Goal: Task Accomplishment & Management: Use online tool/utility

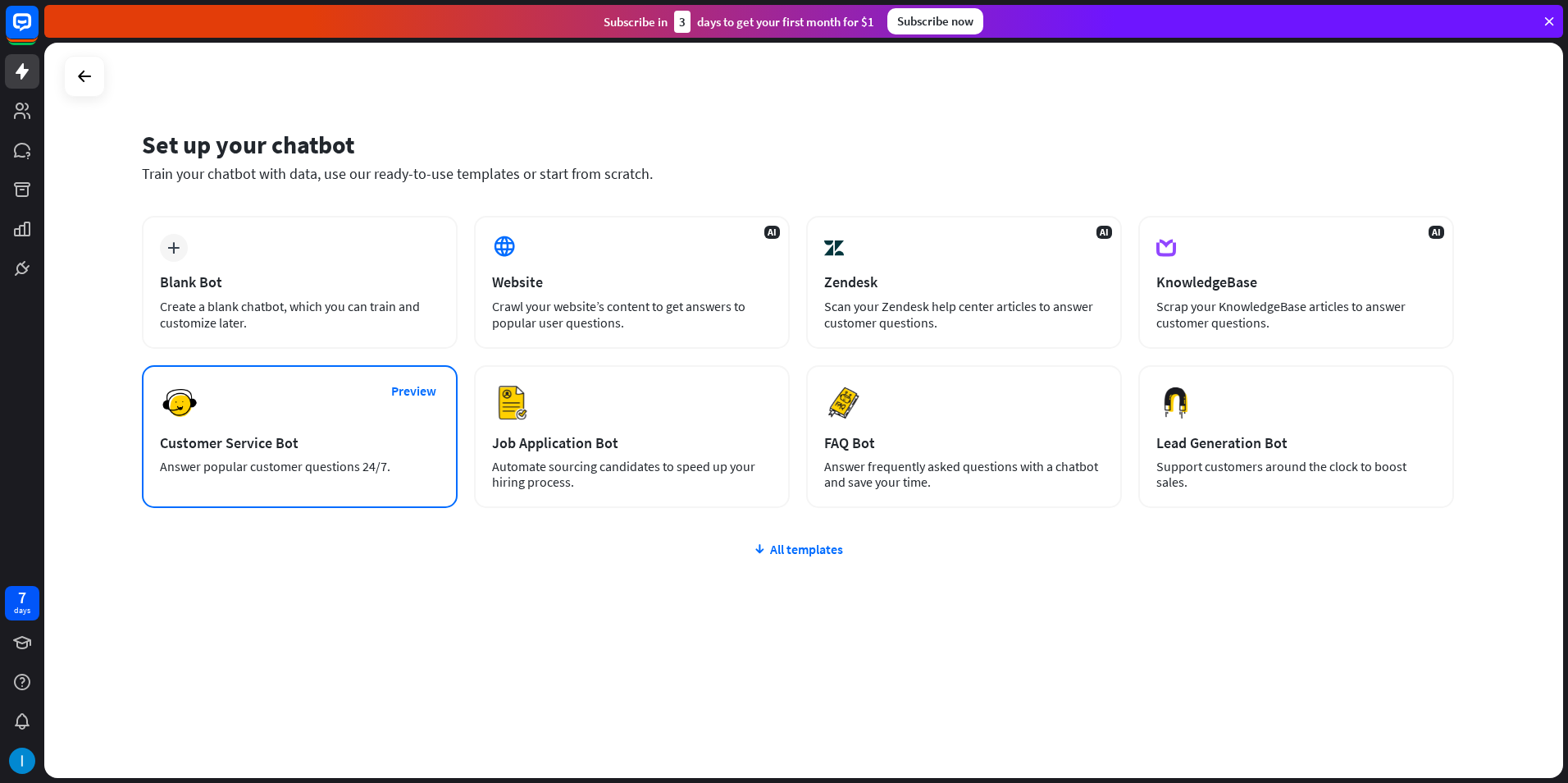
click at [380, 497] on div "Preview Customer Service Bot Answer popular customer questions 24/7." at bounding box center [300, 436] width 316 height 142
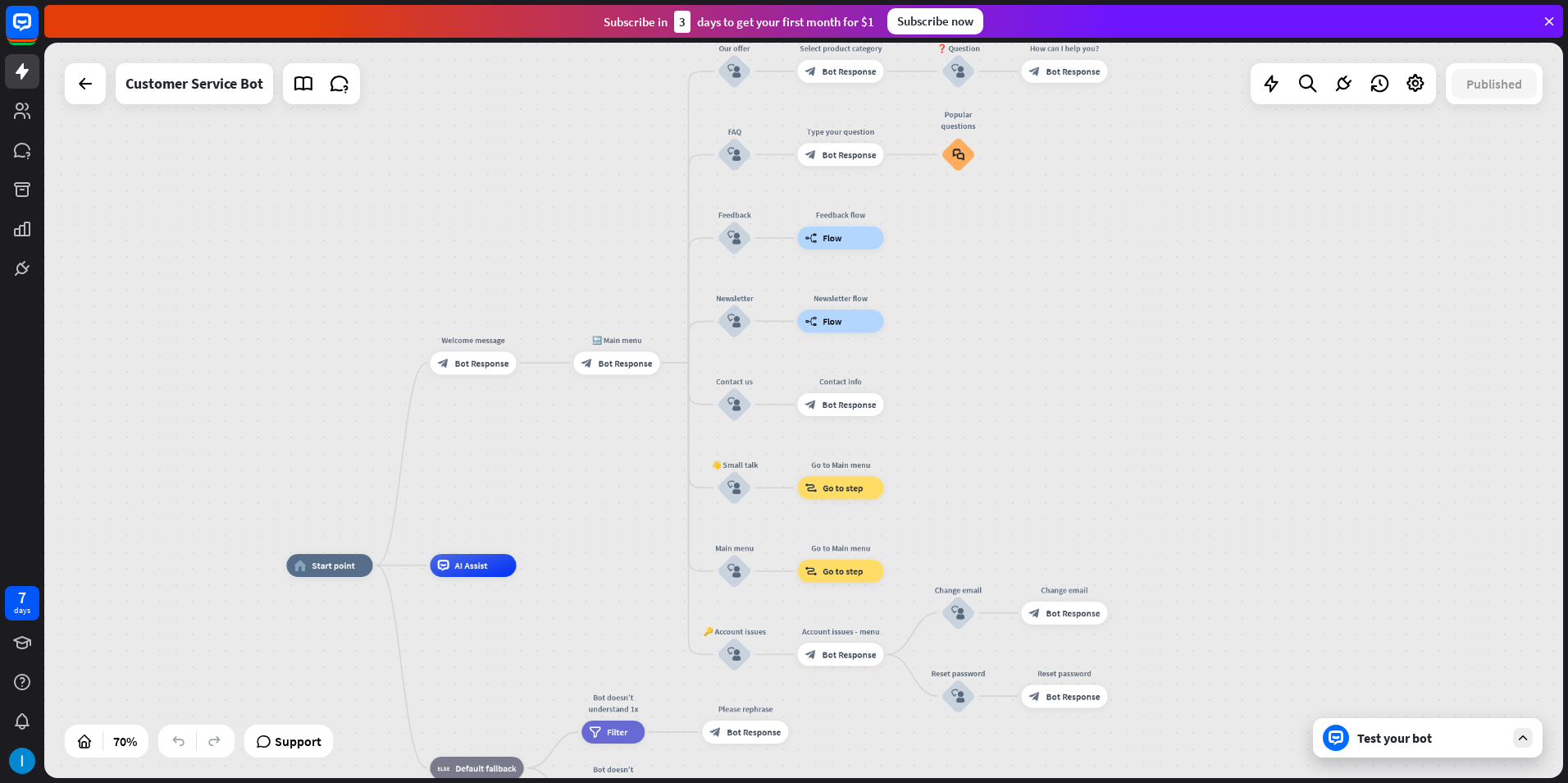
drag, startPoint x: 820, startPoint y: 389, endPoint x: 625, endPoint y: 512, distance: 230.6
click at [625, 512] on div "home_2 Start point Welcome message block_bot_response Bot Response 🔙 Main menu …" at bounding box center [803, 411] width 1518 height 735
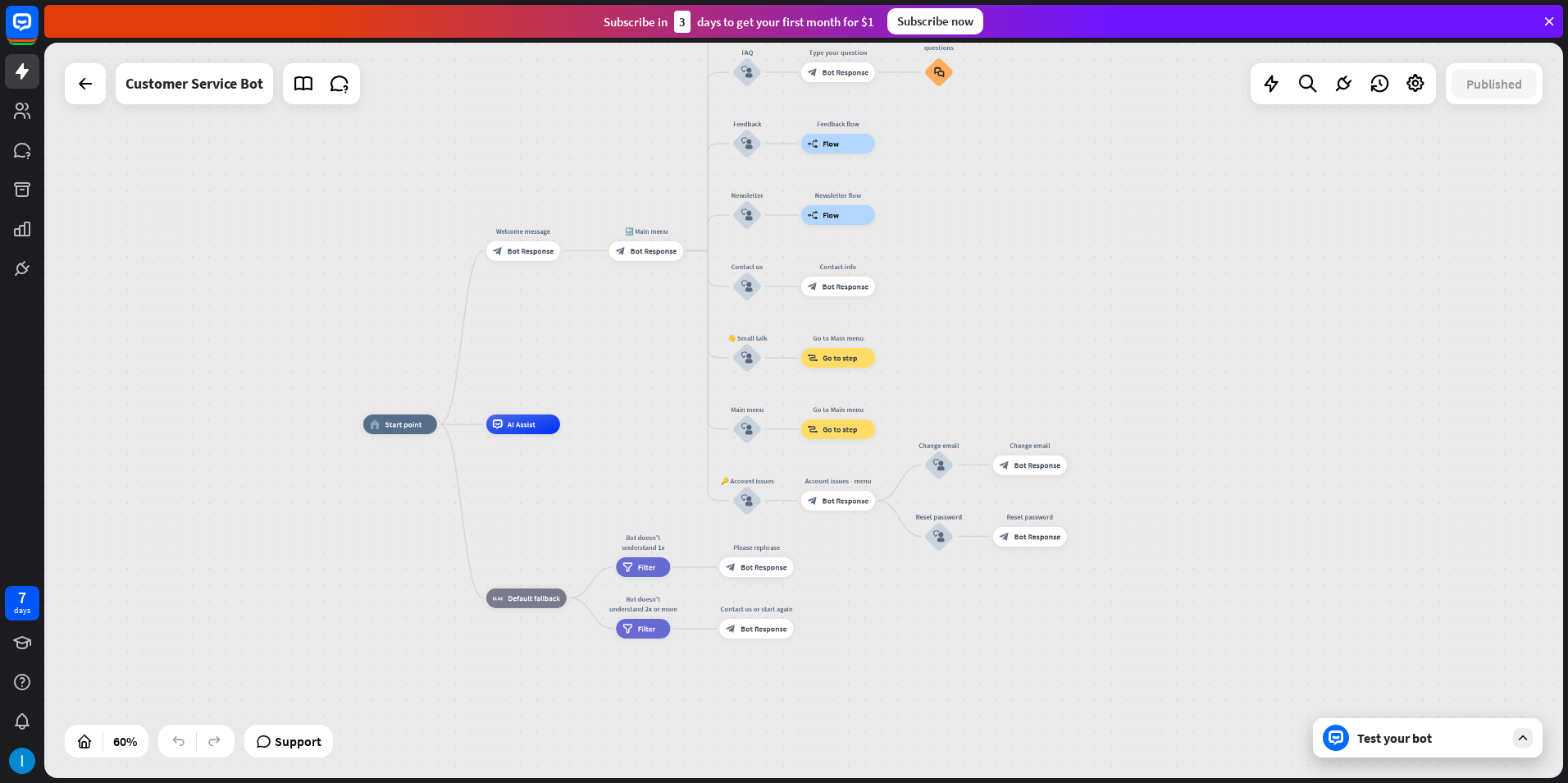
drag, startPoint x: 648, startPoint y: 505, endPoint x: 660, endPoint y: 343, distance: 162.4
click at [660, 343] on div "home_2 Start point Welcome message block_bot_response Bot Response 🔙 Main menu …" at bounding box center [803, 411] width 1518 height 735
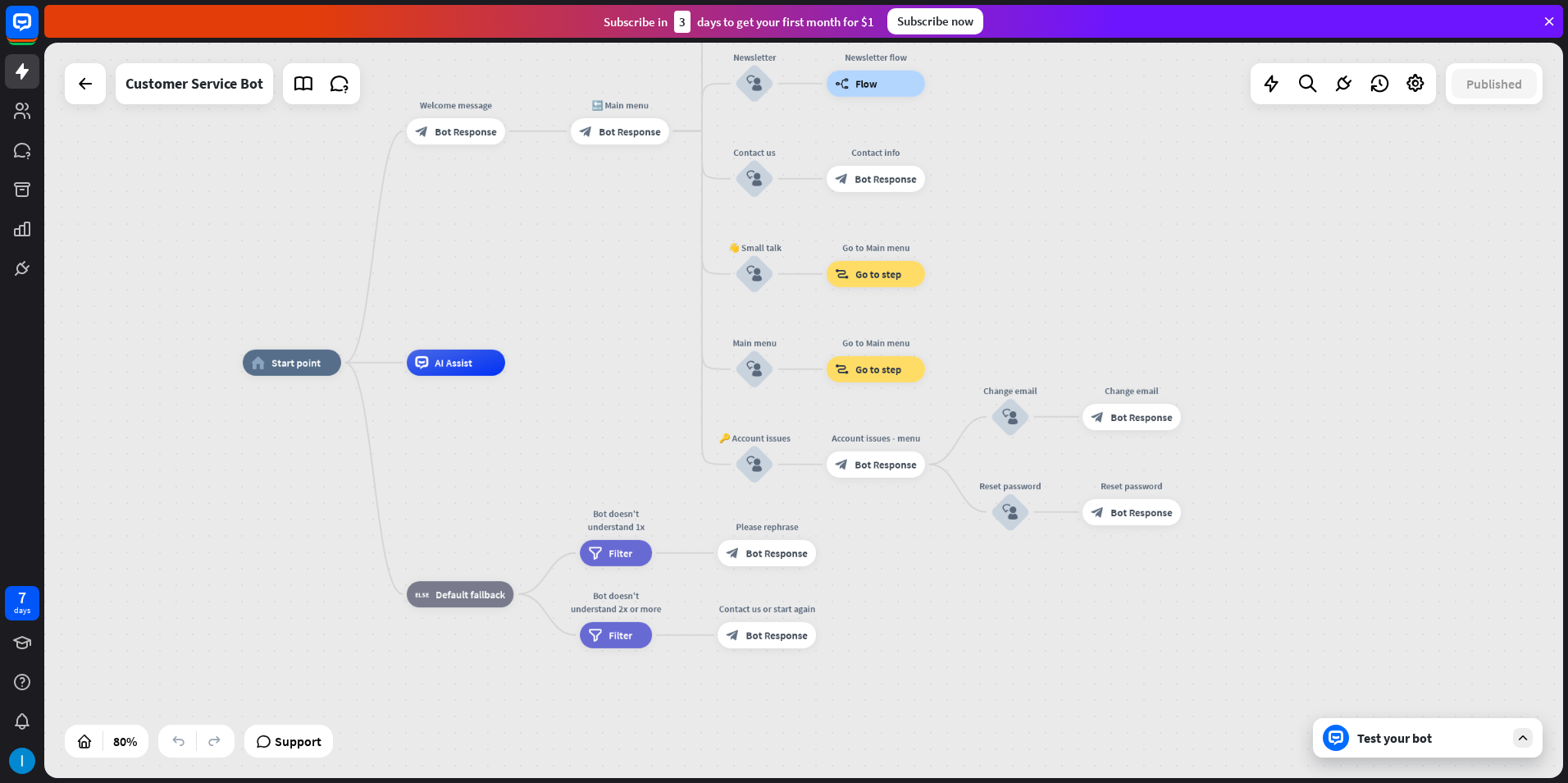
click at [1385, 743] on div "Test your bot" at bounding box center [1431, 737] width 147 height 17
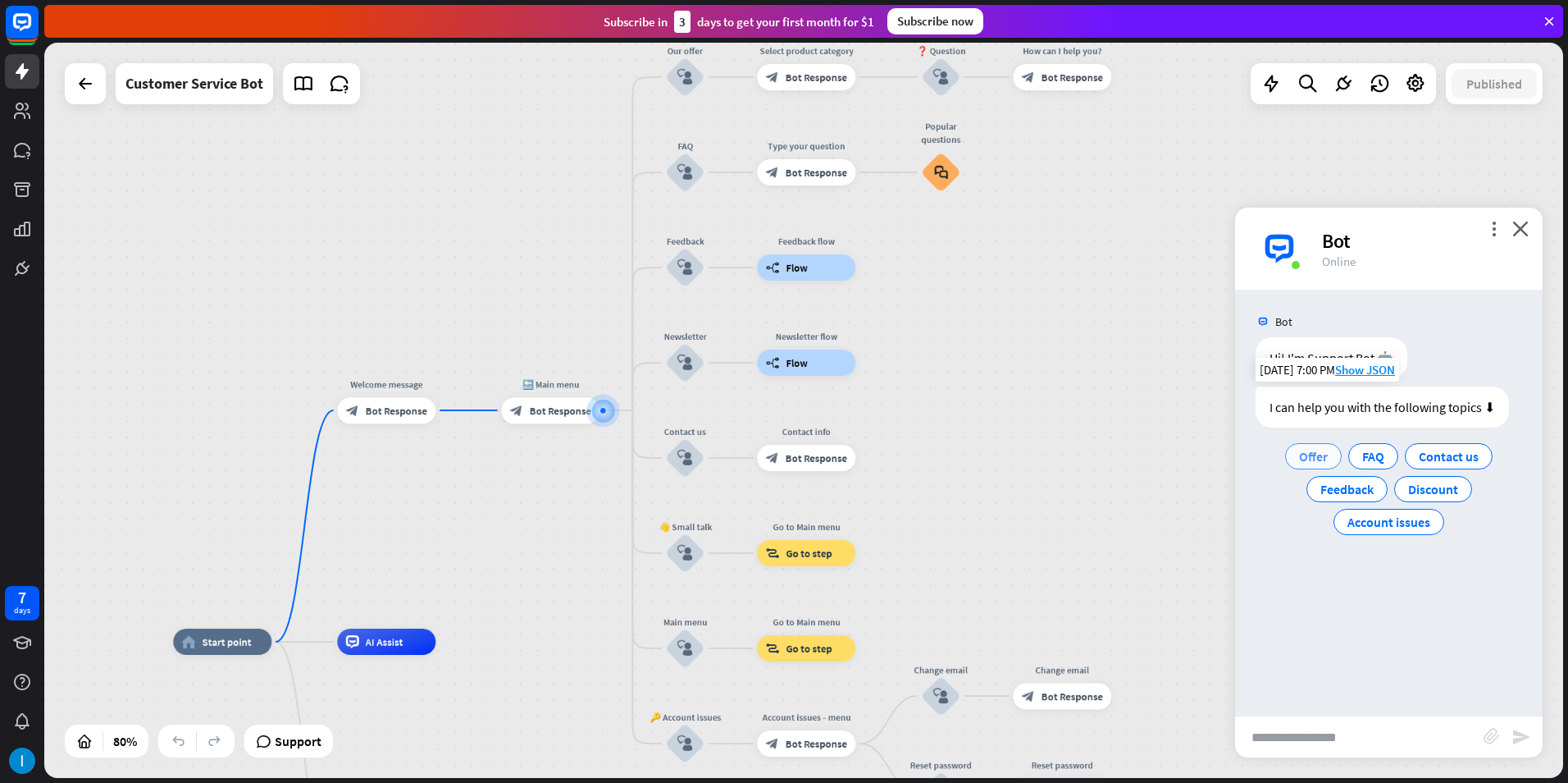
click at [1316, 462] on span "Offer" at bounding box center [1313, 455] width 28 height 17
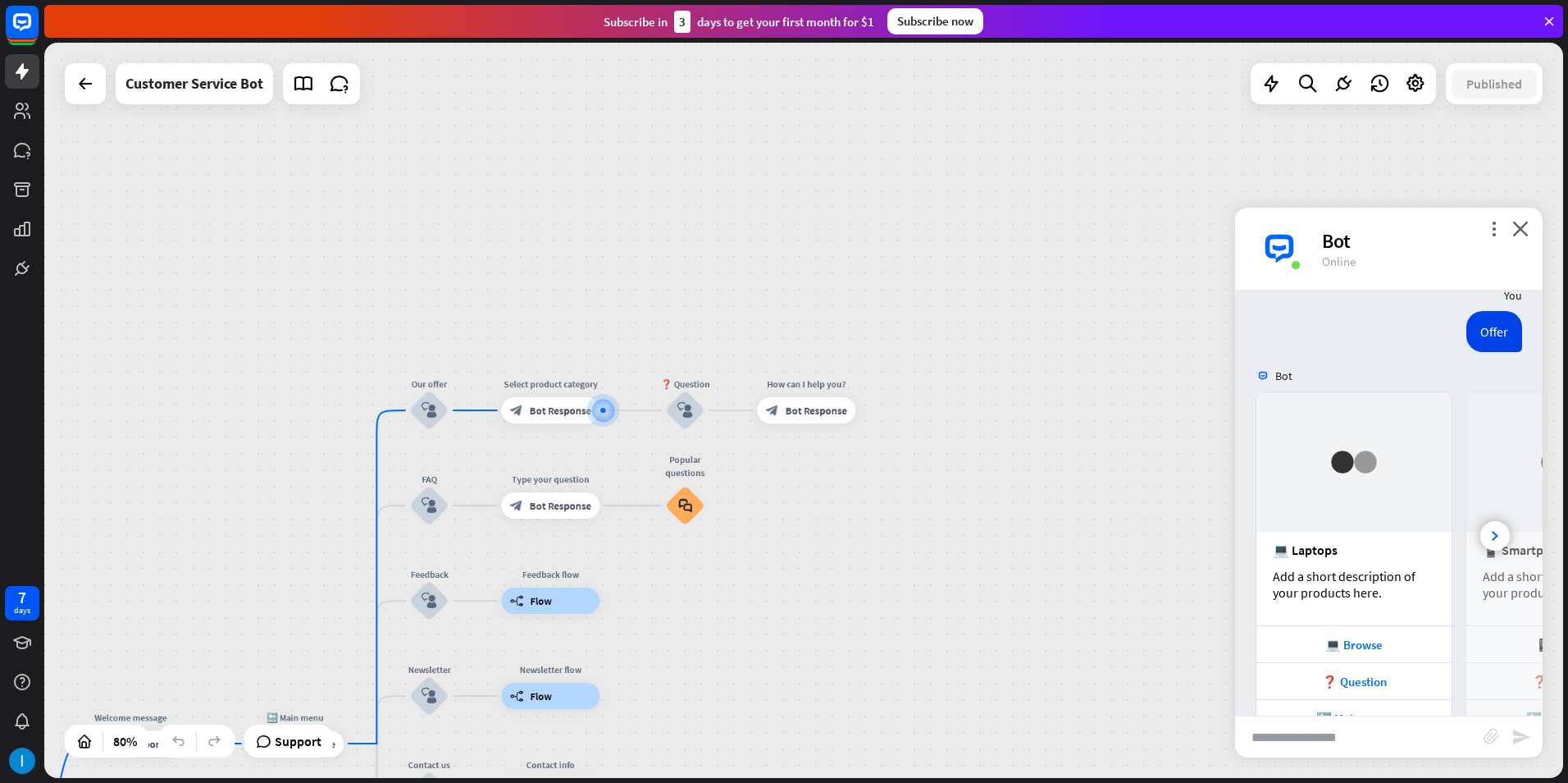
scroll to position [202, 0]
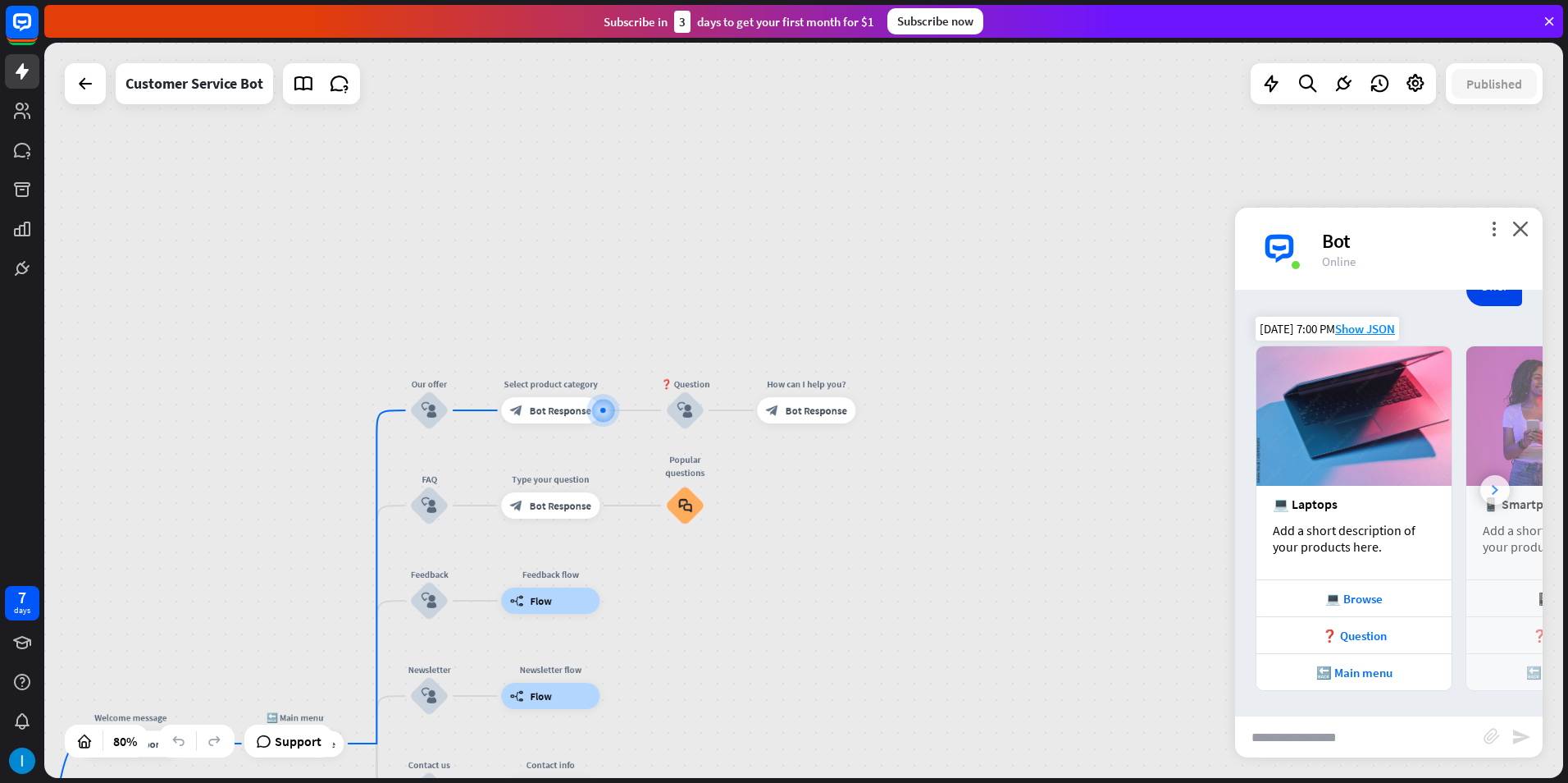
click at [1492, 490] on icon at bounding box center [1495, 489] width 7 height 10
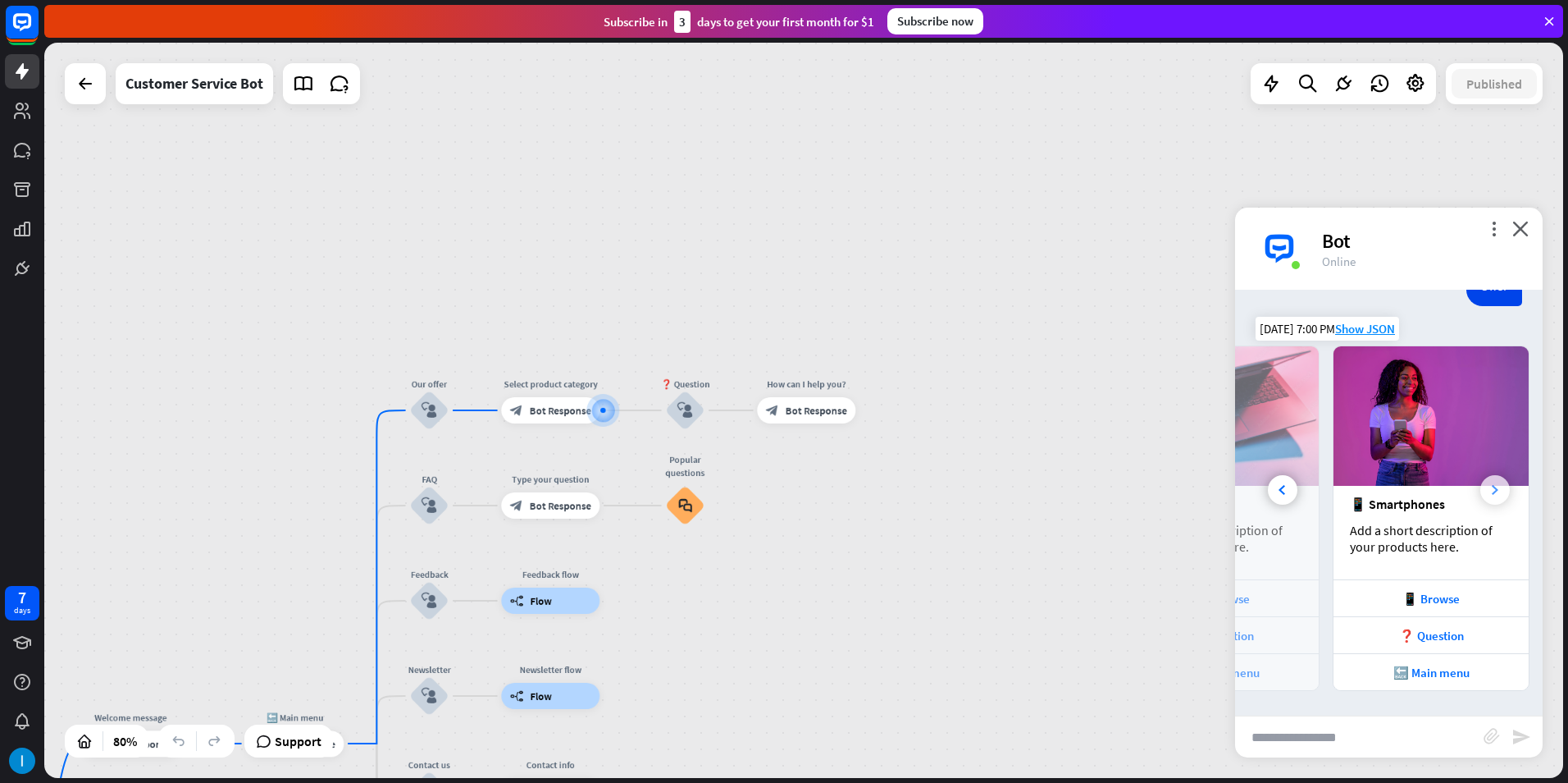
scroll to position [0, 181]
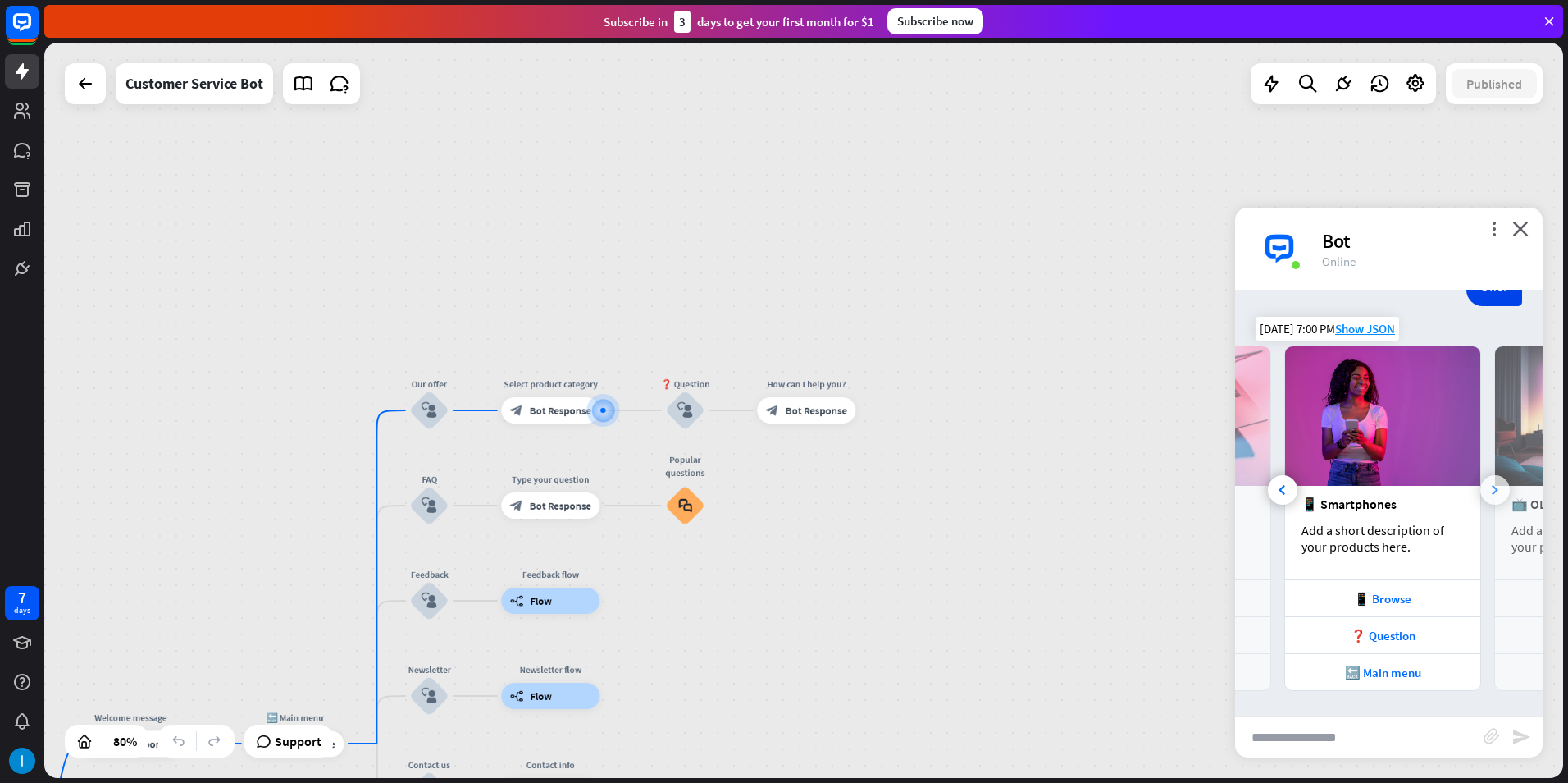
click at [1492, 490] on icon at bounding box center [1495, 489] width 7 height 10
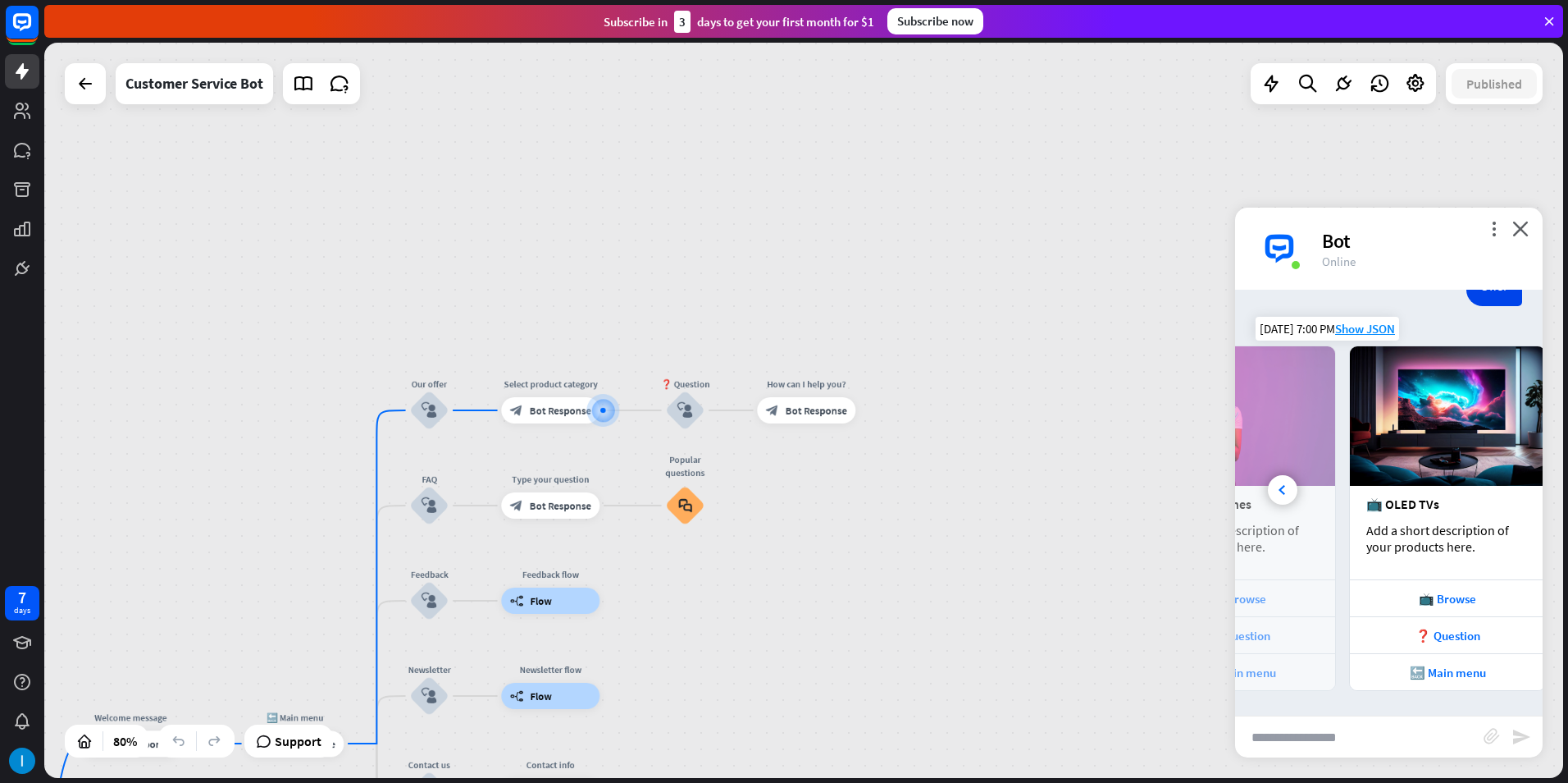
scroll to position [0, 363]
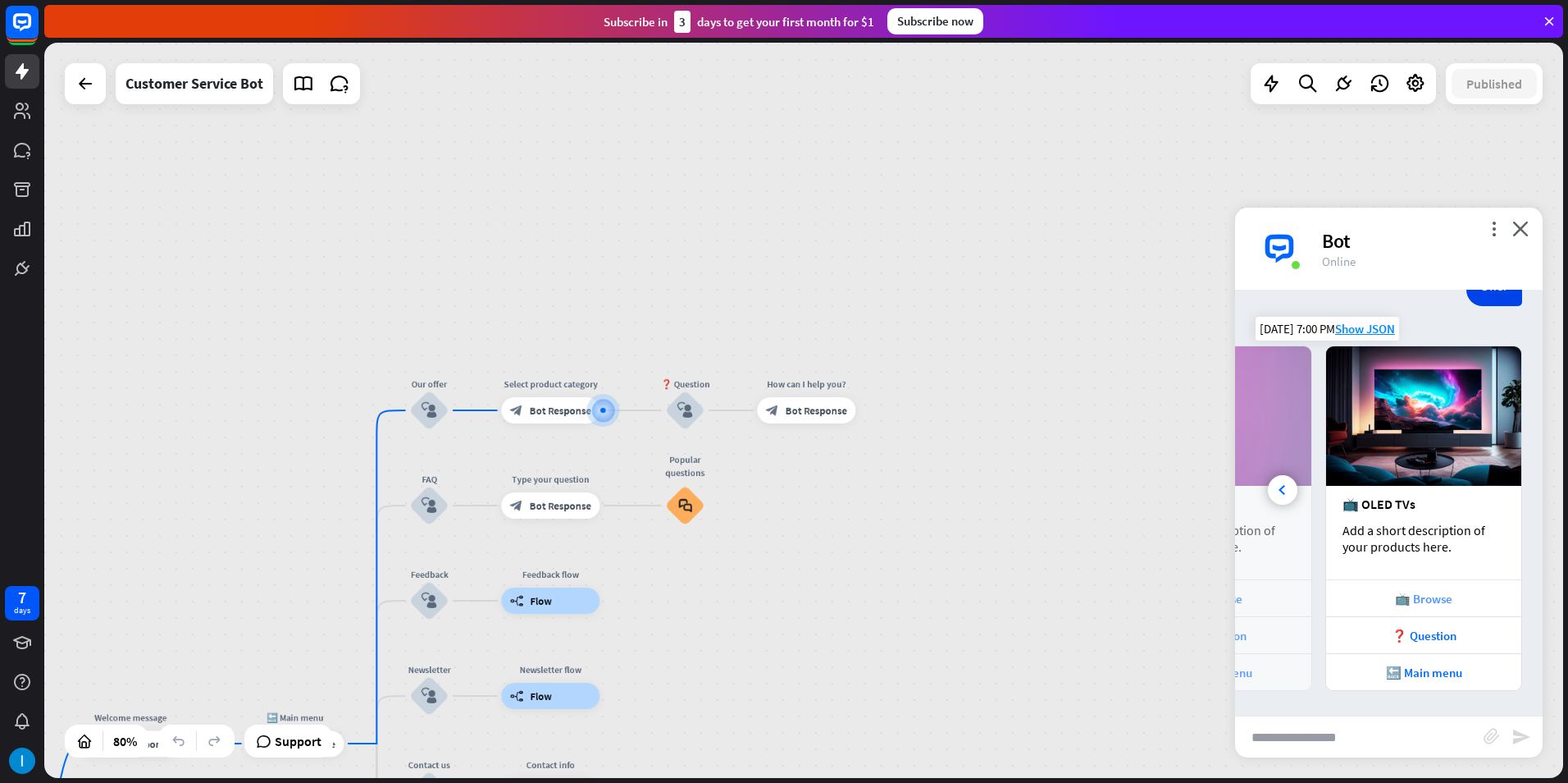
click at [1439, 603] on div "📺 Browse" at bounding box center [1423, 599] width 178 height 16
click at [1431, 644] on div "❓ Question" at bounding box center [1424, 635] width 195 height 37
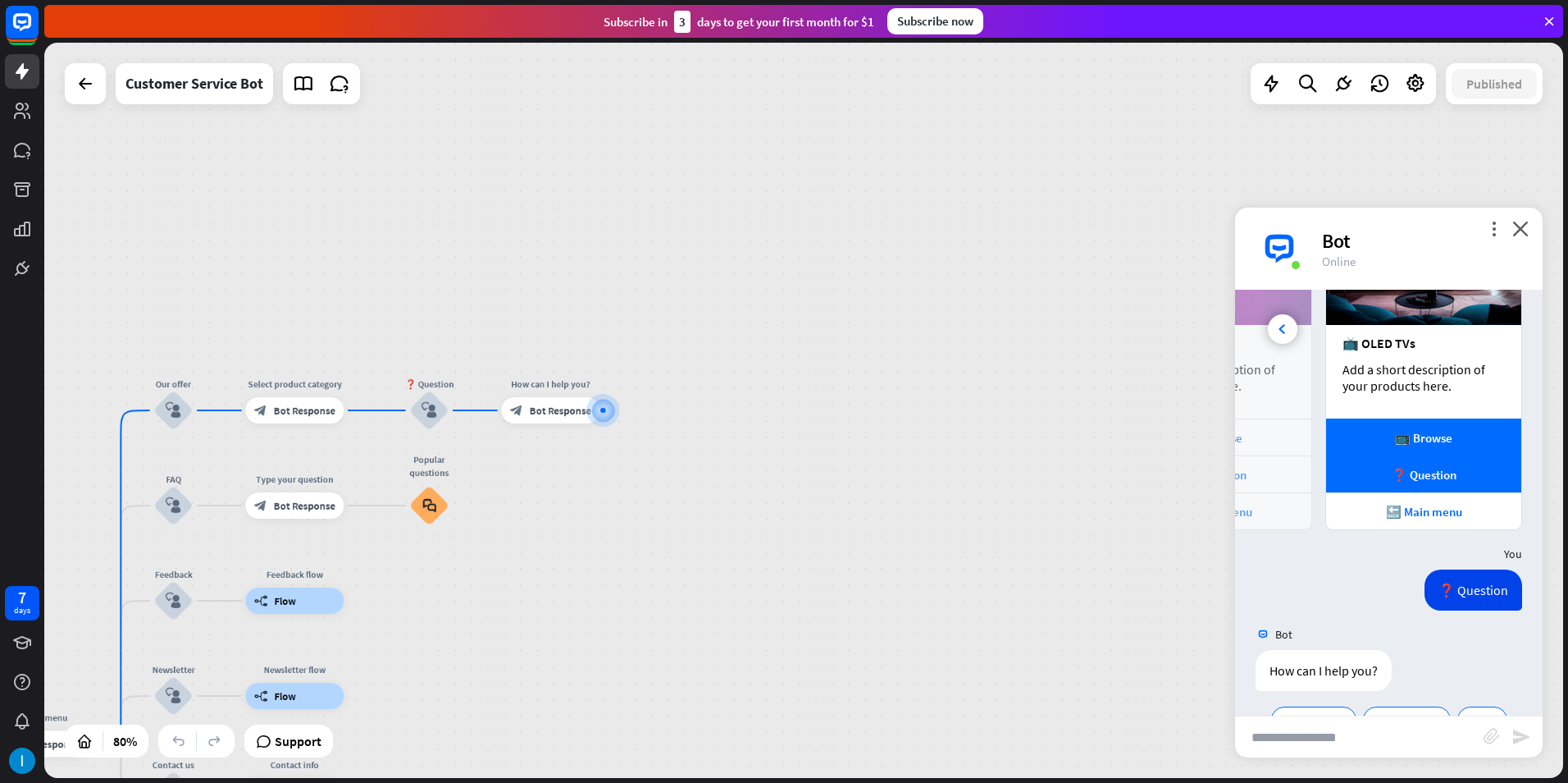
scroll to position [408, 0]
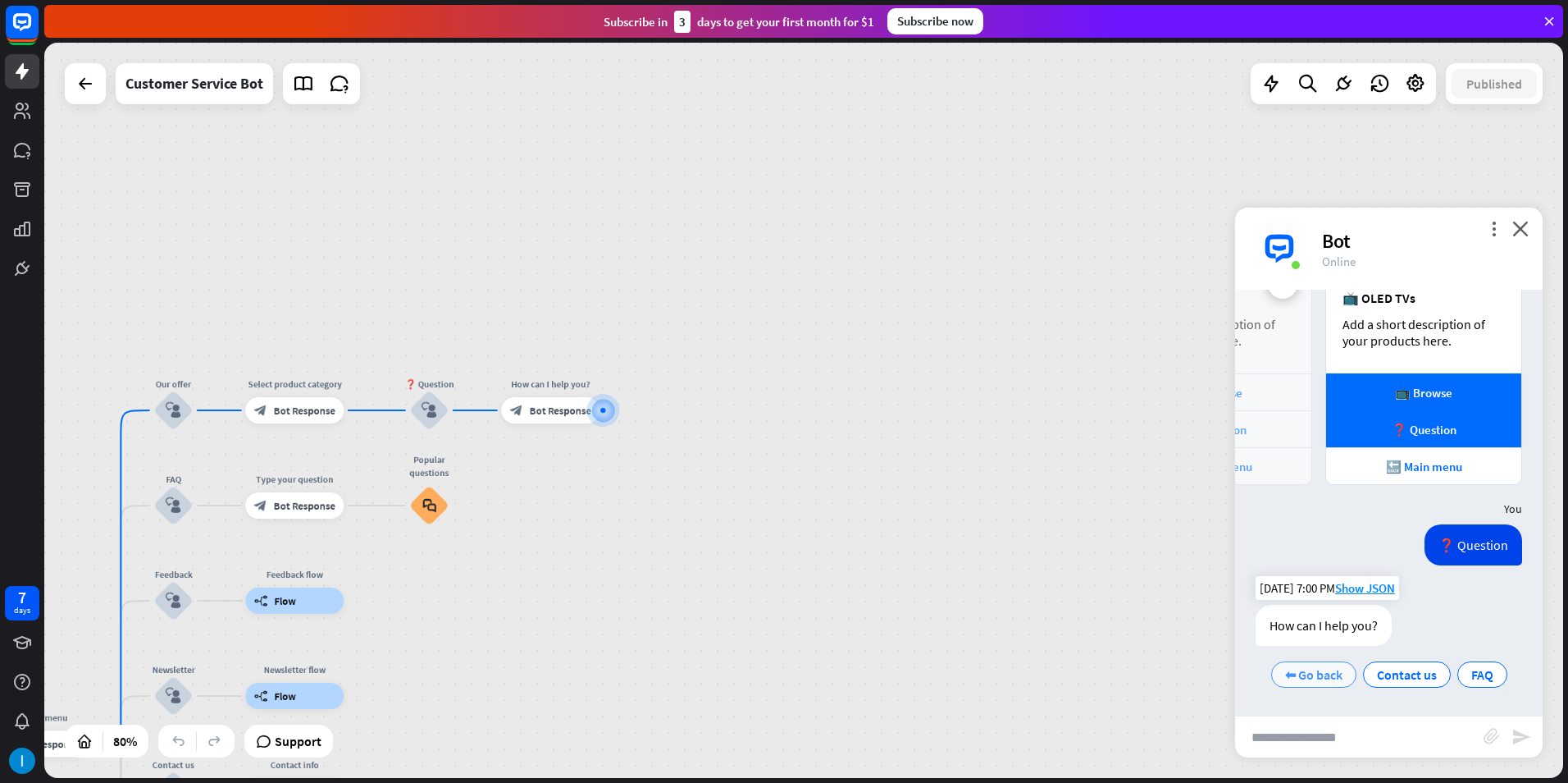
click at [1334, 676] on span "⬅ Go back" at bounding box center [1314, 674] width 57 height 17
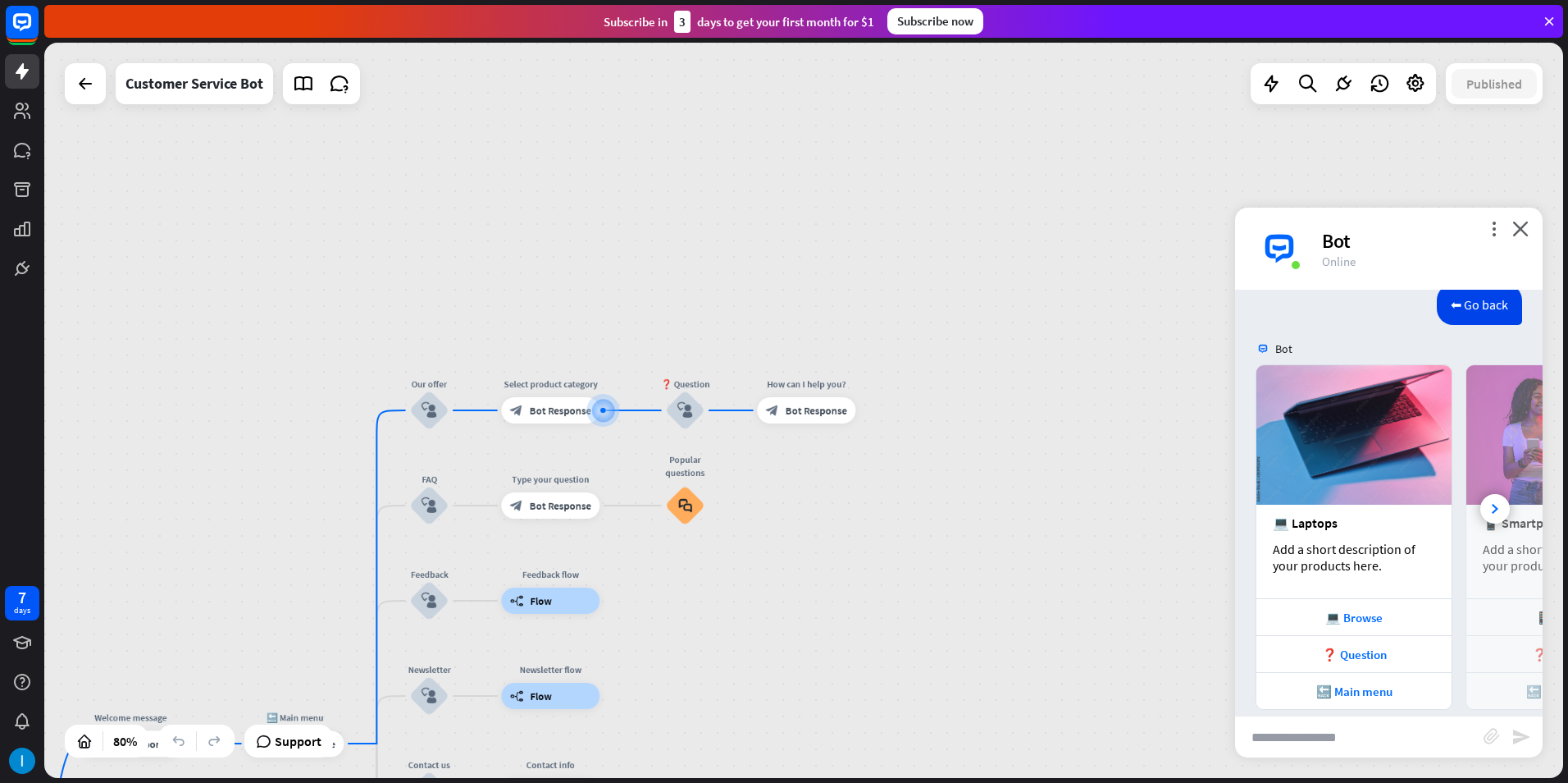
scroll to position [828, 0]
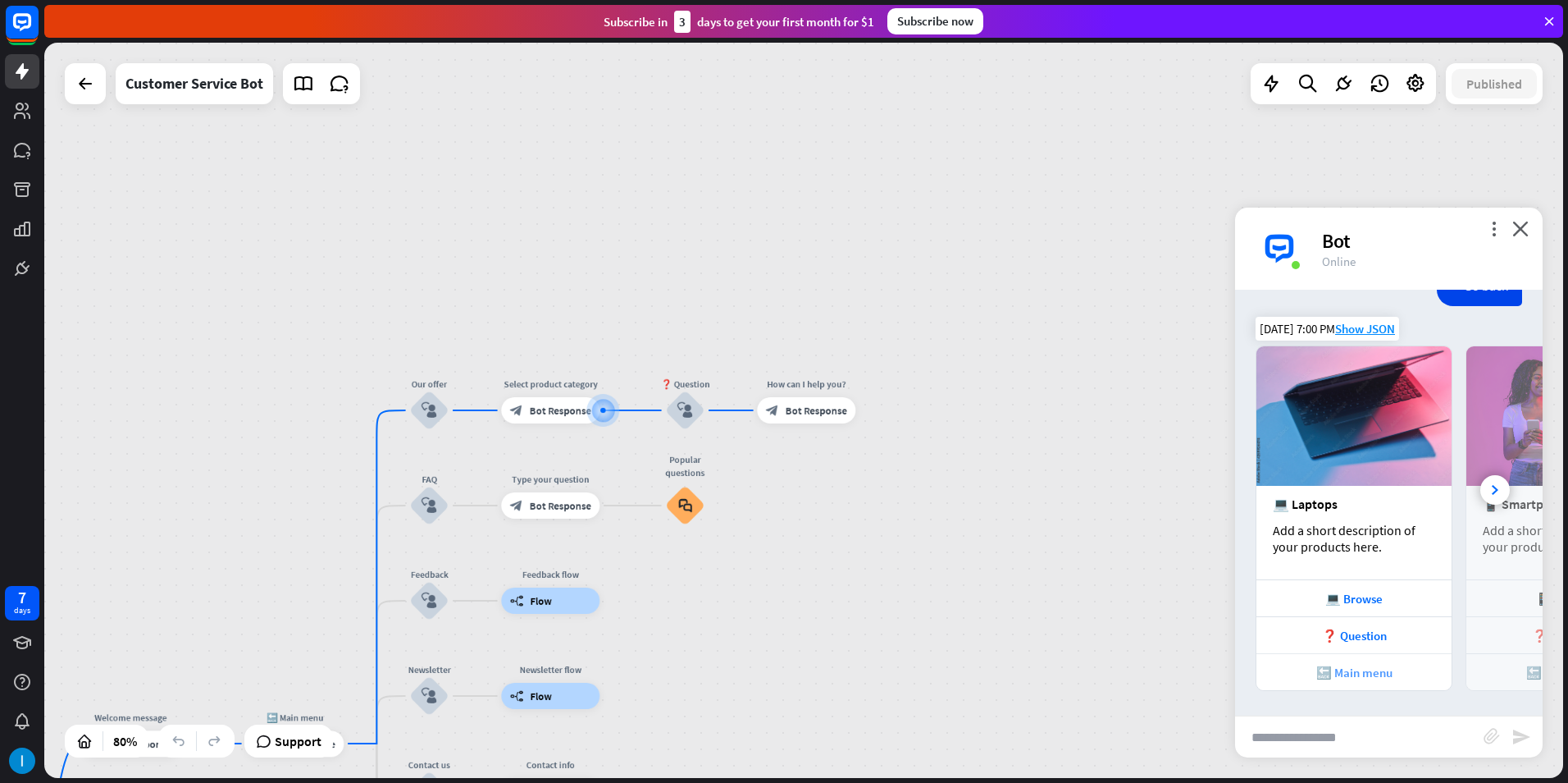
click at [1372, 671] on div "🔙 Main menu" at bounding box center [1354, 673] width 178 height 16
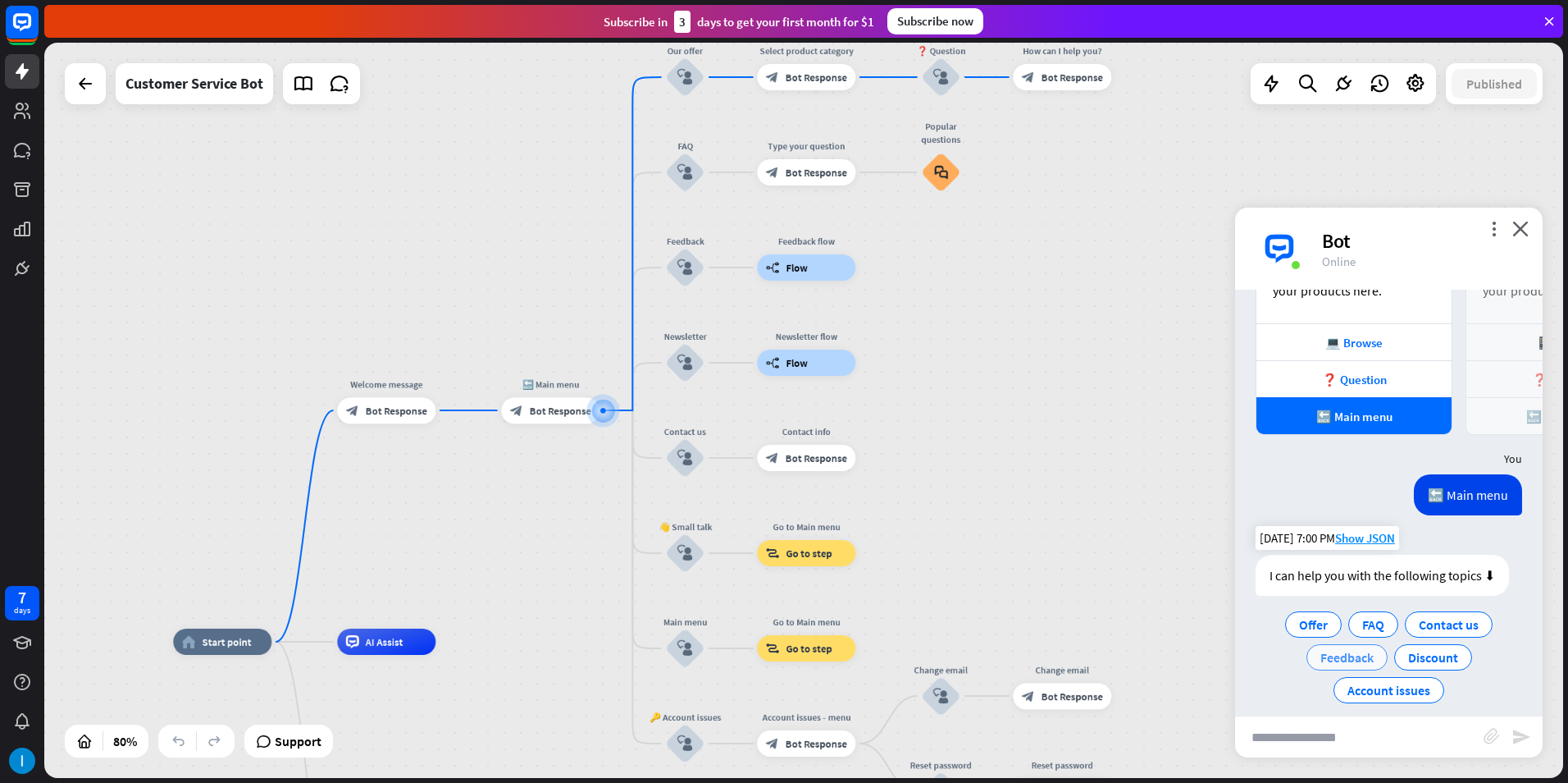
scroll to position [1100, 0]
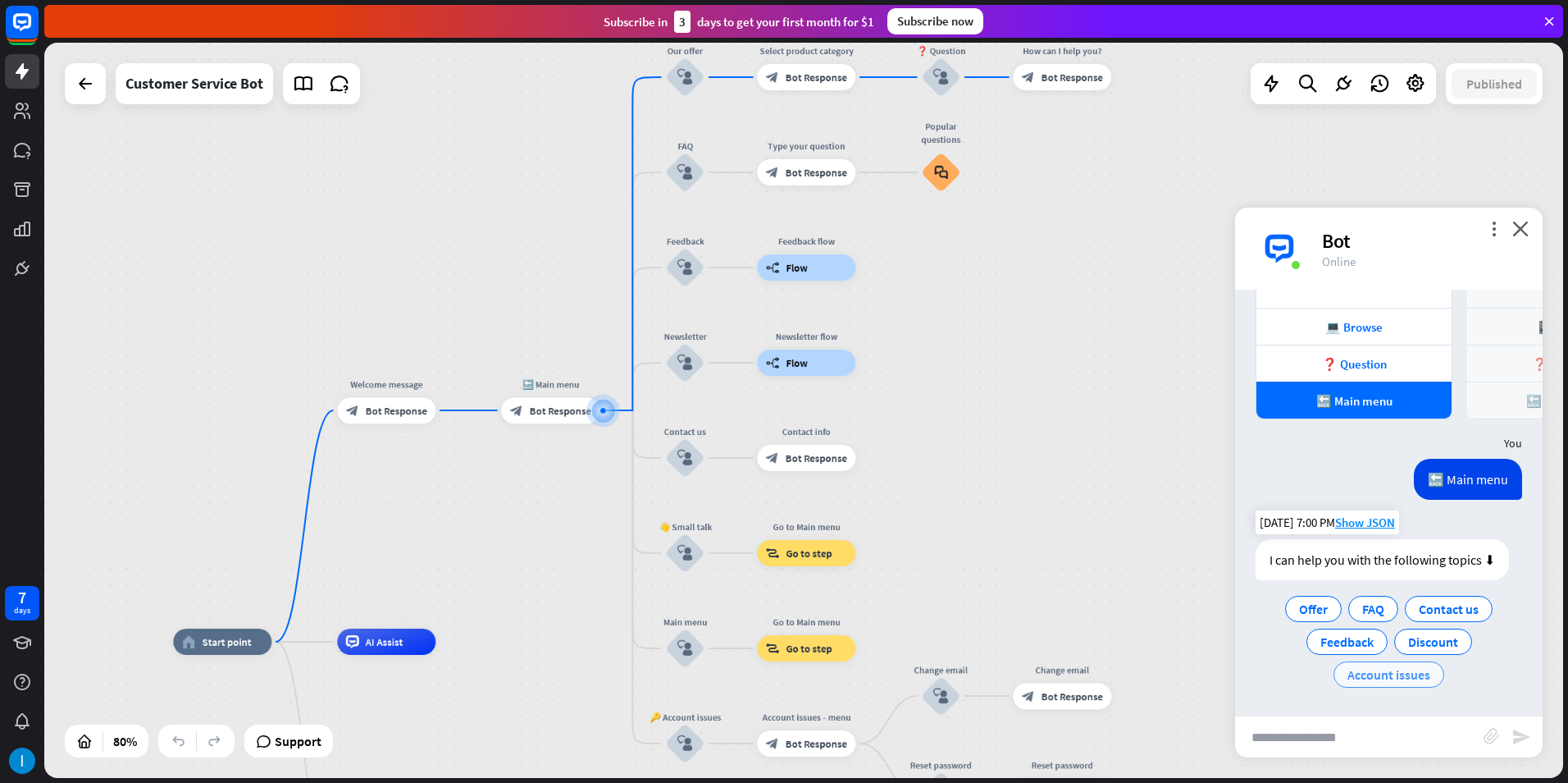
click at [1401, 672] on span "Account issues" at bounding box center [1389, 674] width 83 height 17
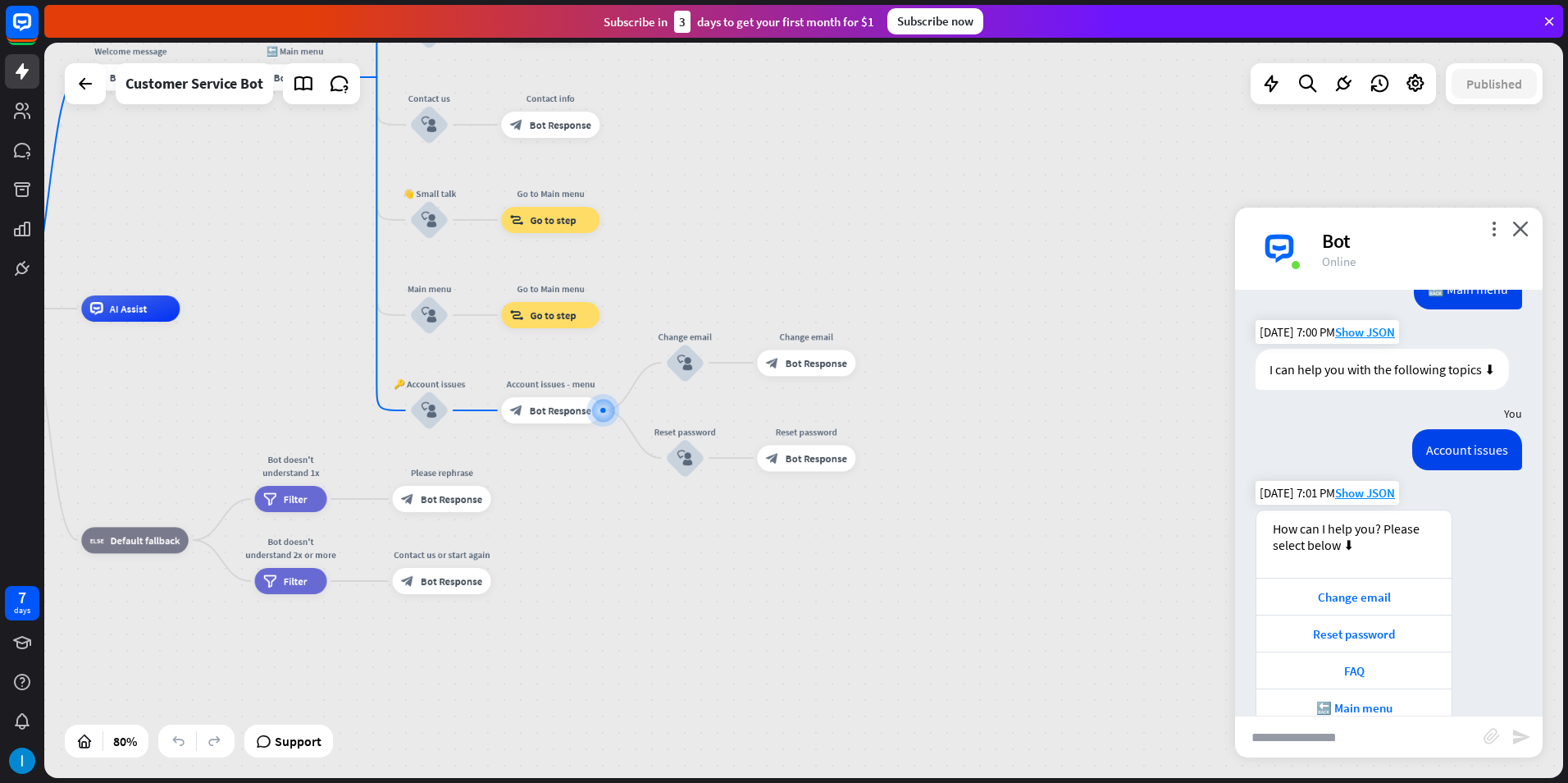
scroll to position [1325, 0]
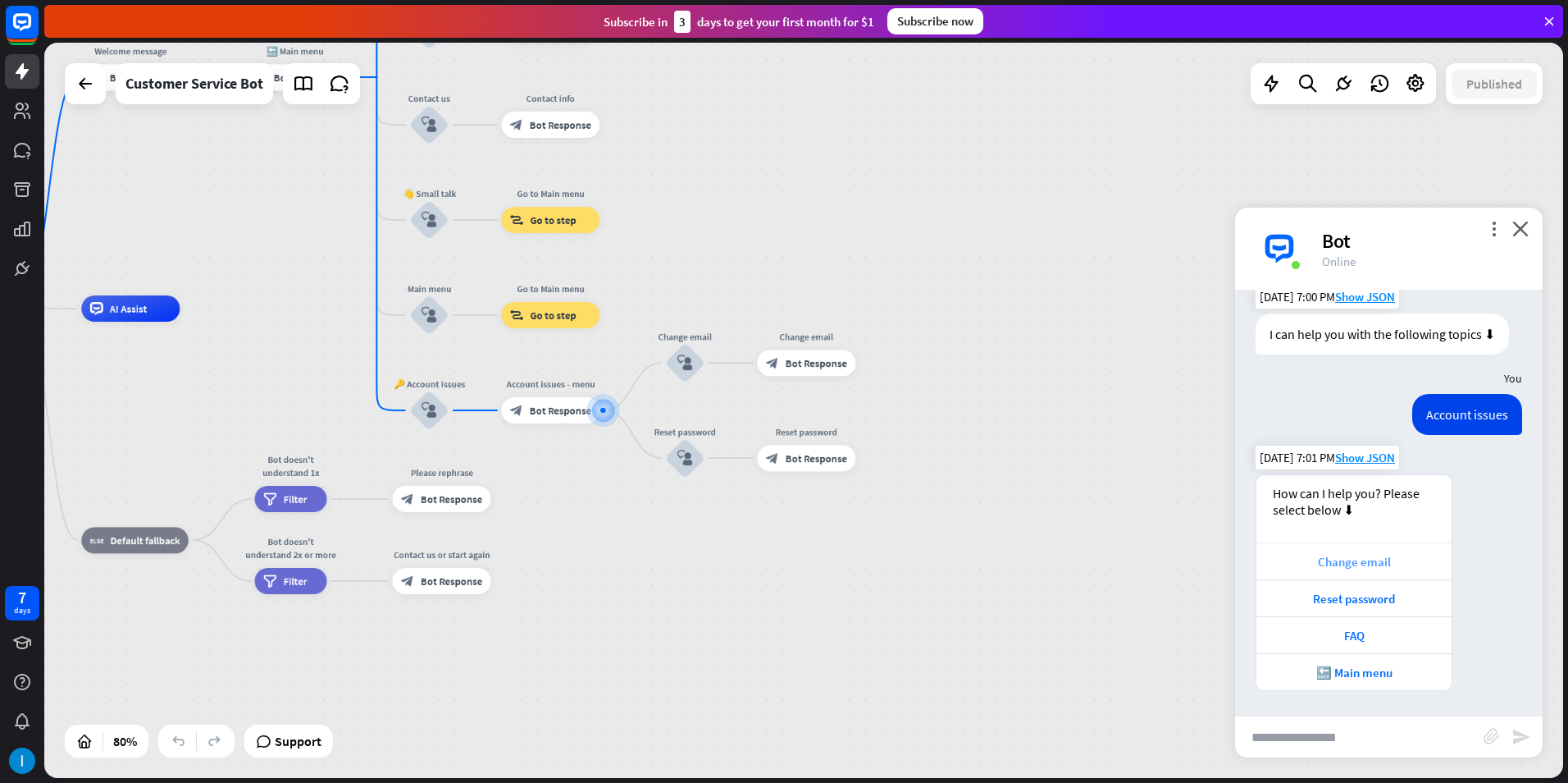
click at [1377, 573] on div "Change email" at bounding box center [1354, 561] width 195 height 37
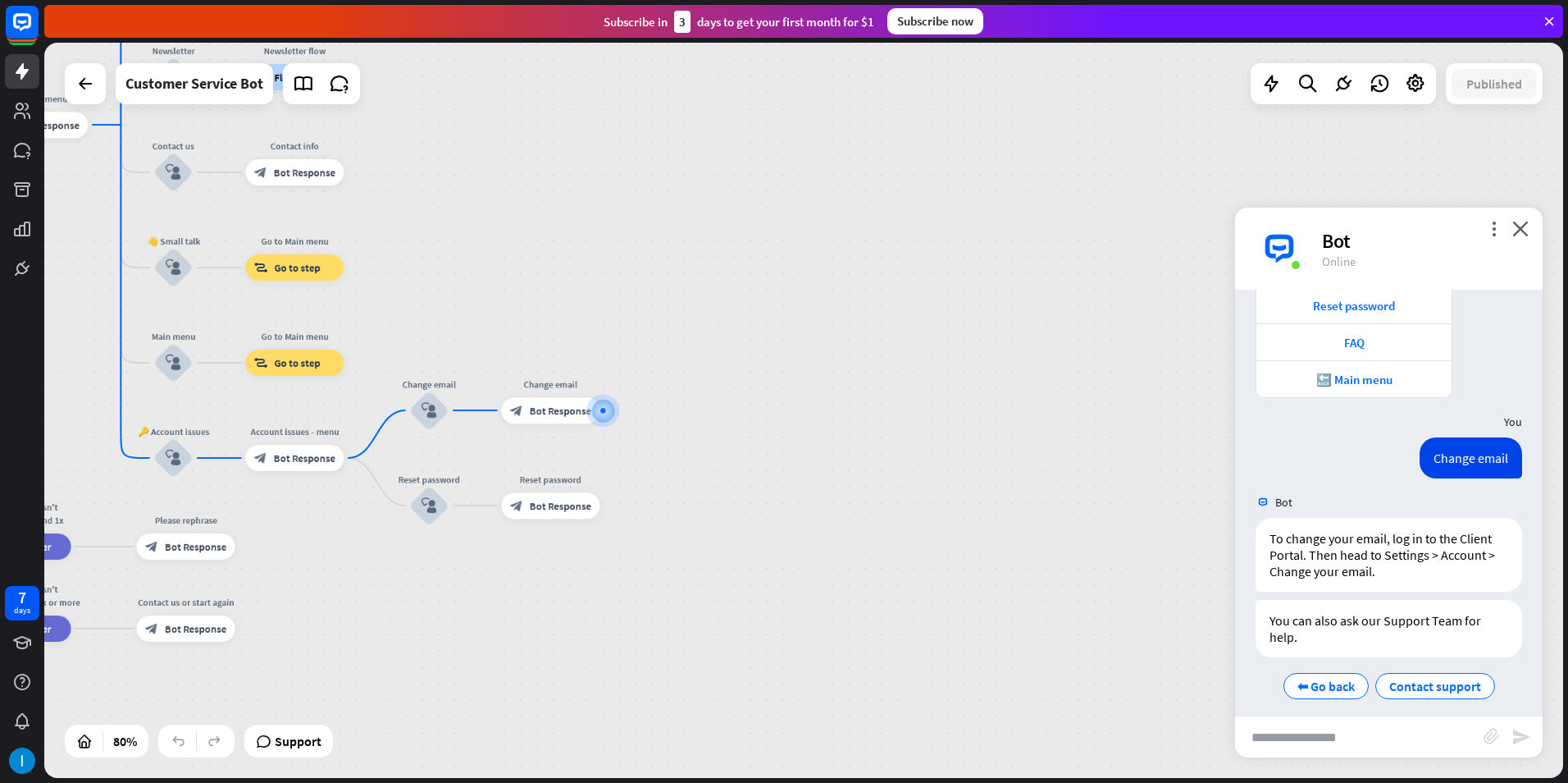
scroll to position [1629, 0]
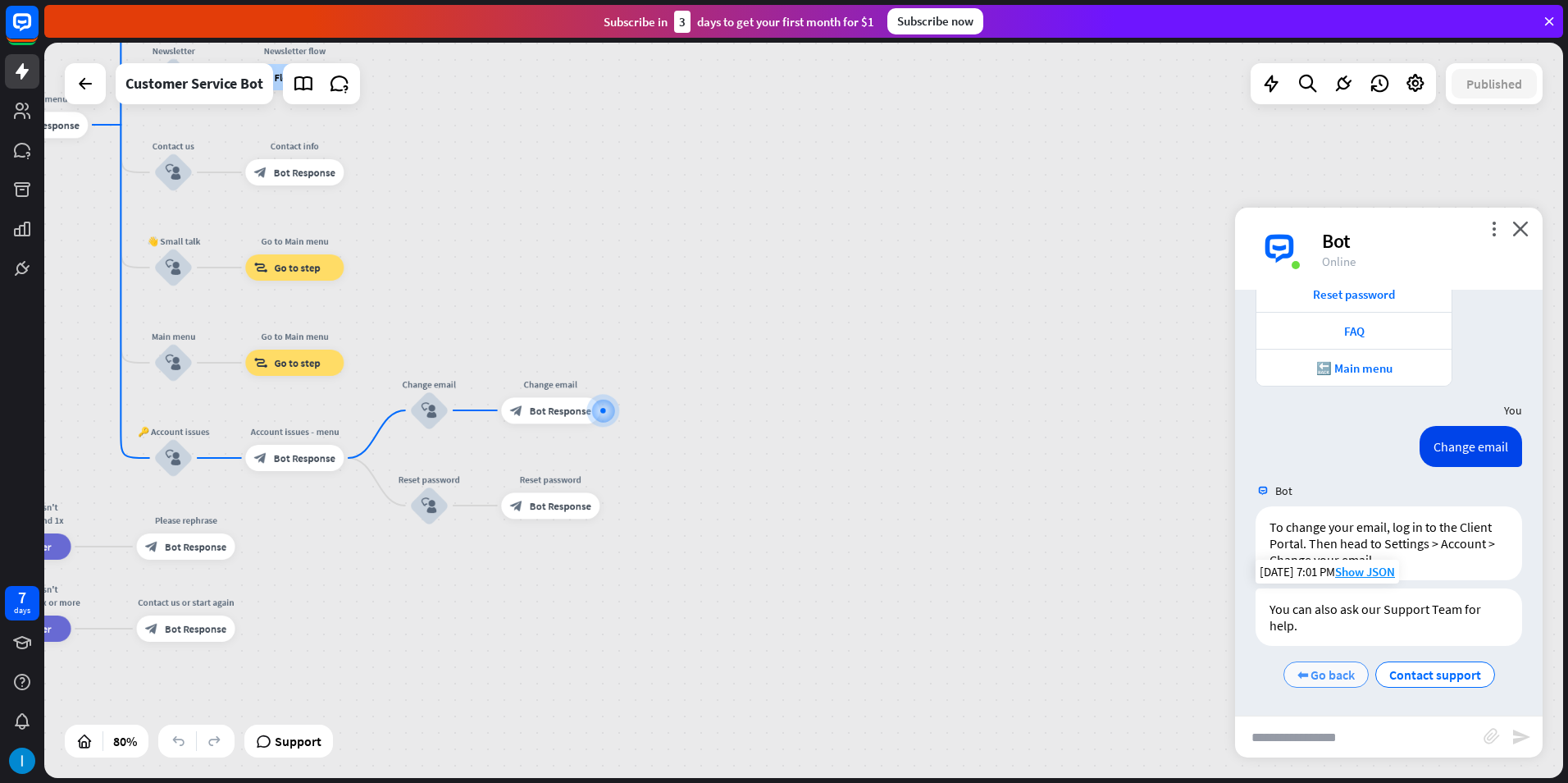
click at [1347, 681] on span "⬅ Go back" at bounding box center [1325, 674] width 57 height 17
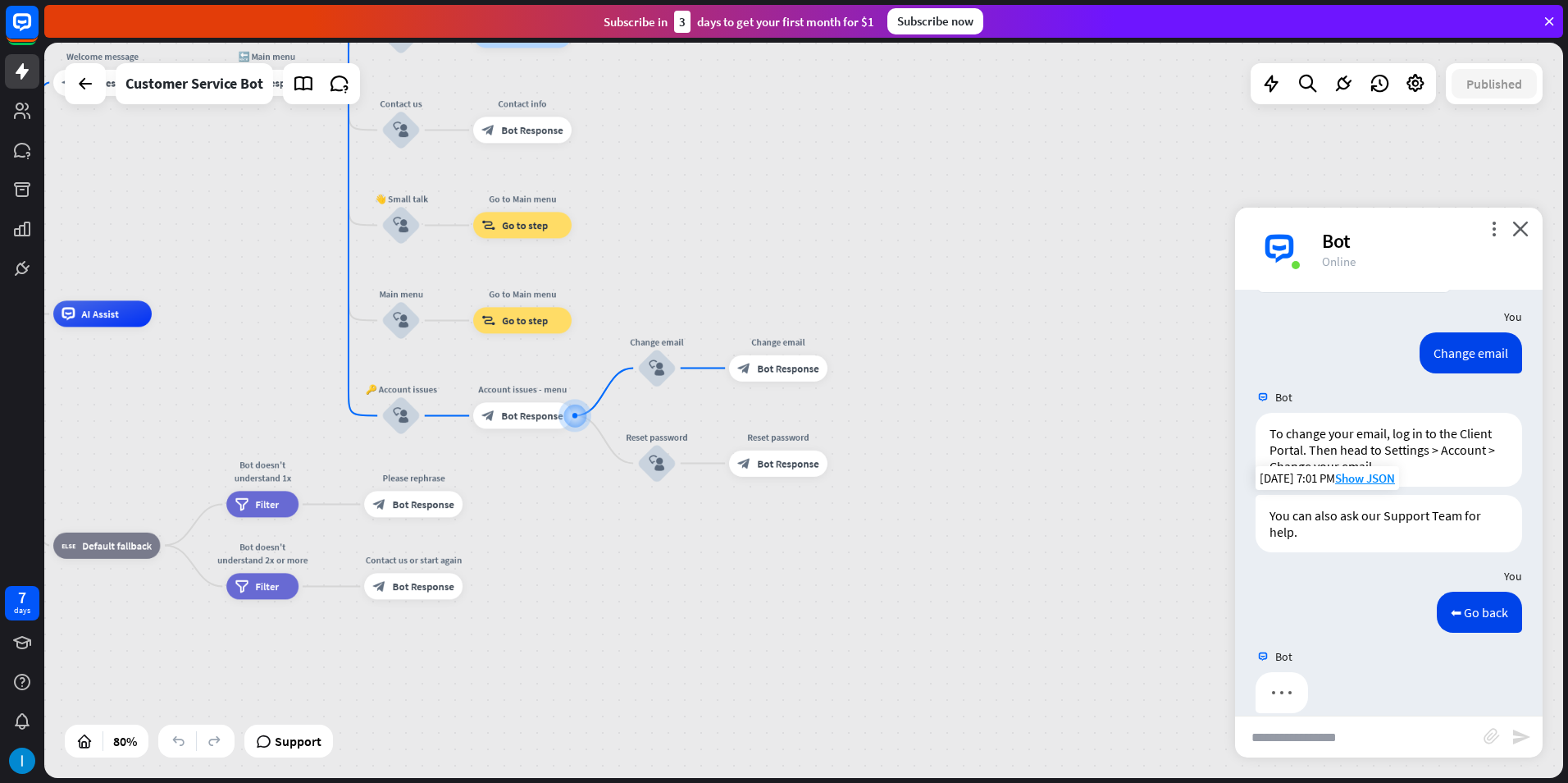
scroll to position [1745, 0]
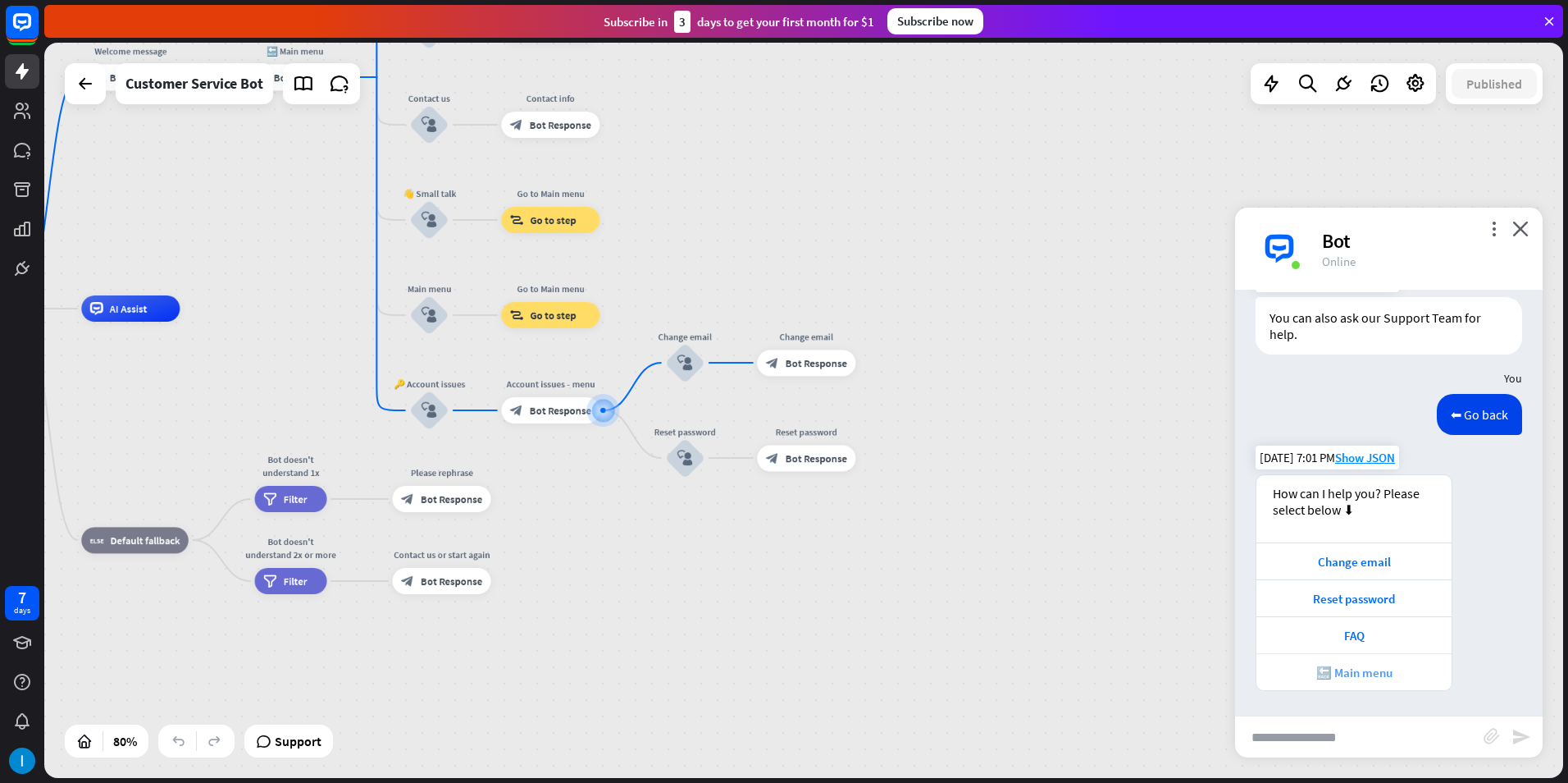
click at [1355, 676] on div "🔙 Main menu" at bounding box center [1354, 673] width 178 height 16
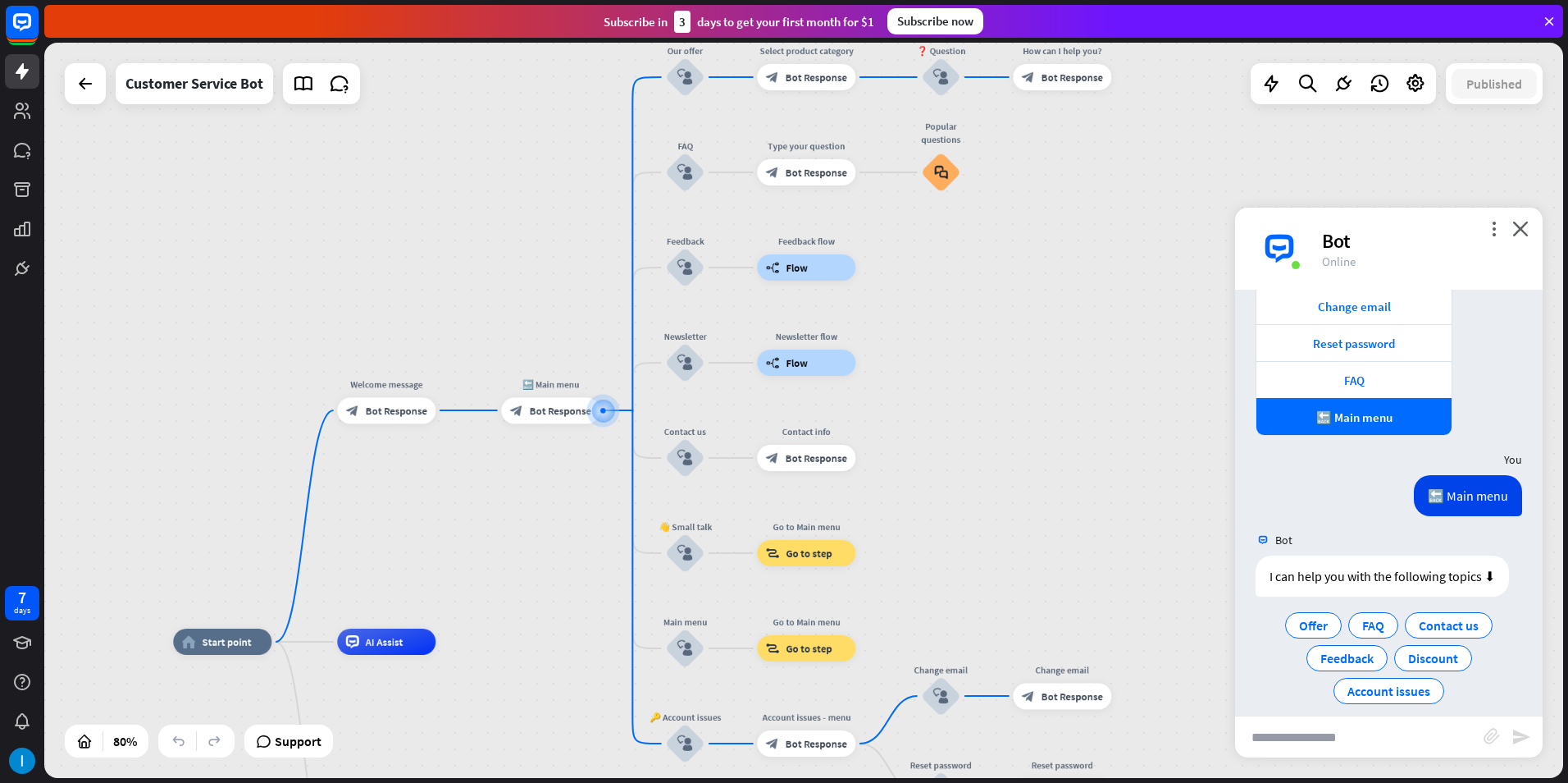
scroll to position [2192, 0]
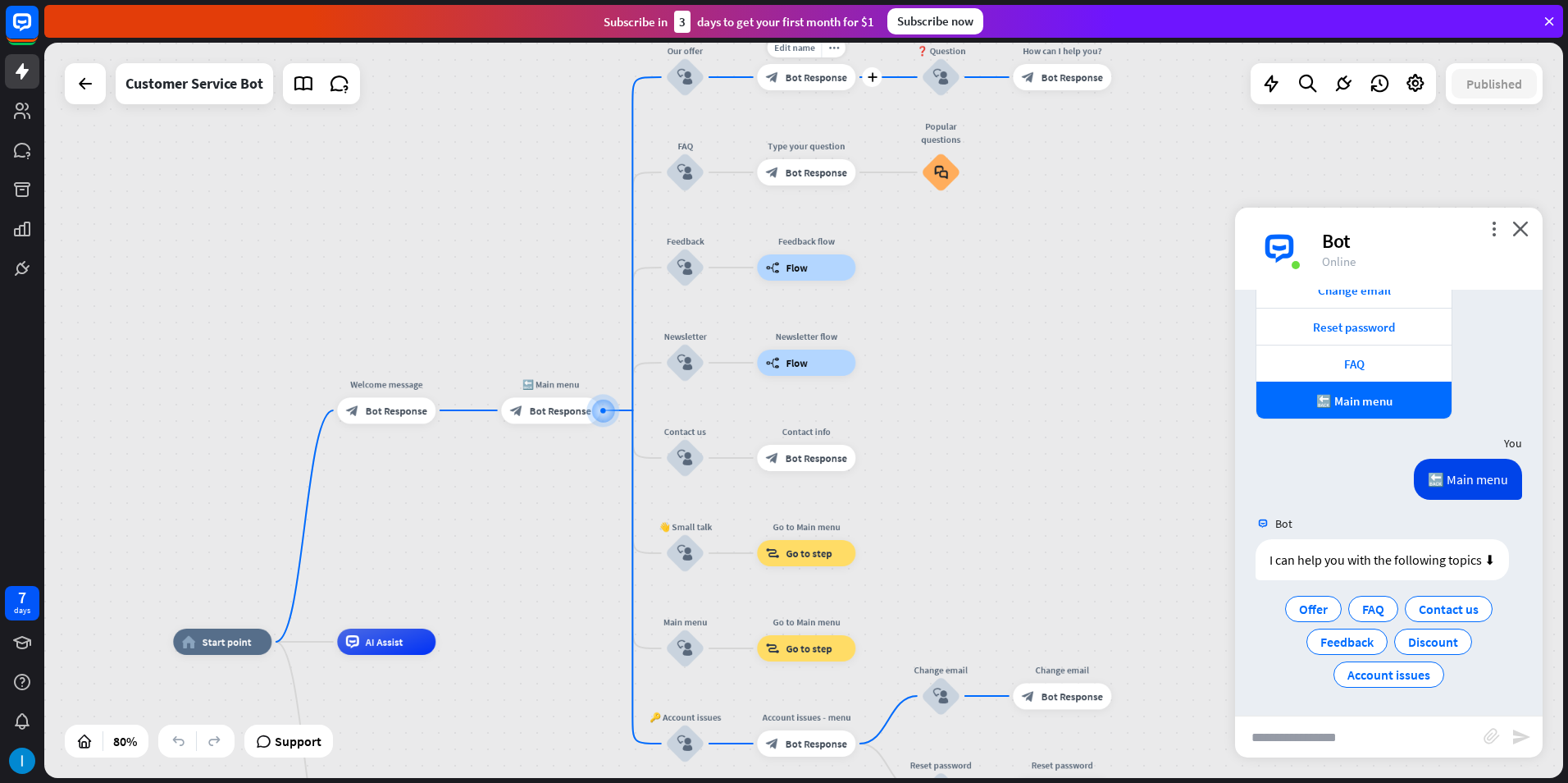
click at [810, 75] on span "Bot Response" at bounding box center [816, 76] width 61 height 13
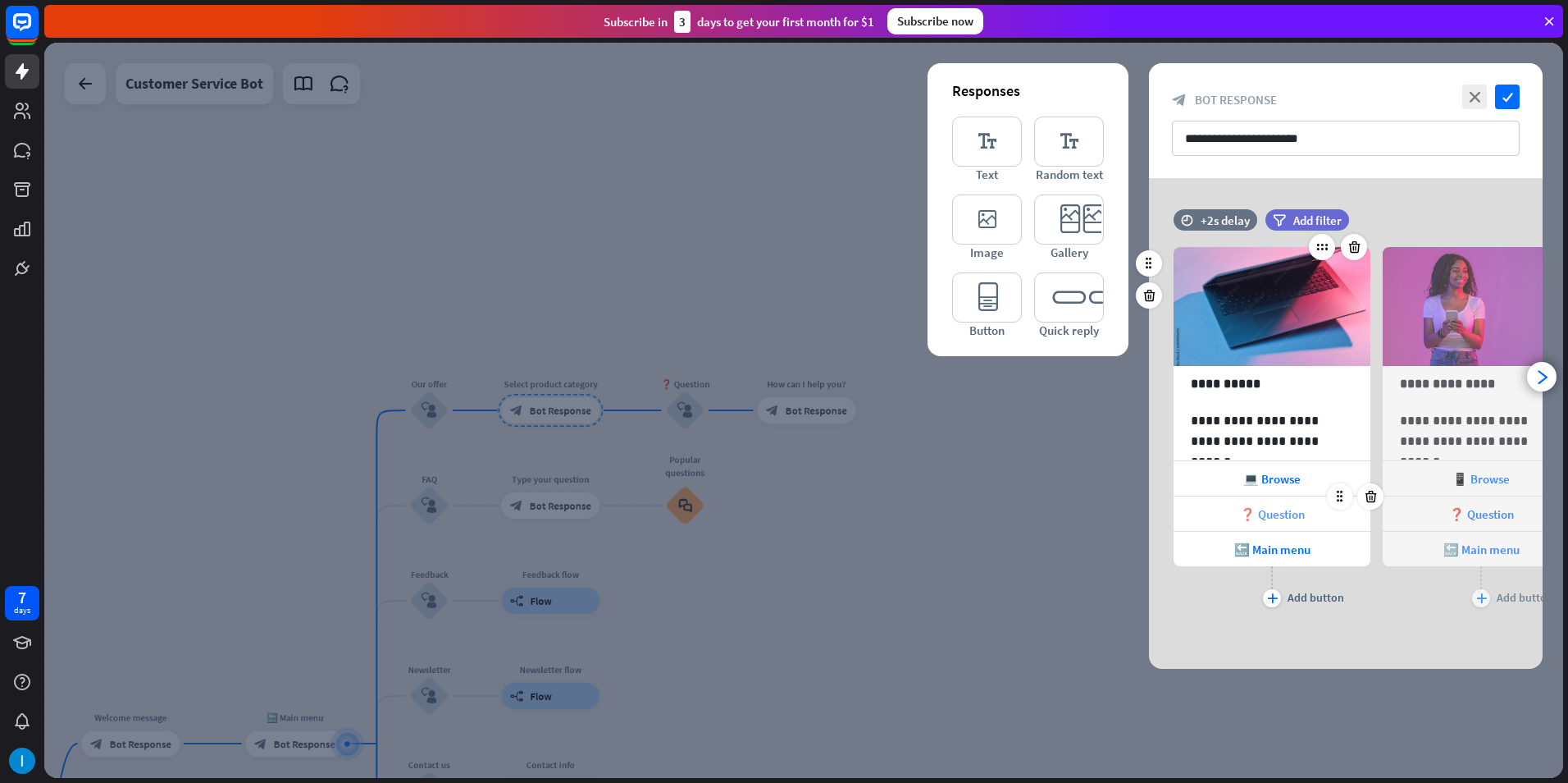
click at [1269, 506] on span "❓ Question" at bounding box center [1272, 514] width 64 height 16
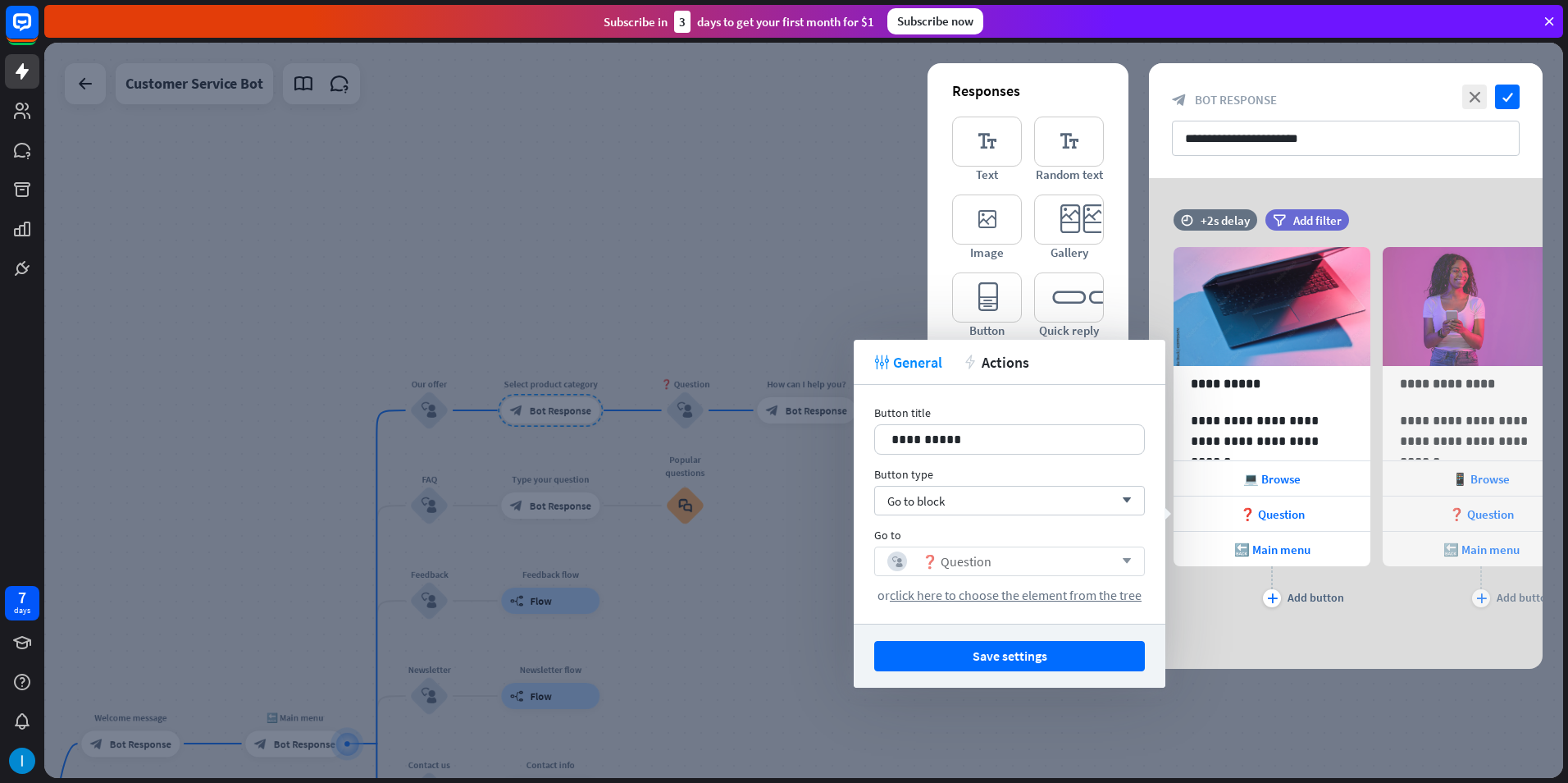
click at [1126, 564] on icon "arrow_down" at bounding box center [1123, 562] width 19 height 10
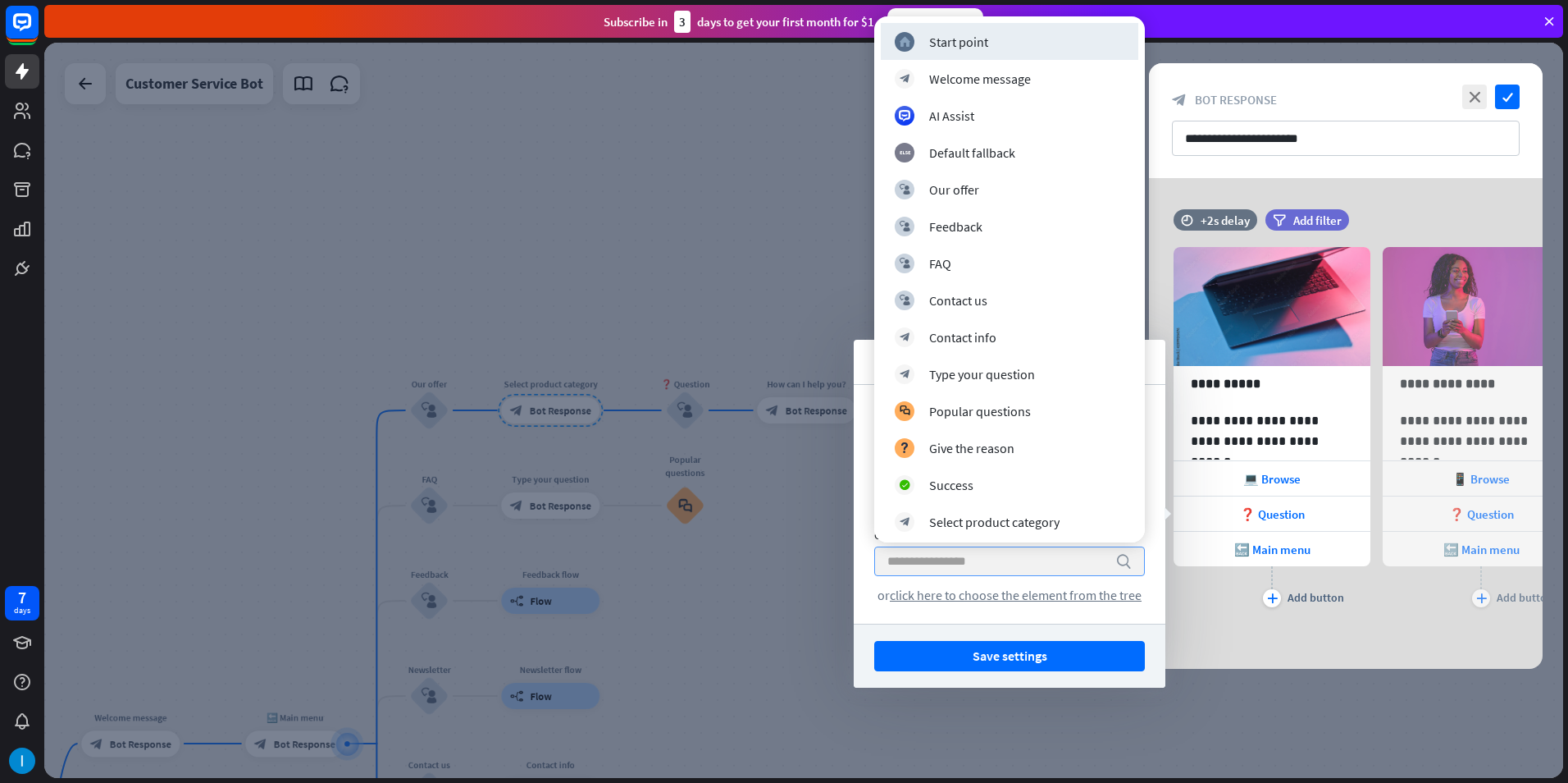
click at [1127, 564] on icon "search" at bounding box center [1123, 561] width 17 height 17
click at [1156, 633] on div "Save settings" at bounding box center [1010, 656] width 312 height 64
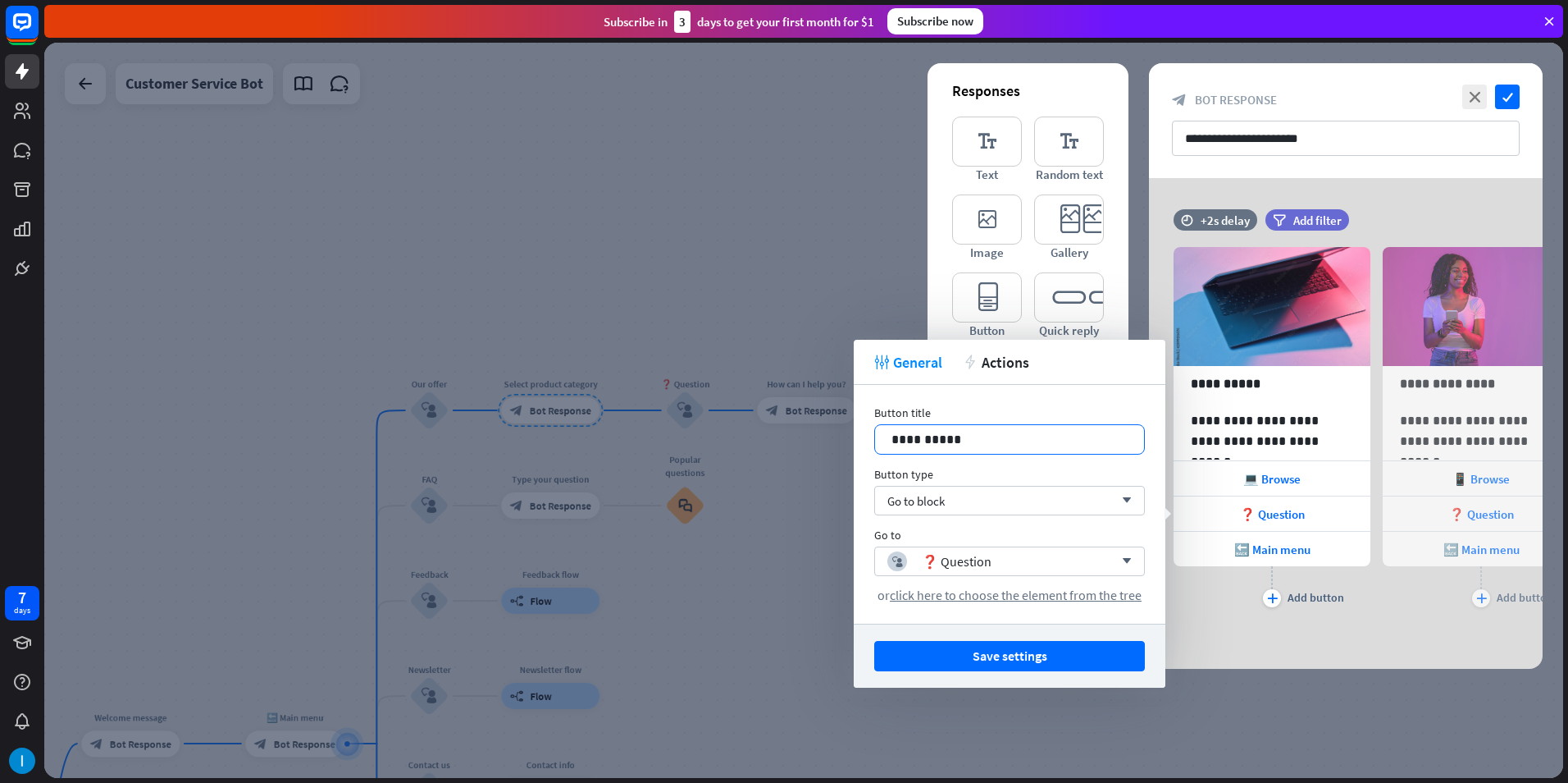
click at [1009, 444] on p "**********" at bounding box center [1010, 439] width 236 height 20
click at [899, 443] on p "**********" at bounding box center [1010, 439] width 236 height 20
click at [894, 440] on p "**********" at bounding box center [1010, 439] width 236 height 20
click at [899, 440] on p "**********" at bounding box center [1010, 439] width 236 height 20
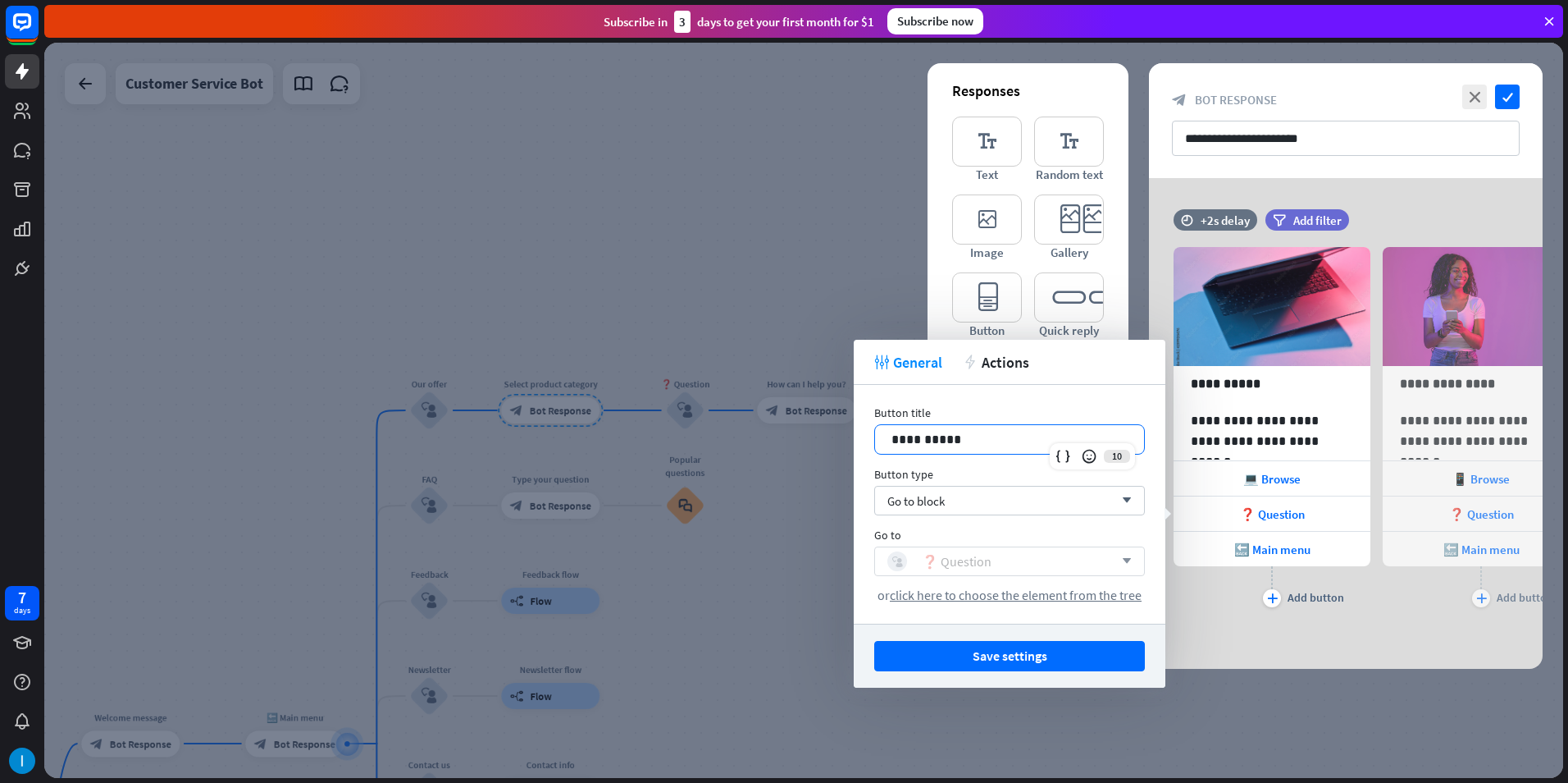
click at [899, 562] on icon "block_user_input" at bounding box center [898, 562] width 11 height 11
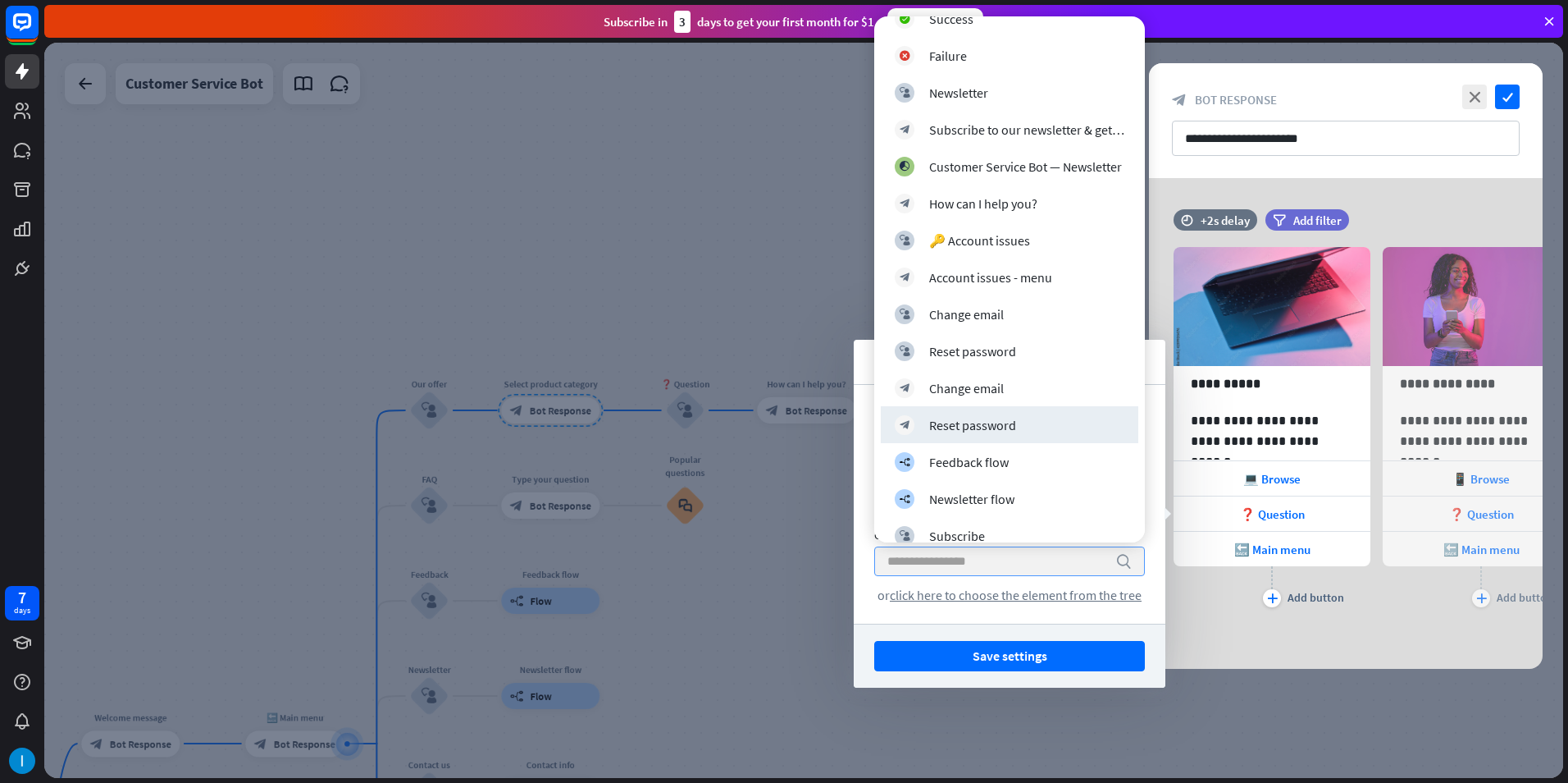
scroll to position [1395, 0]
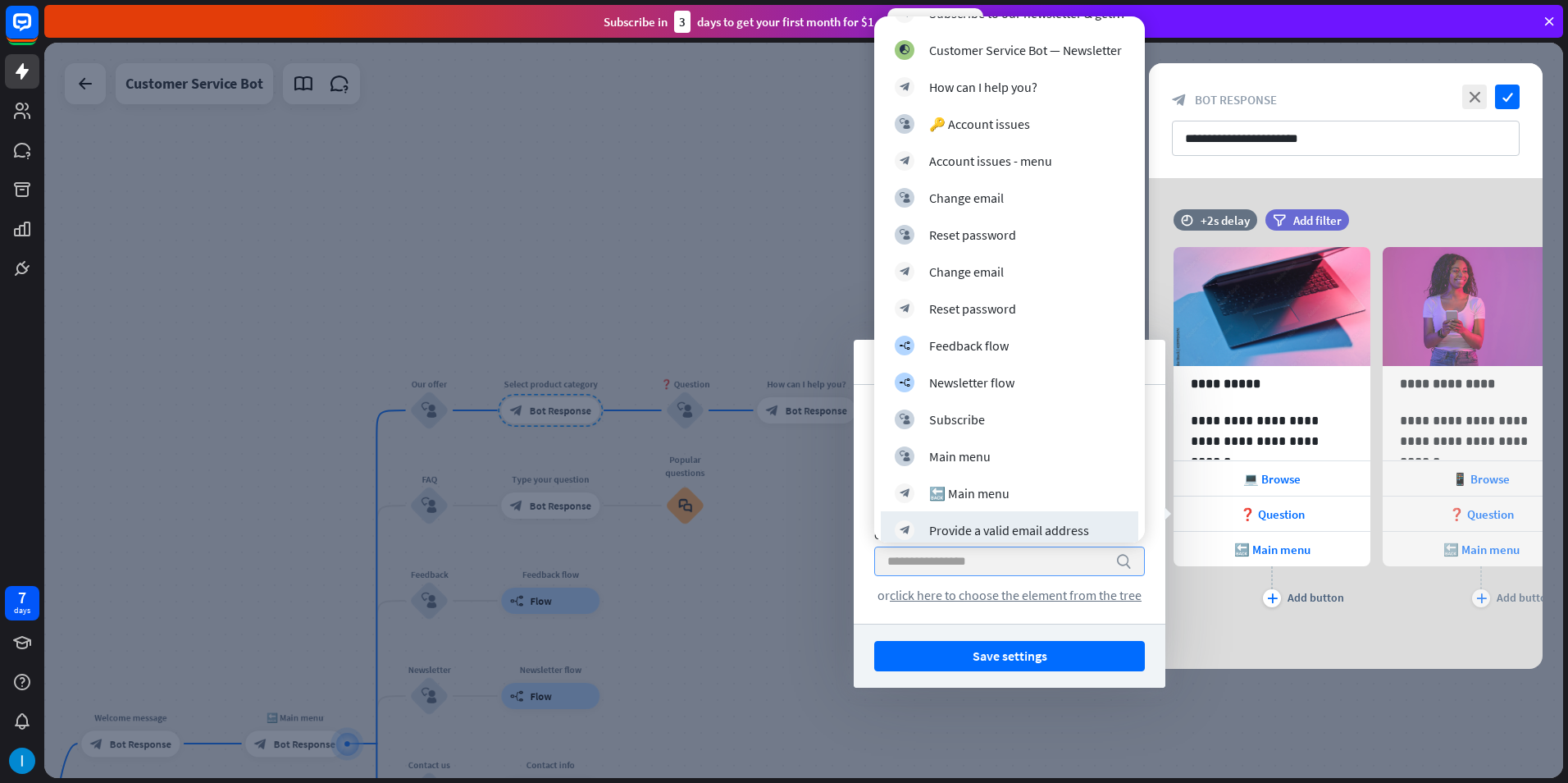
click at [1149, 614] on div "**********" at bounding box center [1010, 504] width 312 height 239
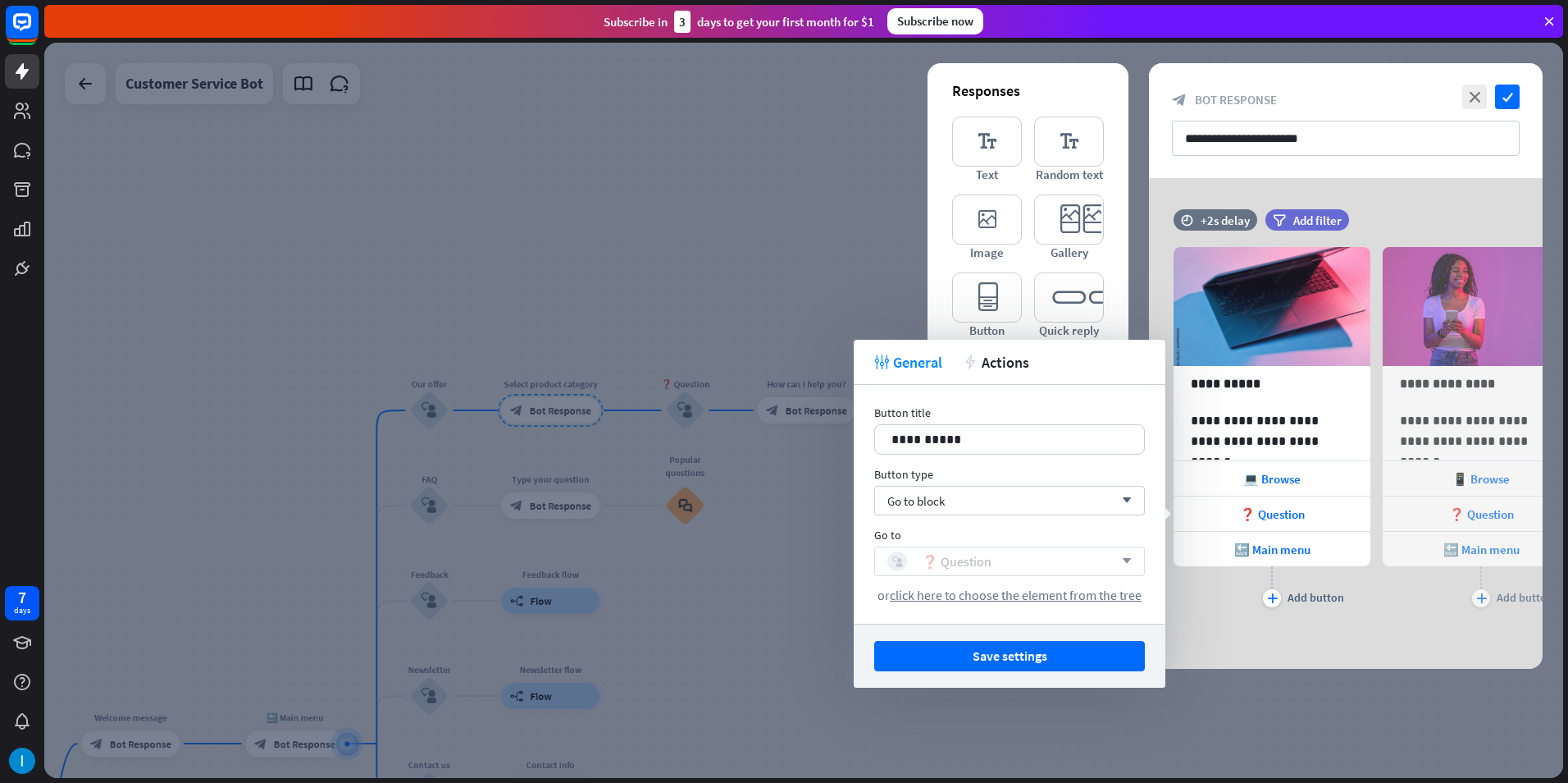
click at [943, 567] on div "❓ Question" at bounding box center [957, 561] width 70 height 17
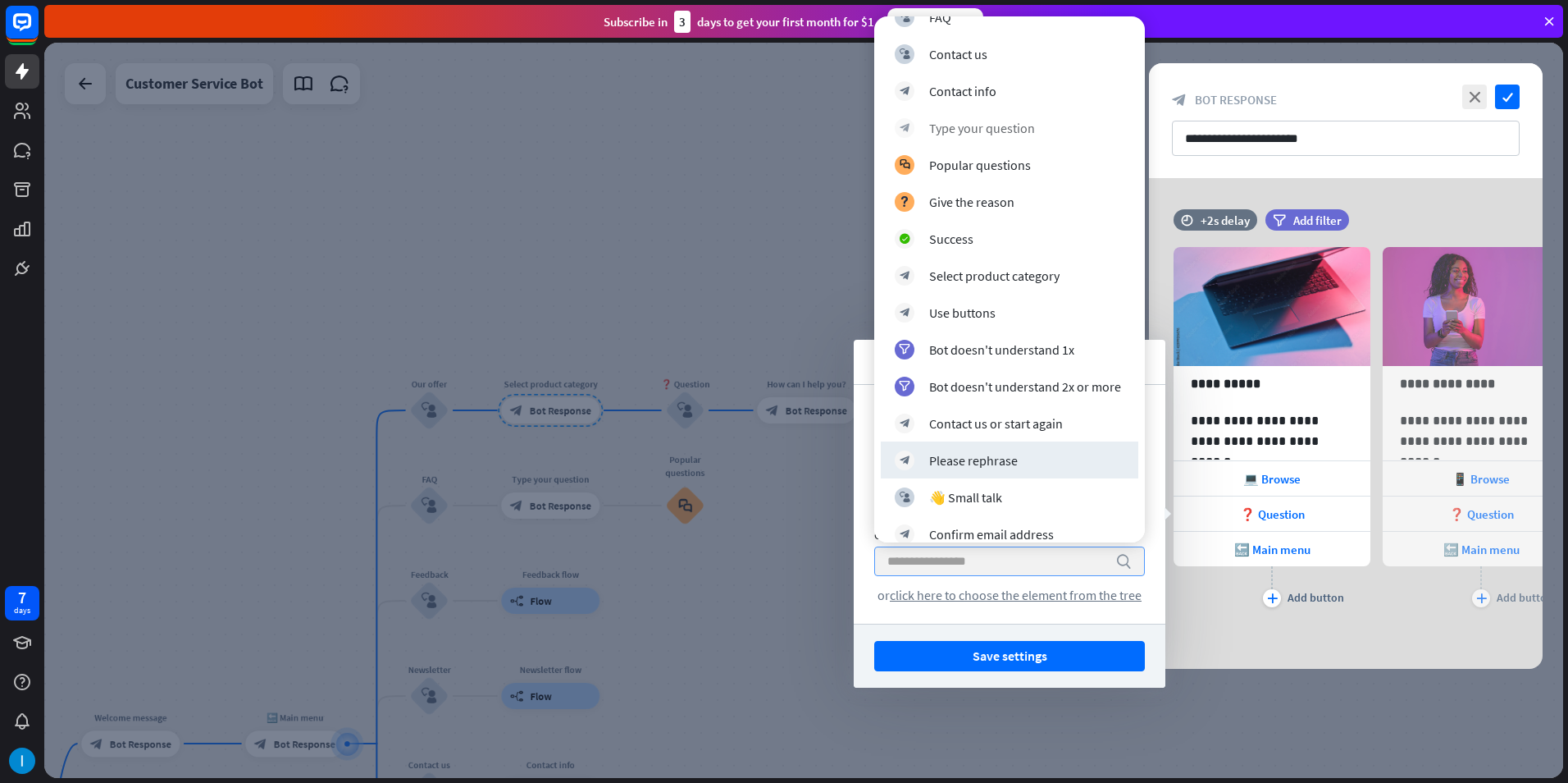
scroll to position [0, 0]
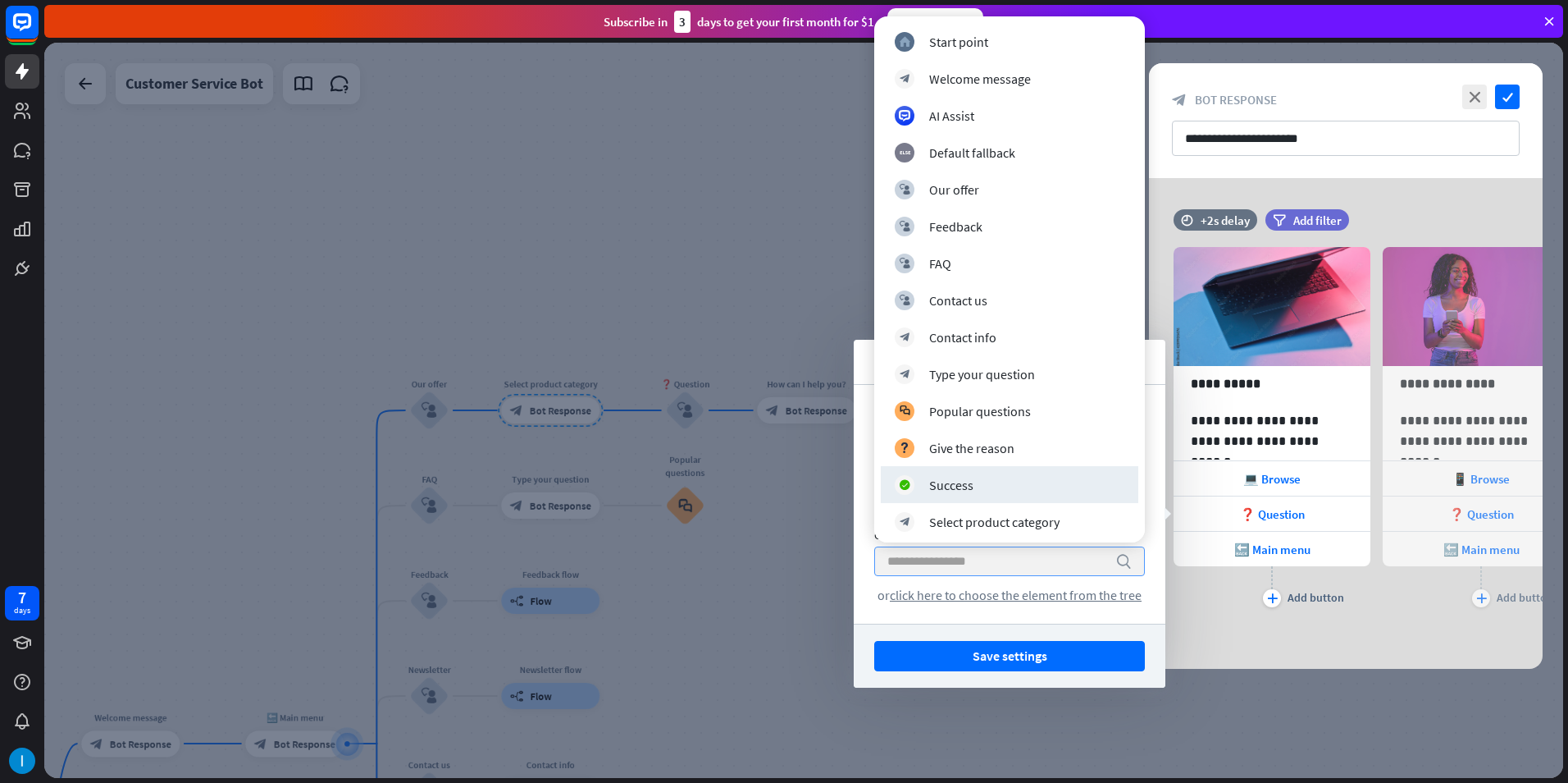
click at [1234, 640] on div "**********" at bounding box center [1346, 423] width 394 height 490
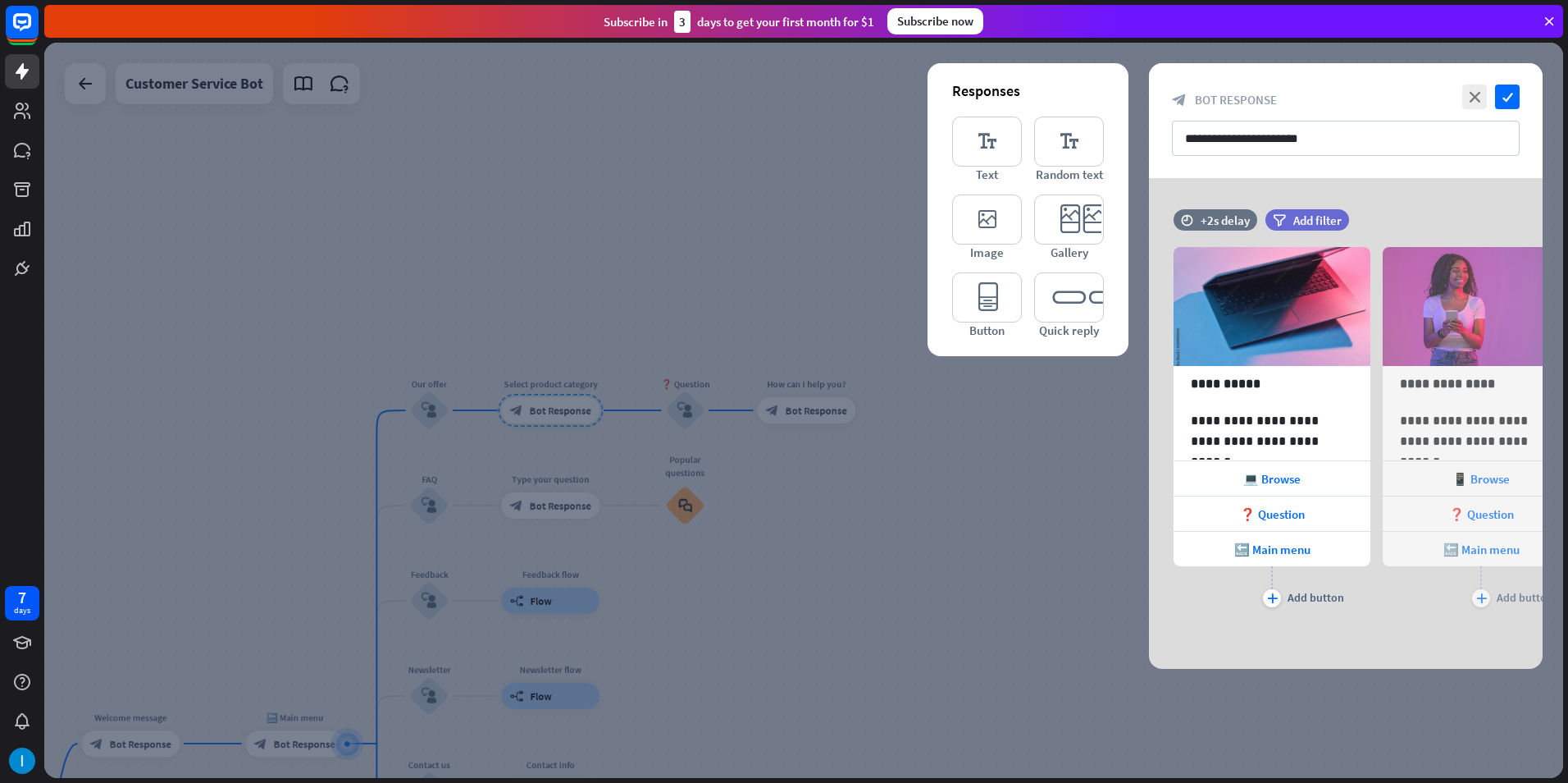
click at [871, 555] on div at bounding box center [803, 411] width 1518 height 735
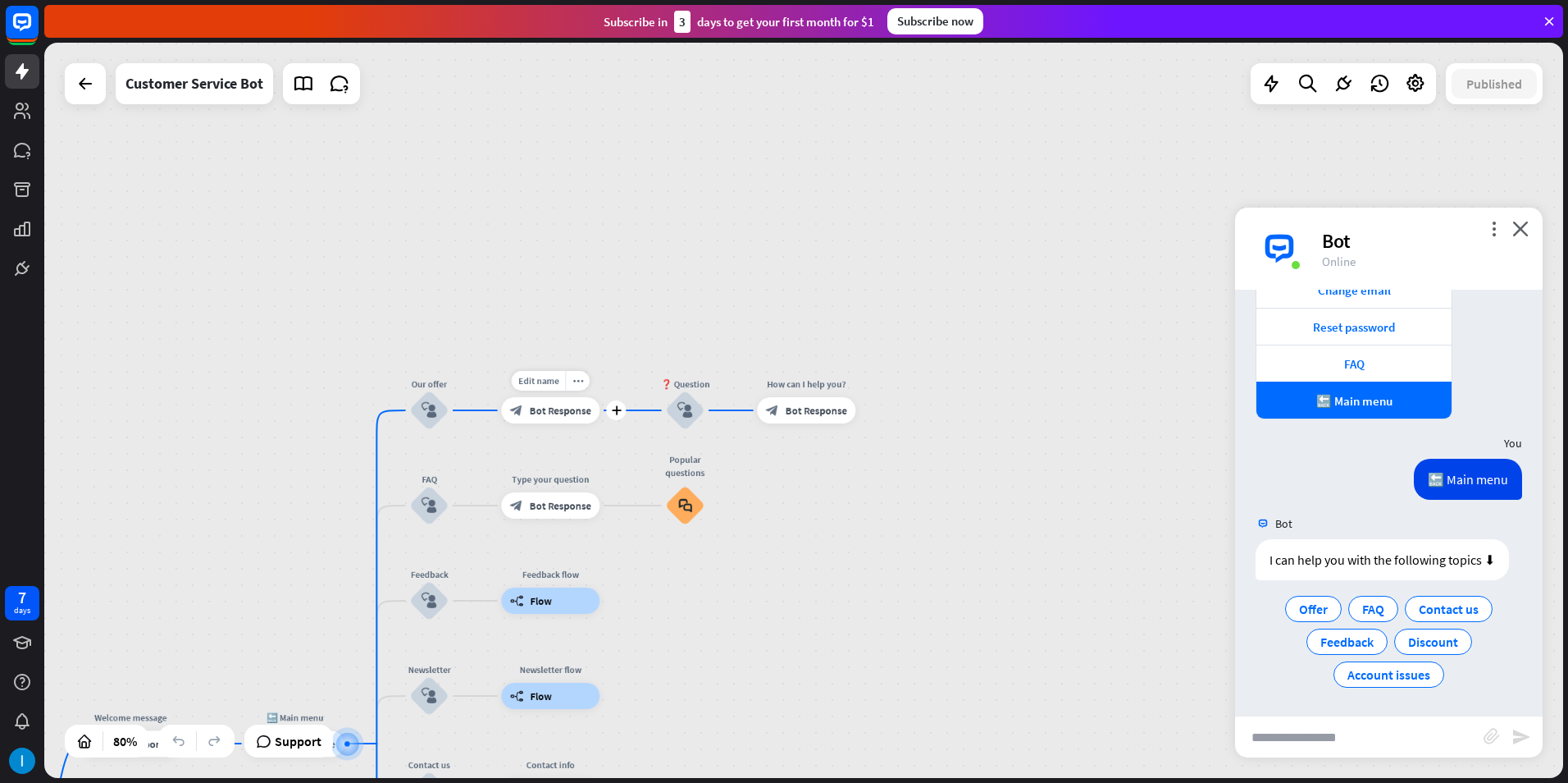
click at [570, 414] on span "Bot Response" at bounding box center [560, 410] width 61 height 13
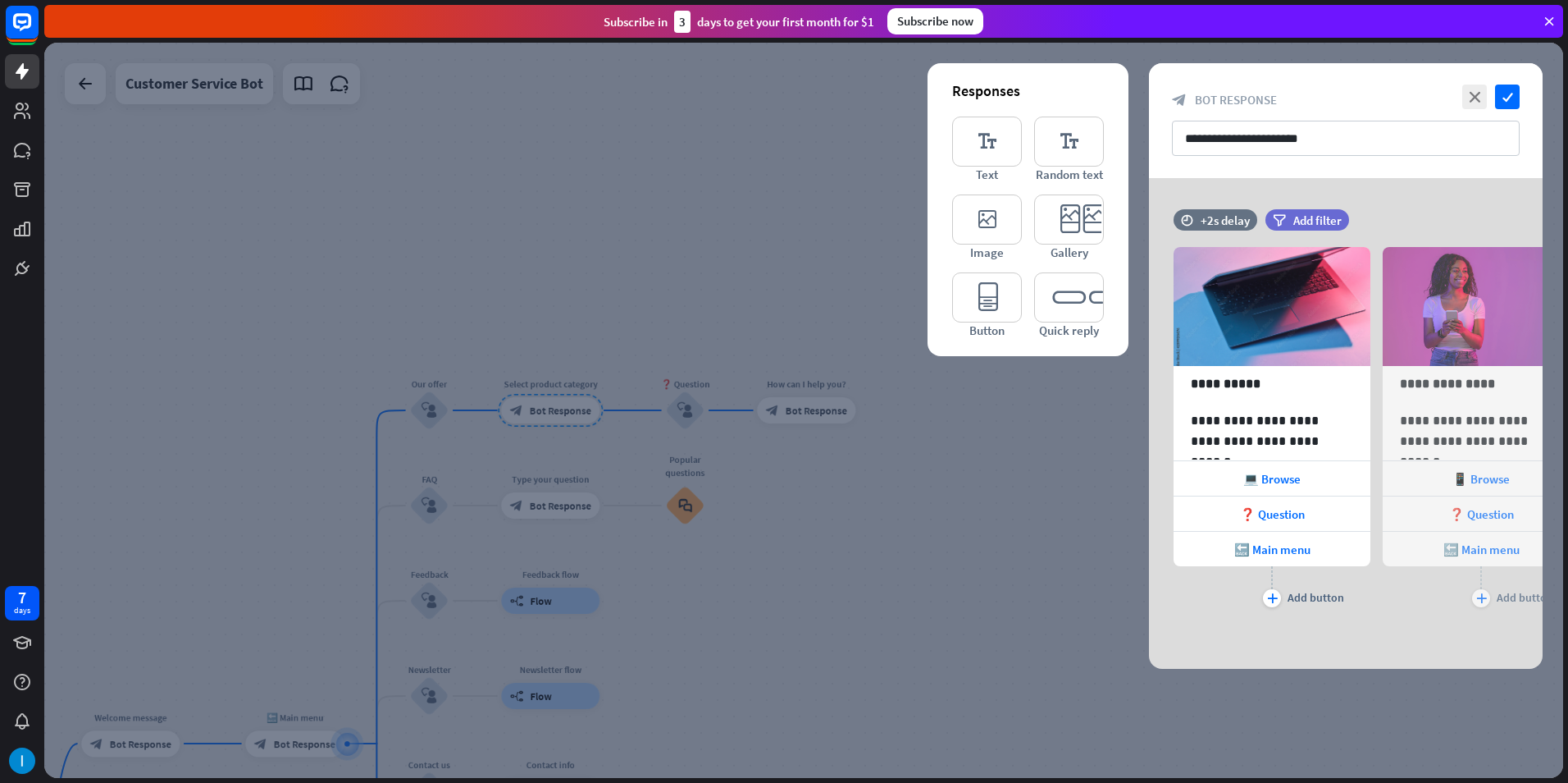
drag, startPoint x: 1417, startPoint y: 207, endPoint x: 1464, endPoint y: 207, distance: 47.0
click at [1400, 132] on input "**********" at bounding box center [1345, 138] width 348 height 35
click at [1540, 386] on div "arrowhead_right" at bounding box center [1542, 376] width 29 height 29
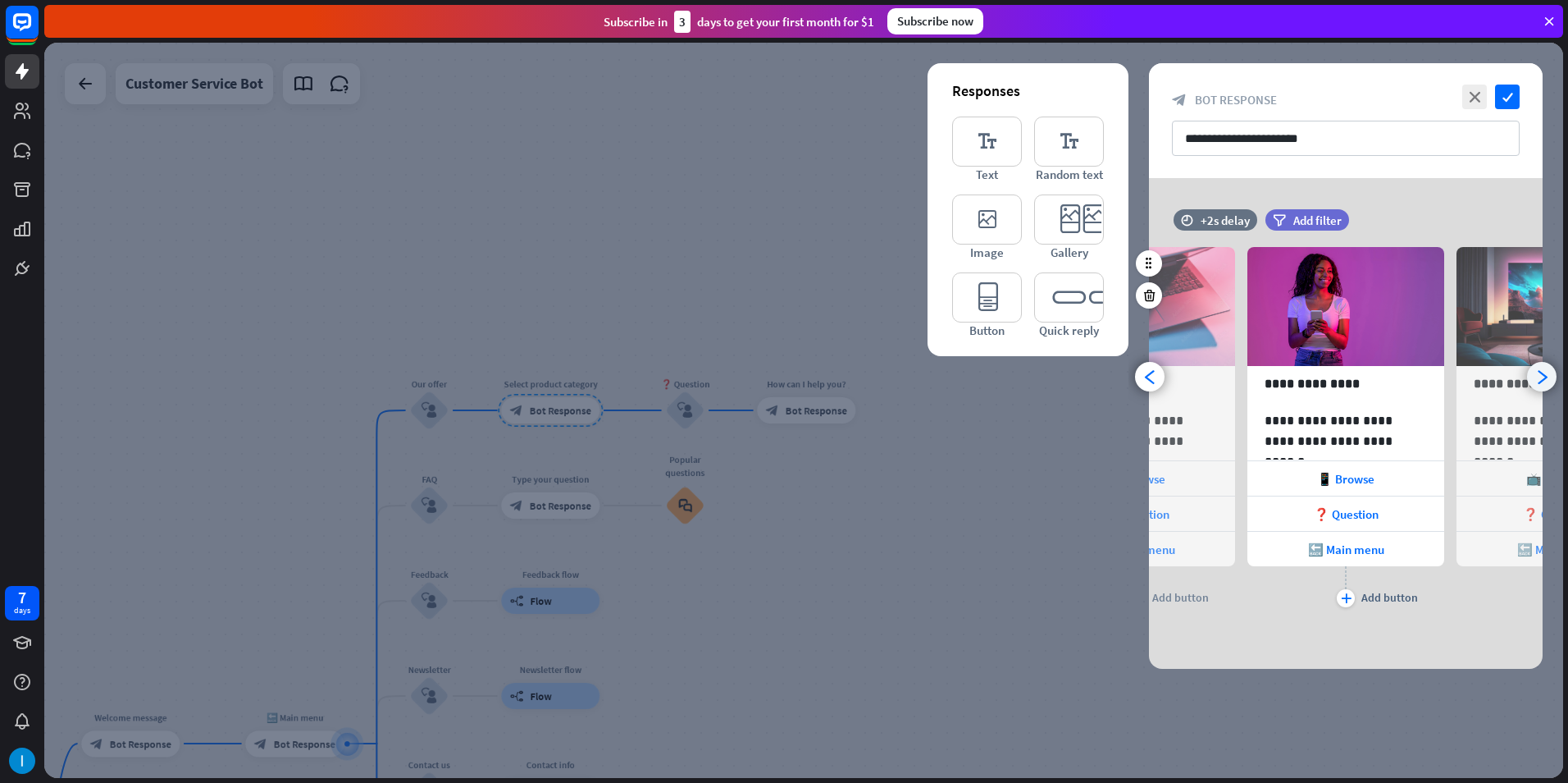
click at [1540, 386] on div "arrowhead_right" at bounding box center [1542, 376] width 29 height 29
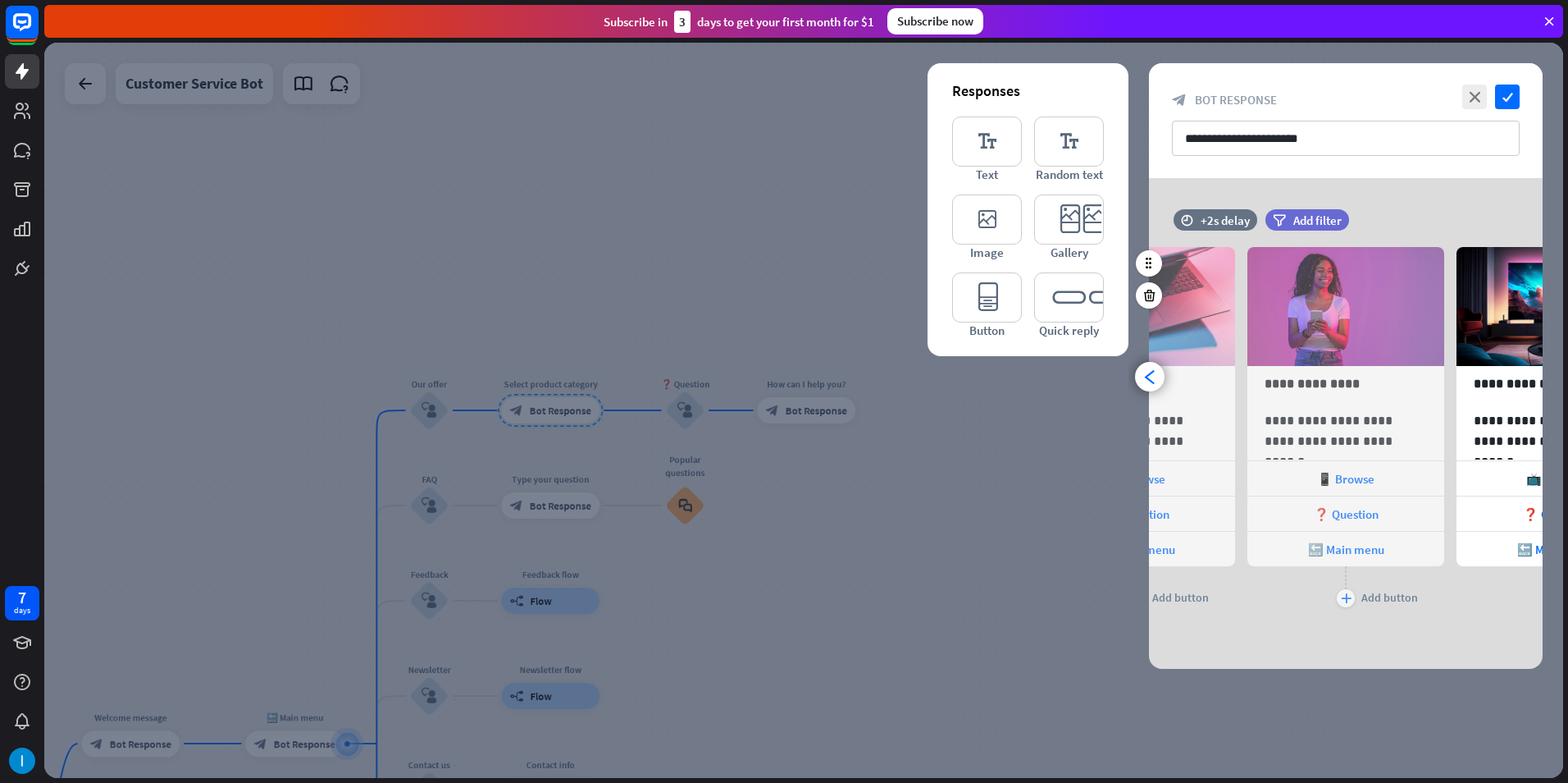
scroll to position [0, 344]
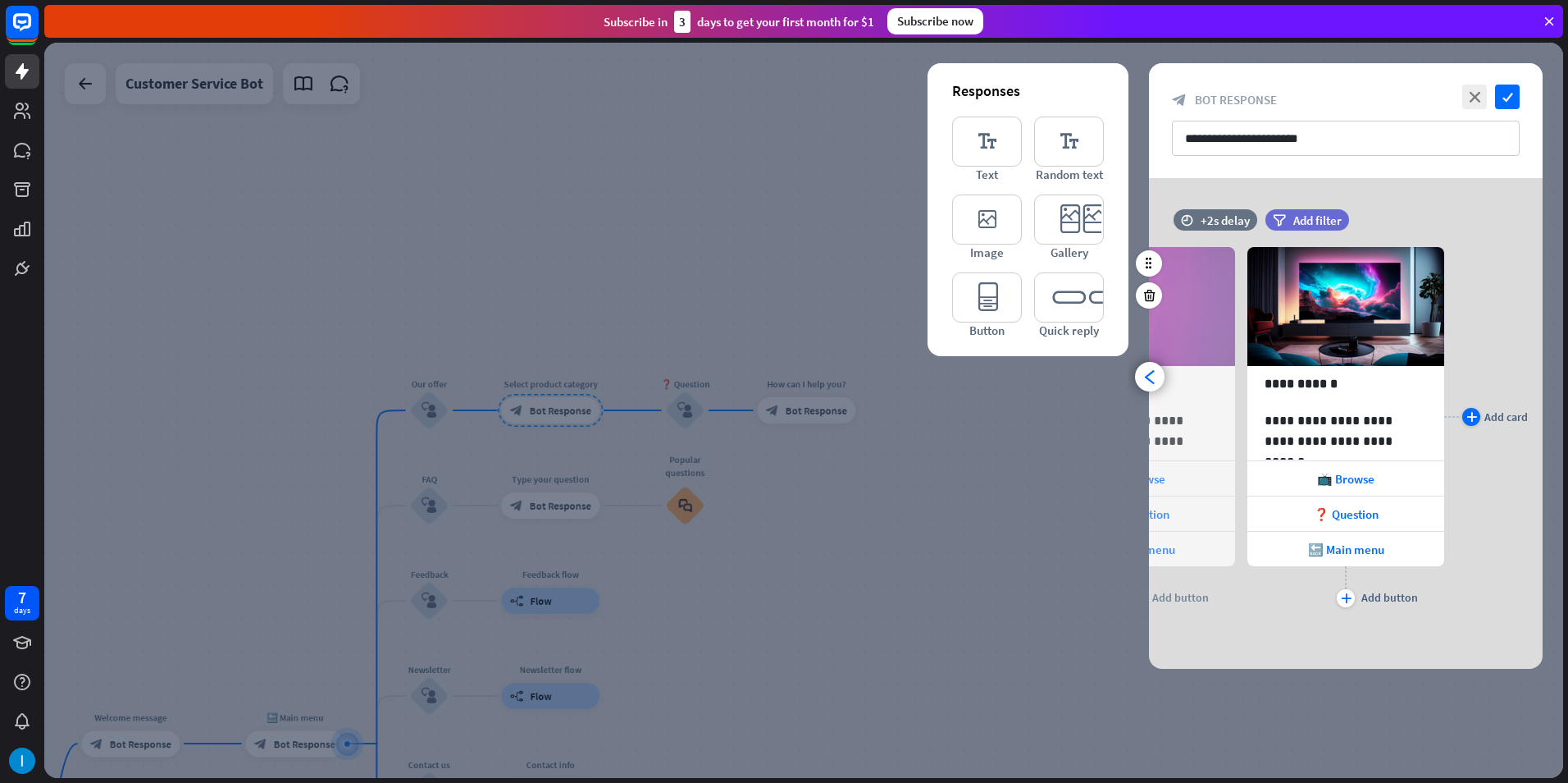
click at [1467, 411] on div "plus" at bounding box center [1471, 416] width 19 height 19
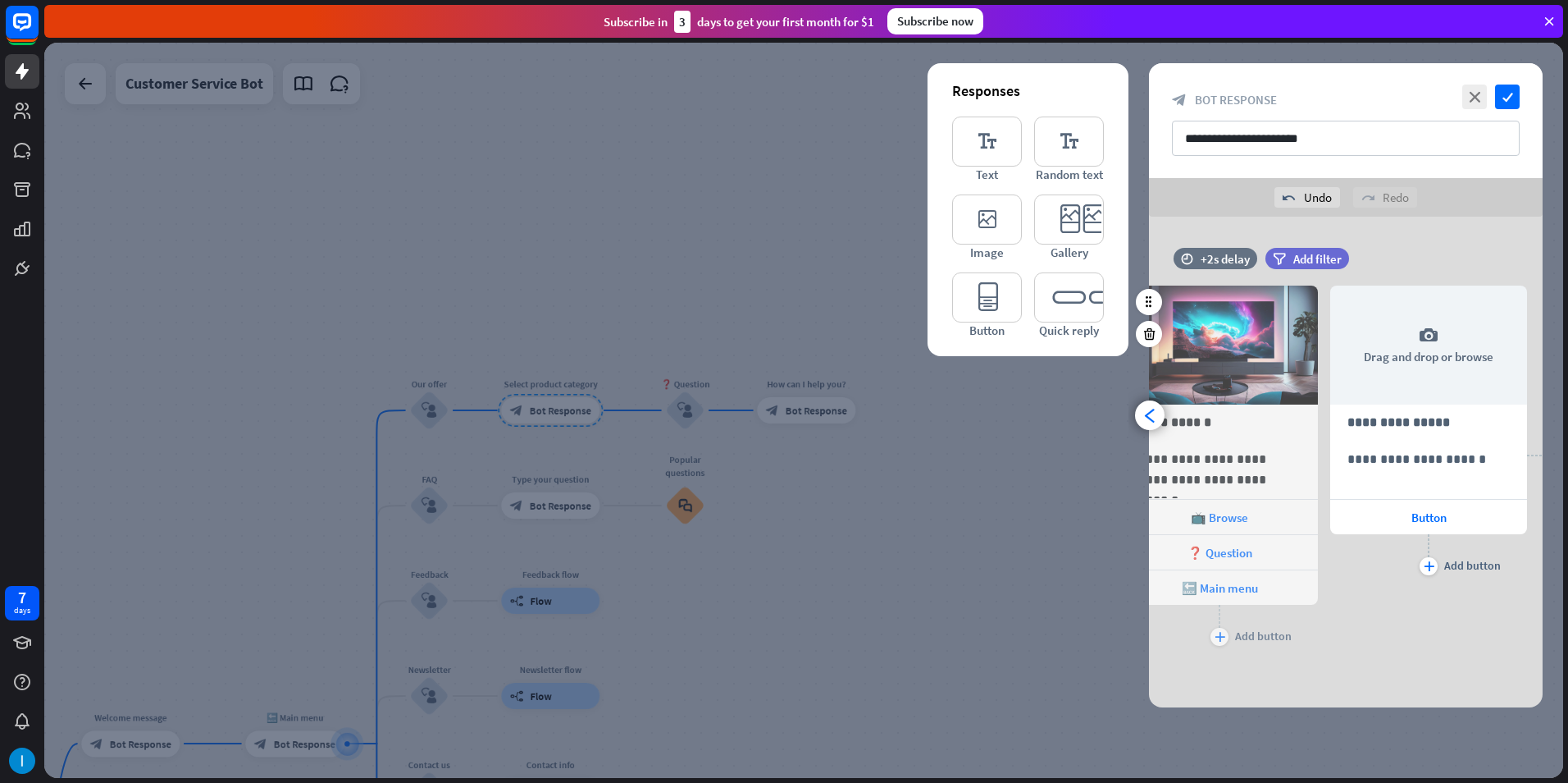
scroll to position [0, 554]
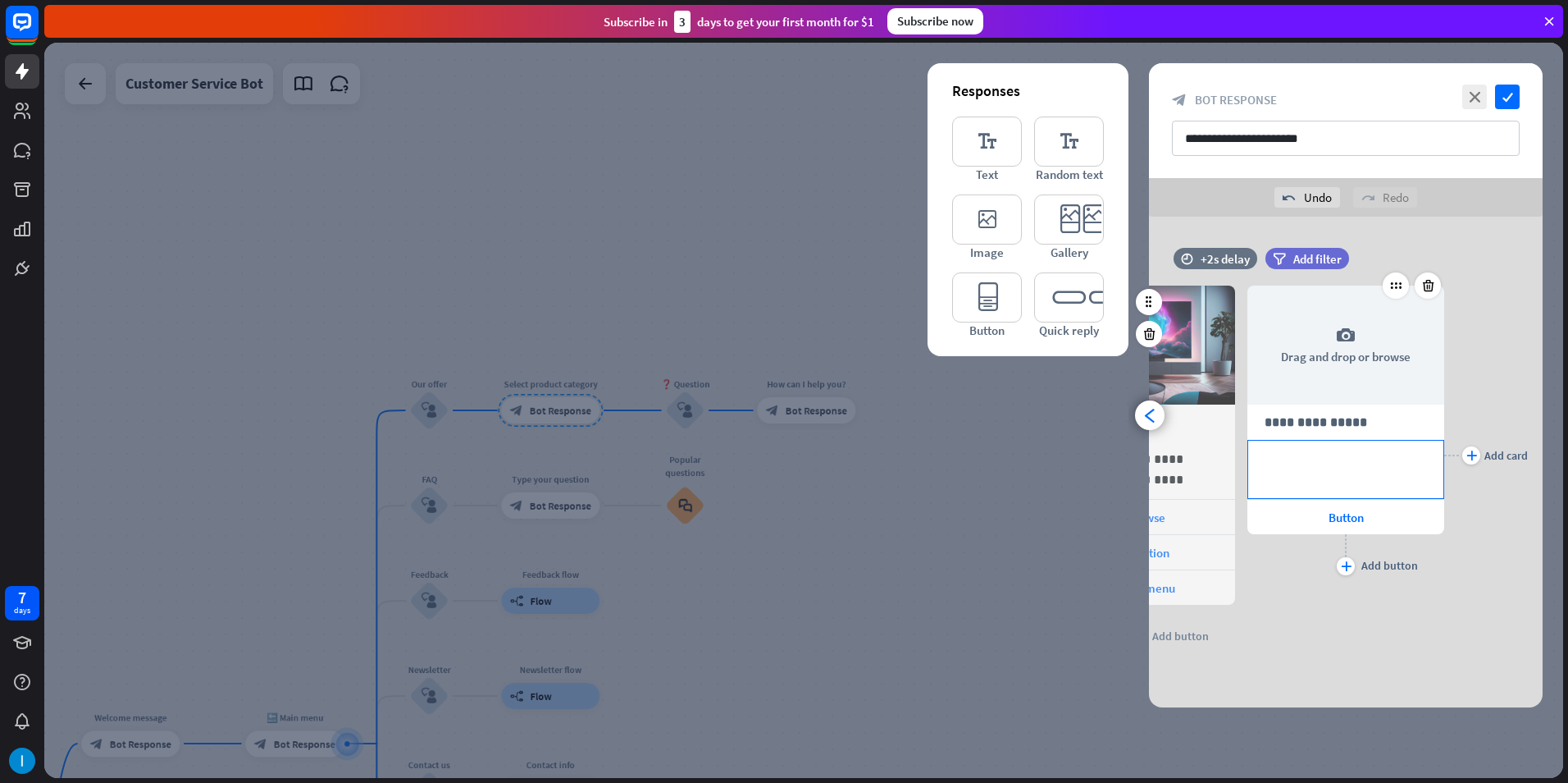
click at [1362, 470] on div "**********" at bounding box center [1346, 469] width 195 height 58
click at [1148, 411] on icon "arrowhead_left" at bounding box center [1150, 415] width 16 height 16
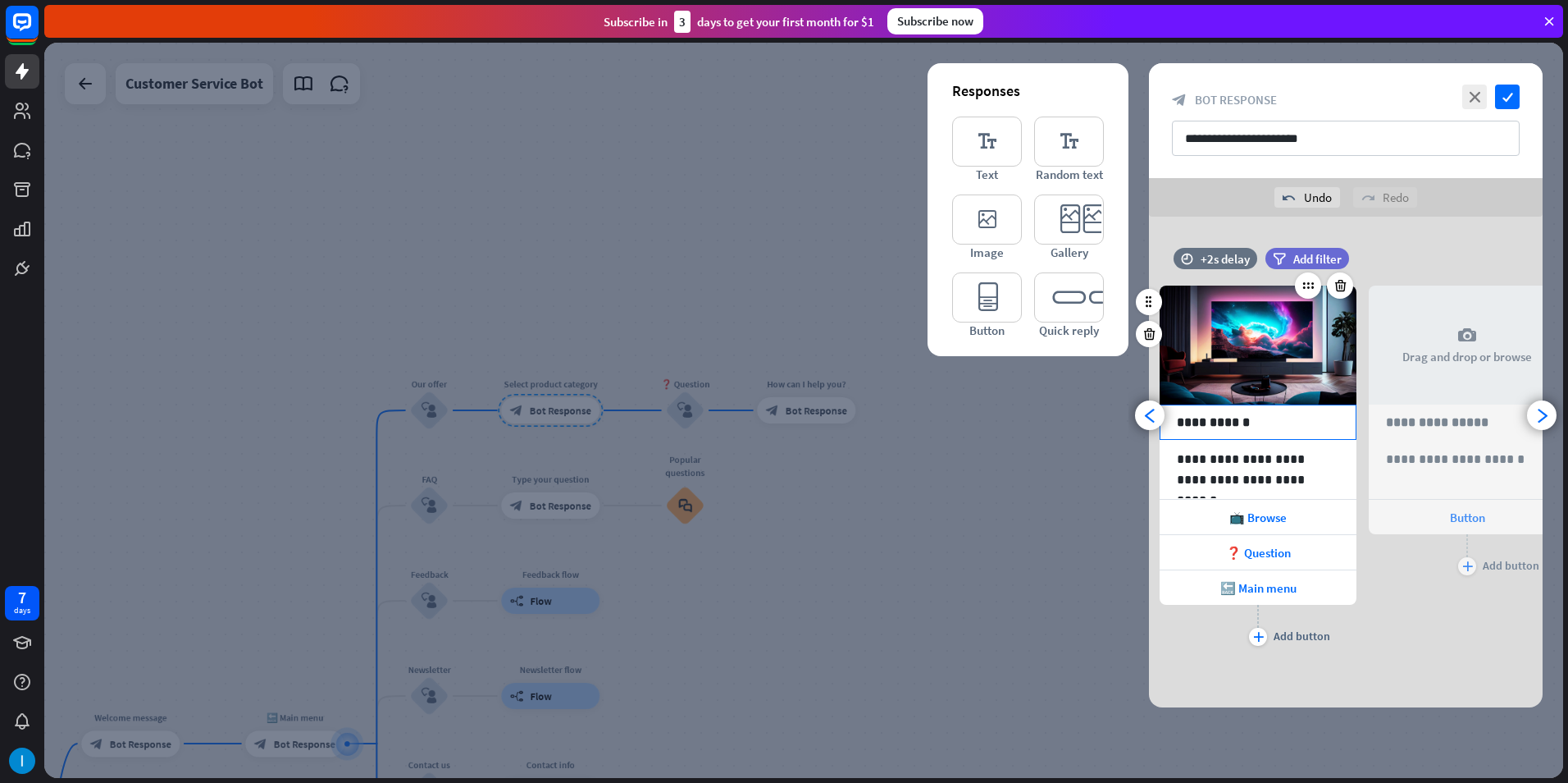
scroll to position [0, 344]
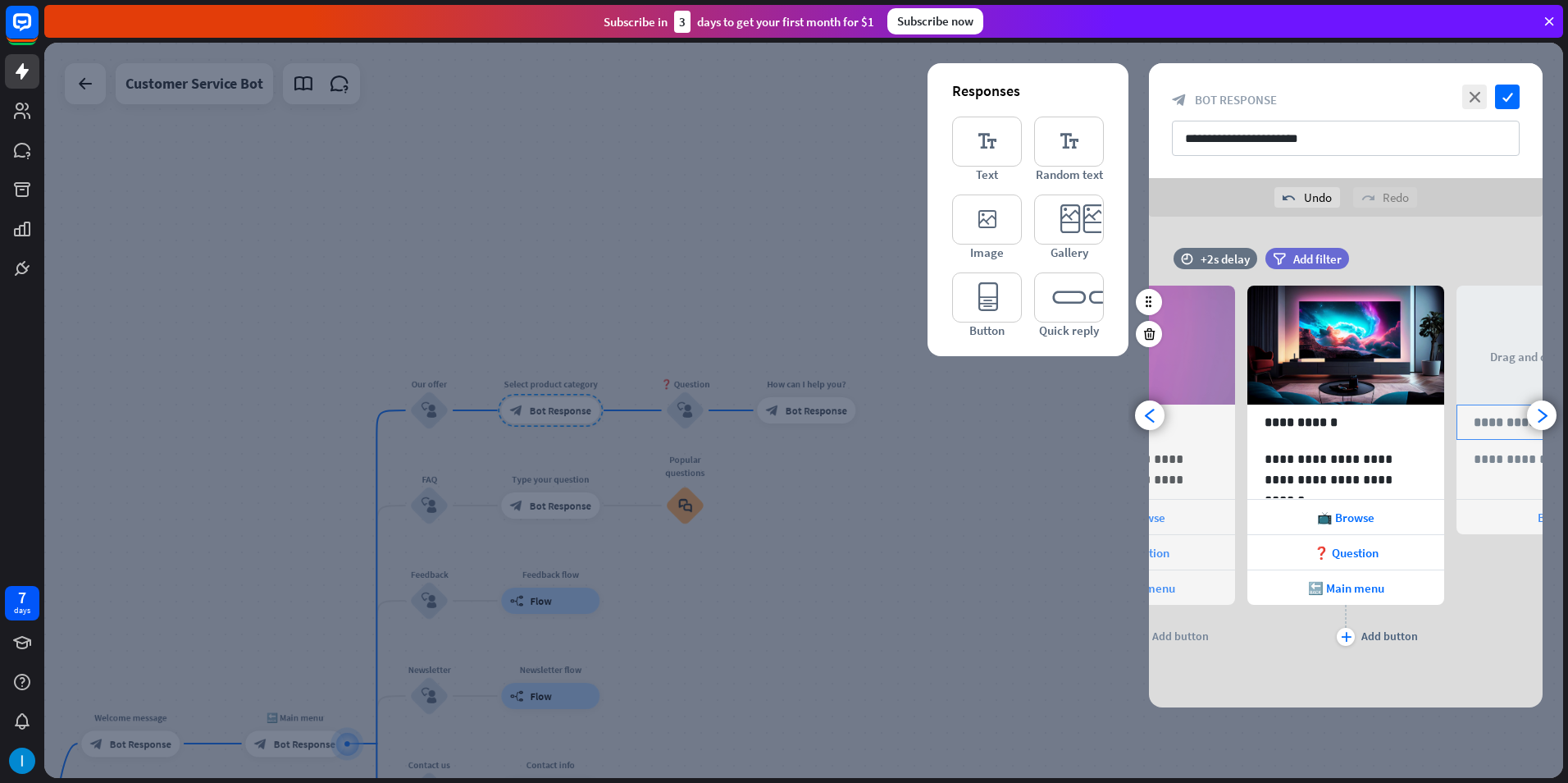
click at [1534, 420] on div "arrowhead_right" at bounding box center [1542, 415] width 29 height 29
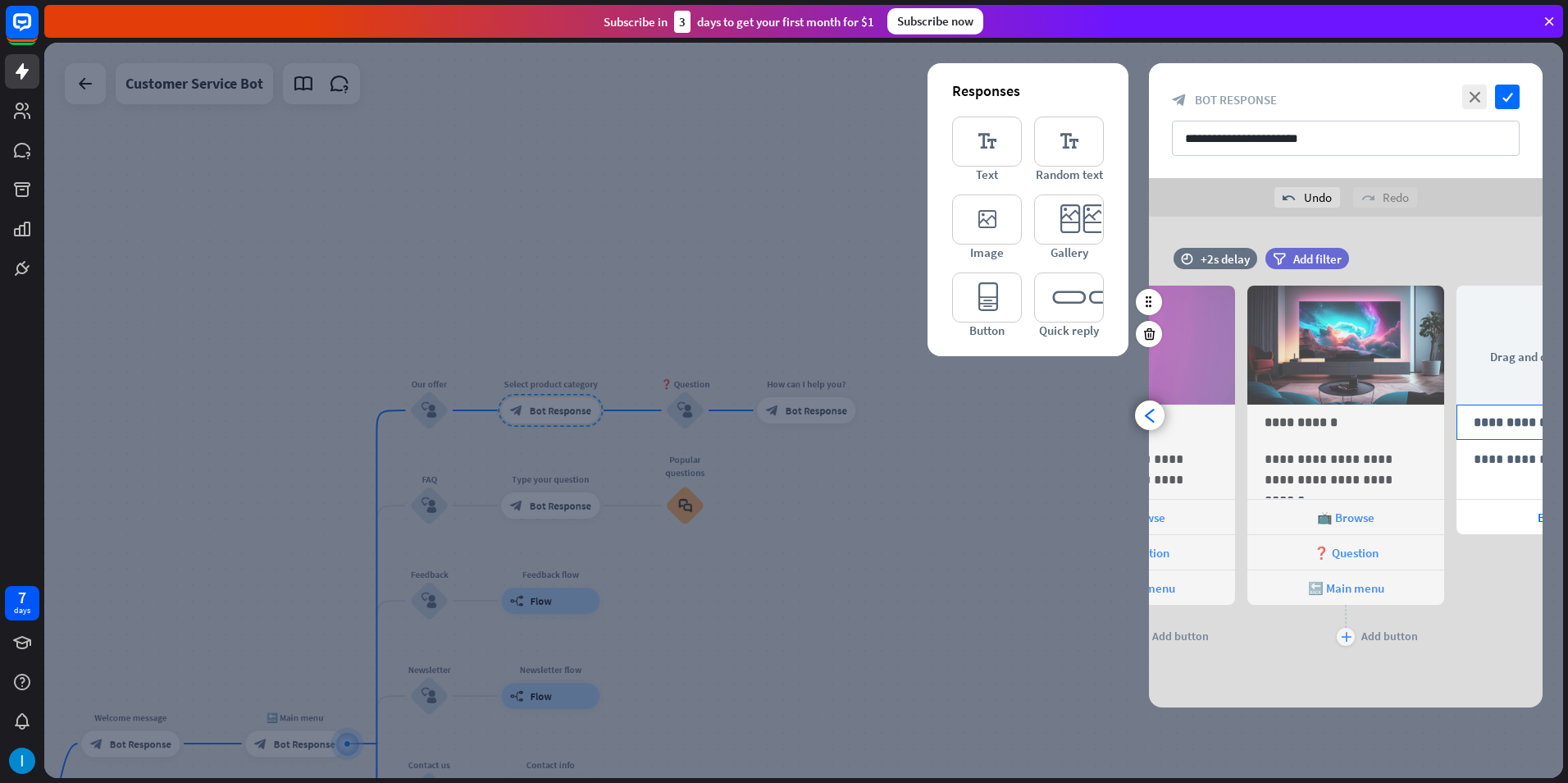
scroll to position [0, 554]
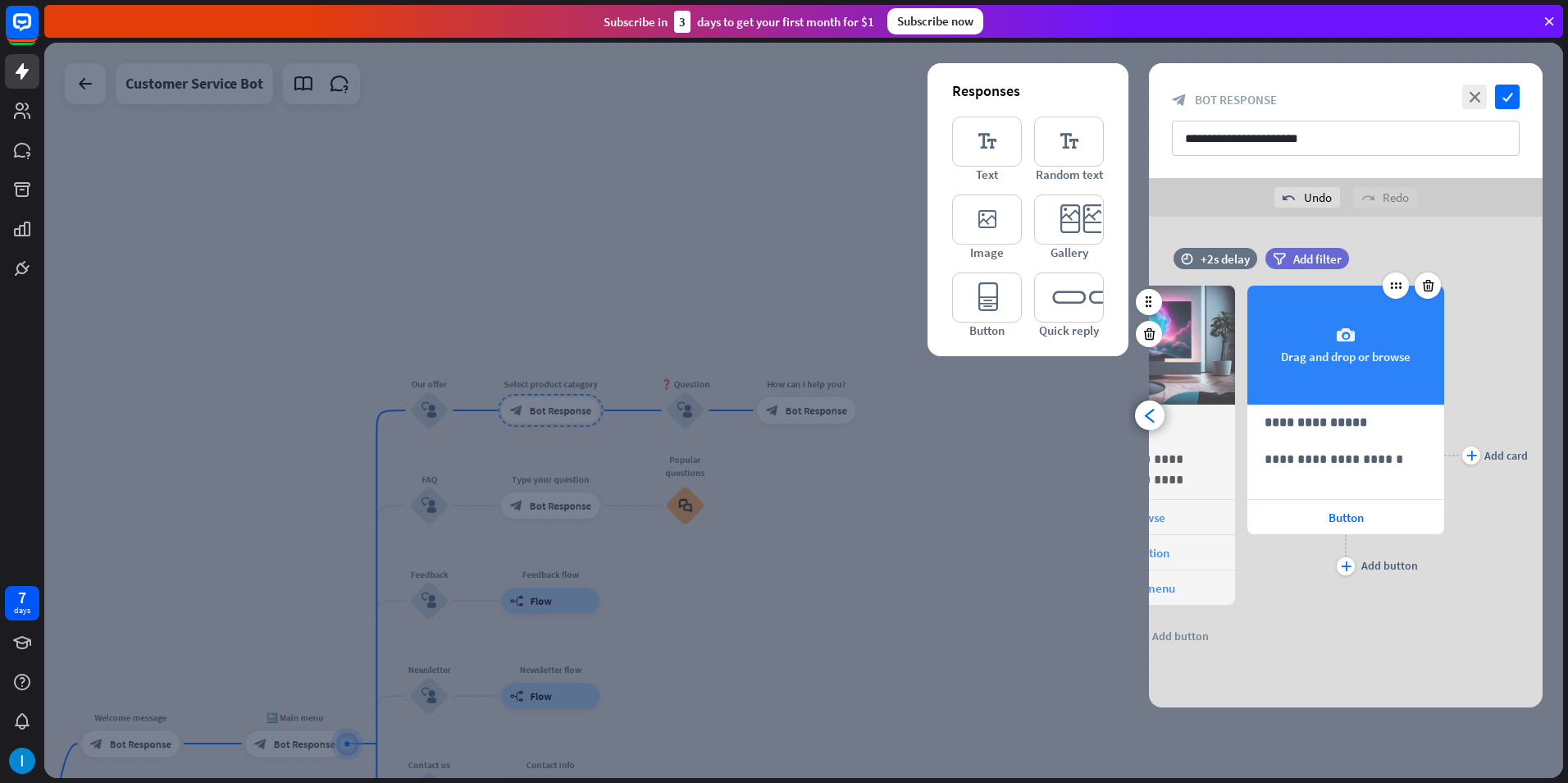
click at [1397, 332] on div "camera Drag and drop or browse" at bounding box center [1346, 345] width 197 height 119
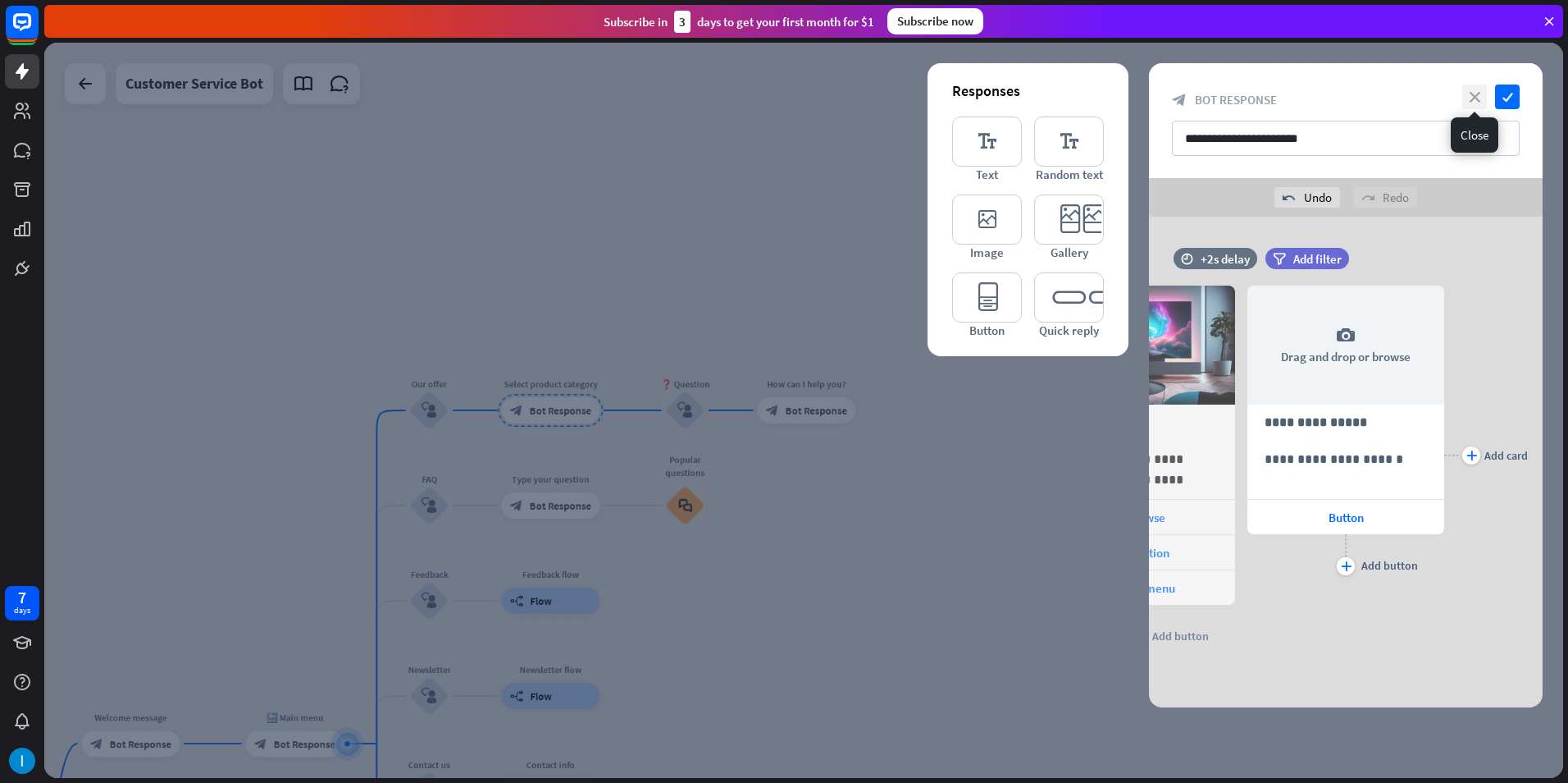
click at [1476, 94] on icon "close" at bounding box center [1473, 97] width 24 height 24
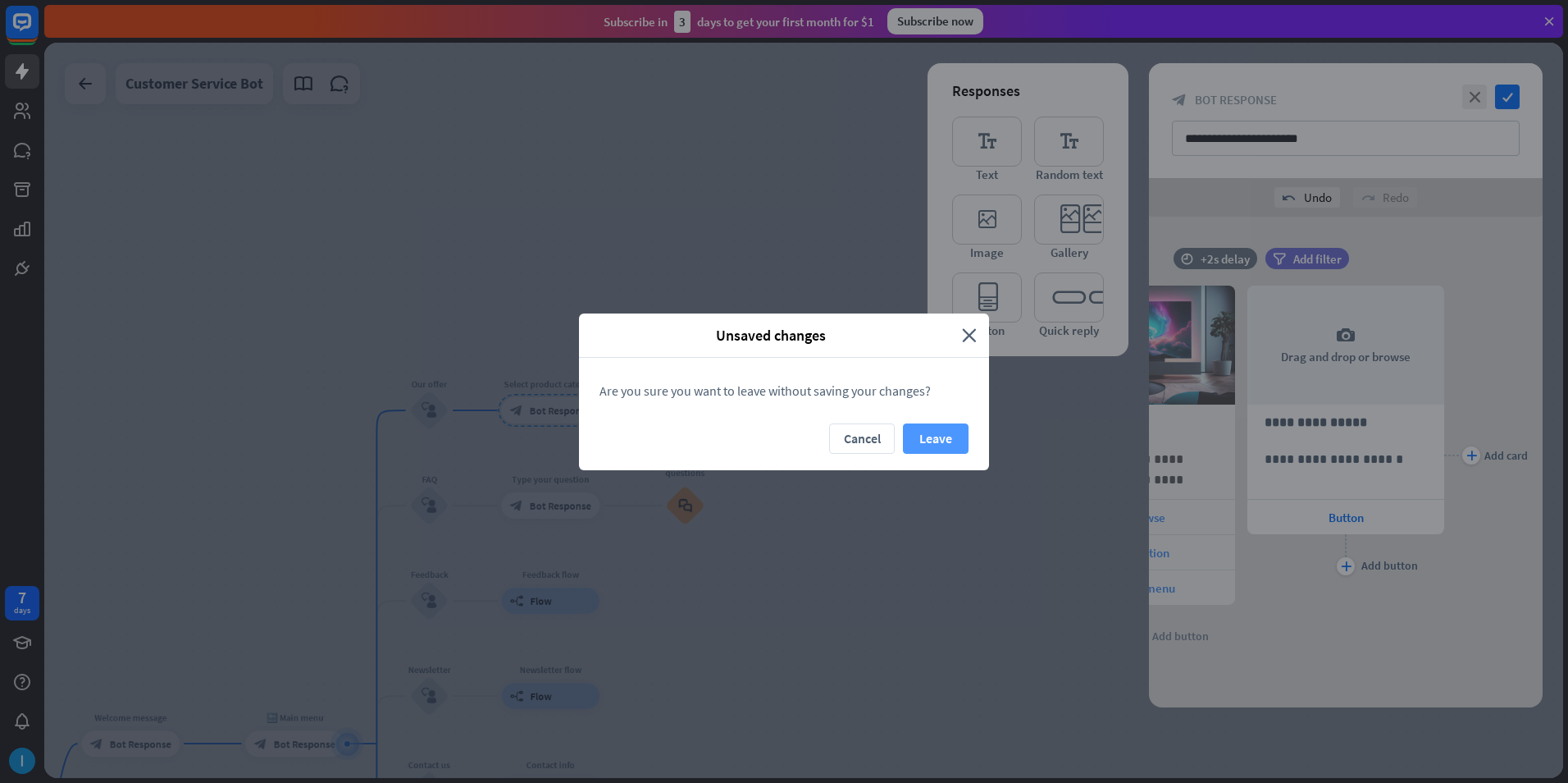
click at [956, 441] on button "Leave" at bounding box center [935, 438] width 65 height 30
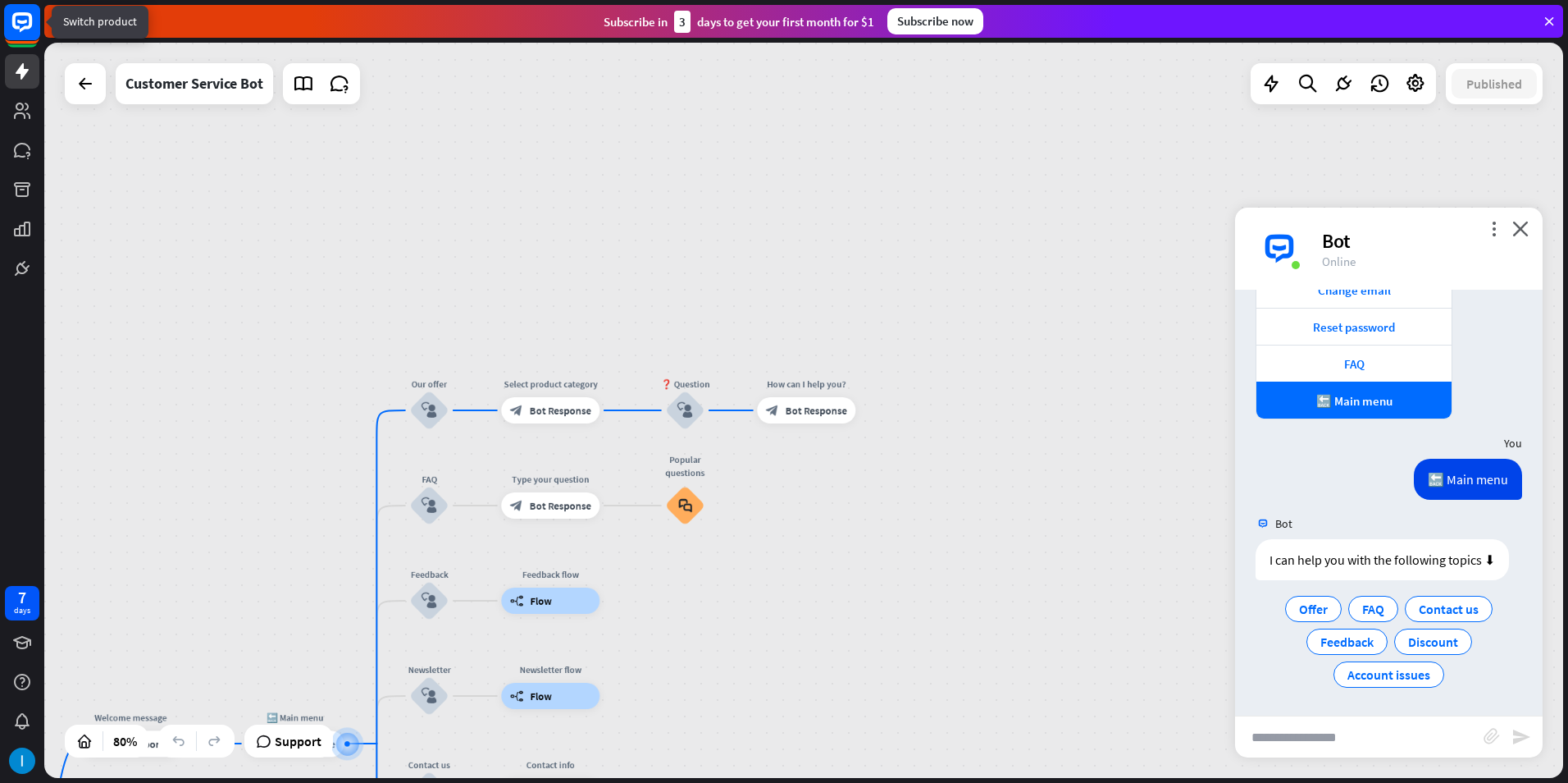
click at [22, 28] on icon at bounding box center [22, 22] width 19 height 20
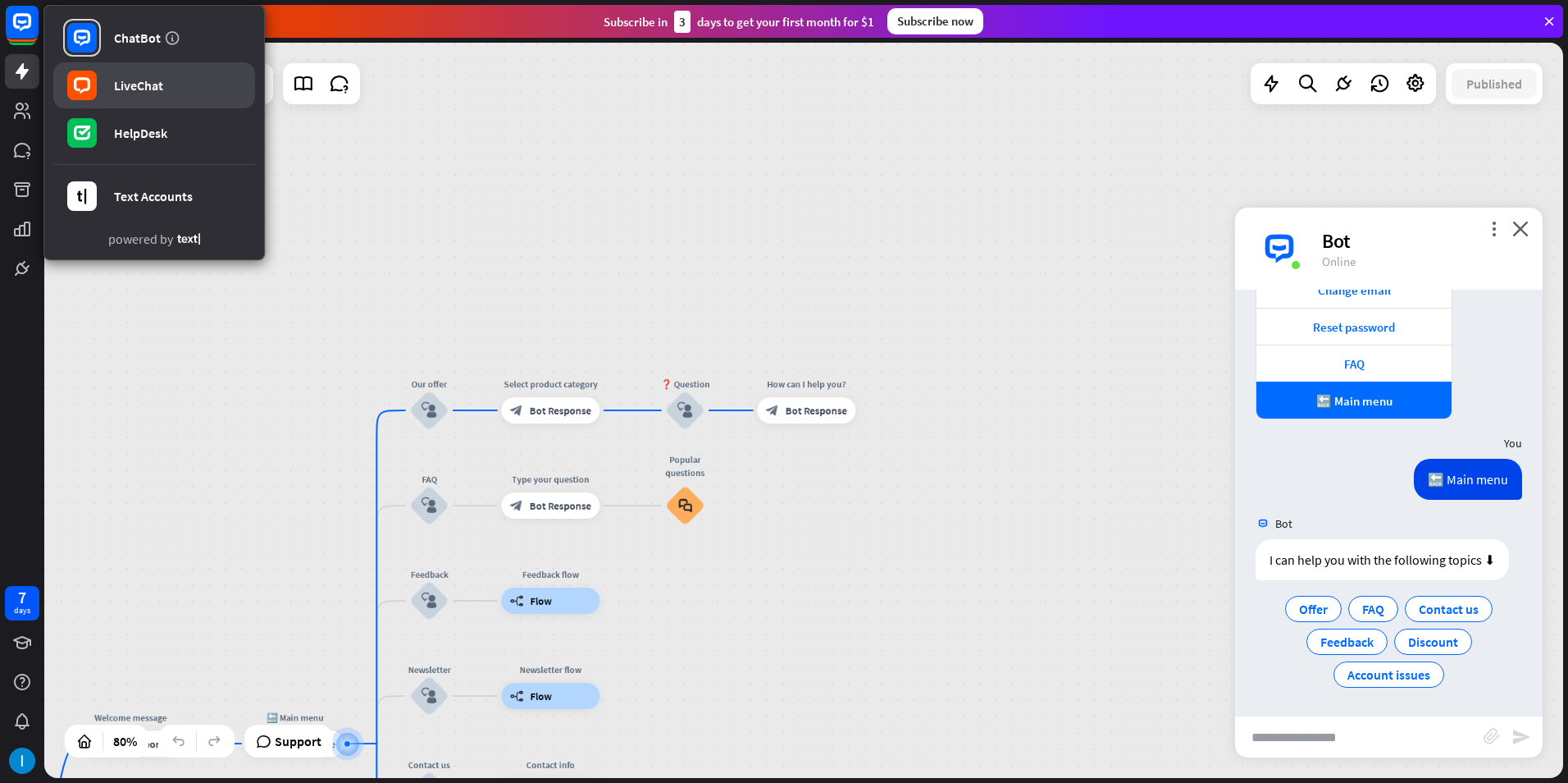
click at [123, 81] on div "LiveChat" at bounding box center [138, 85] width 49 height 17
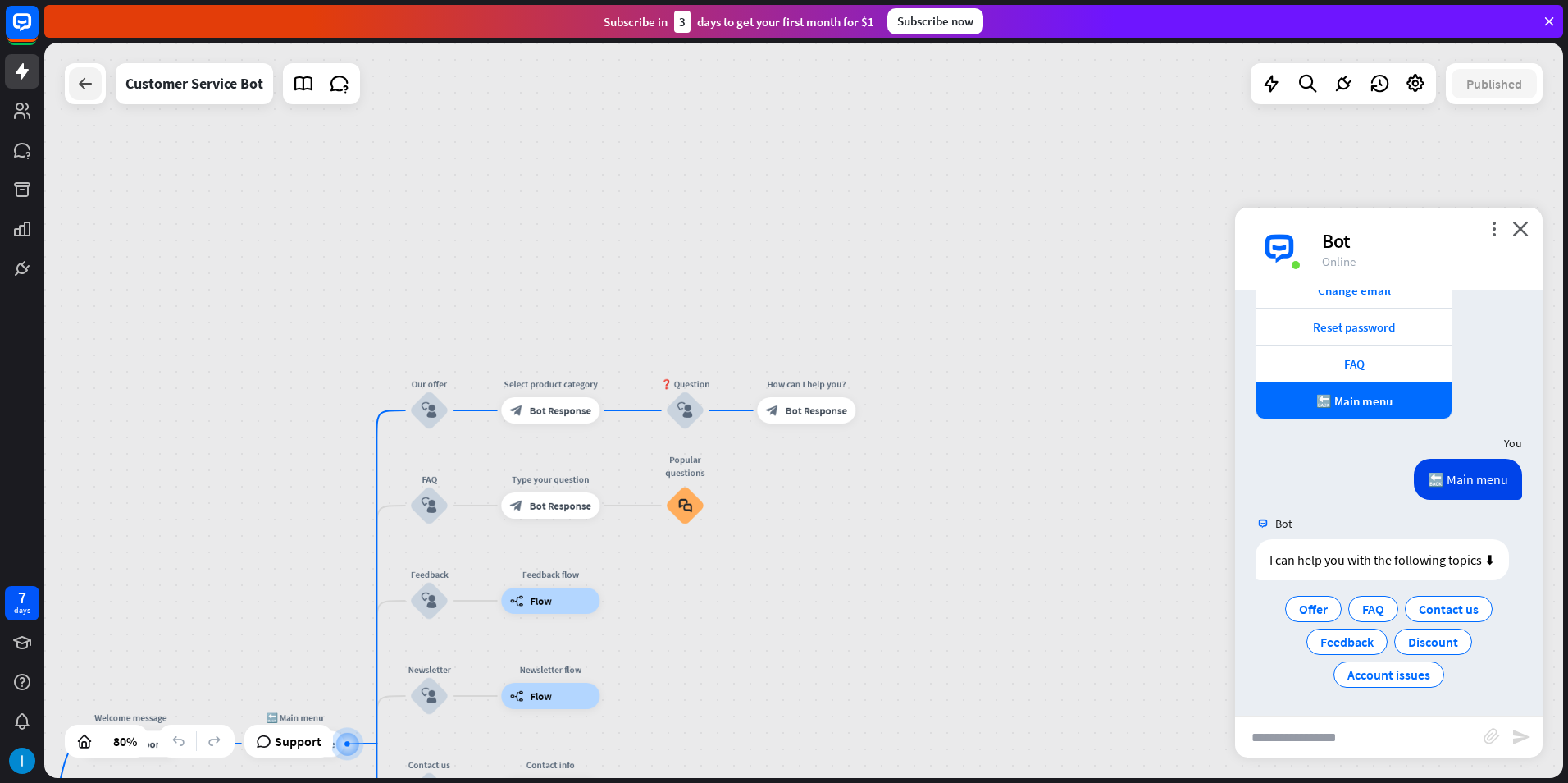
click at [82, 81] on icon at bounding box center [85, 84] width 19 height 20
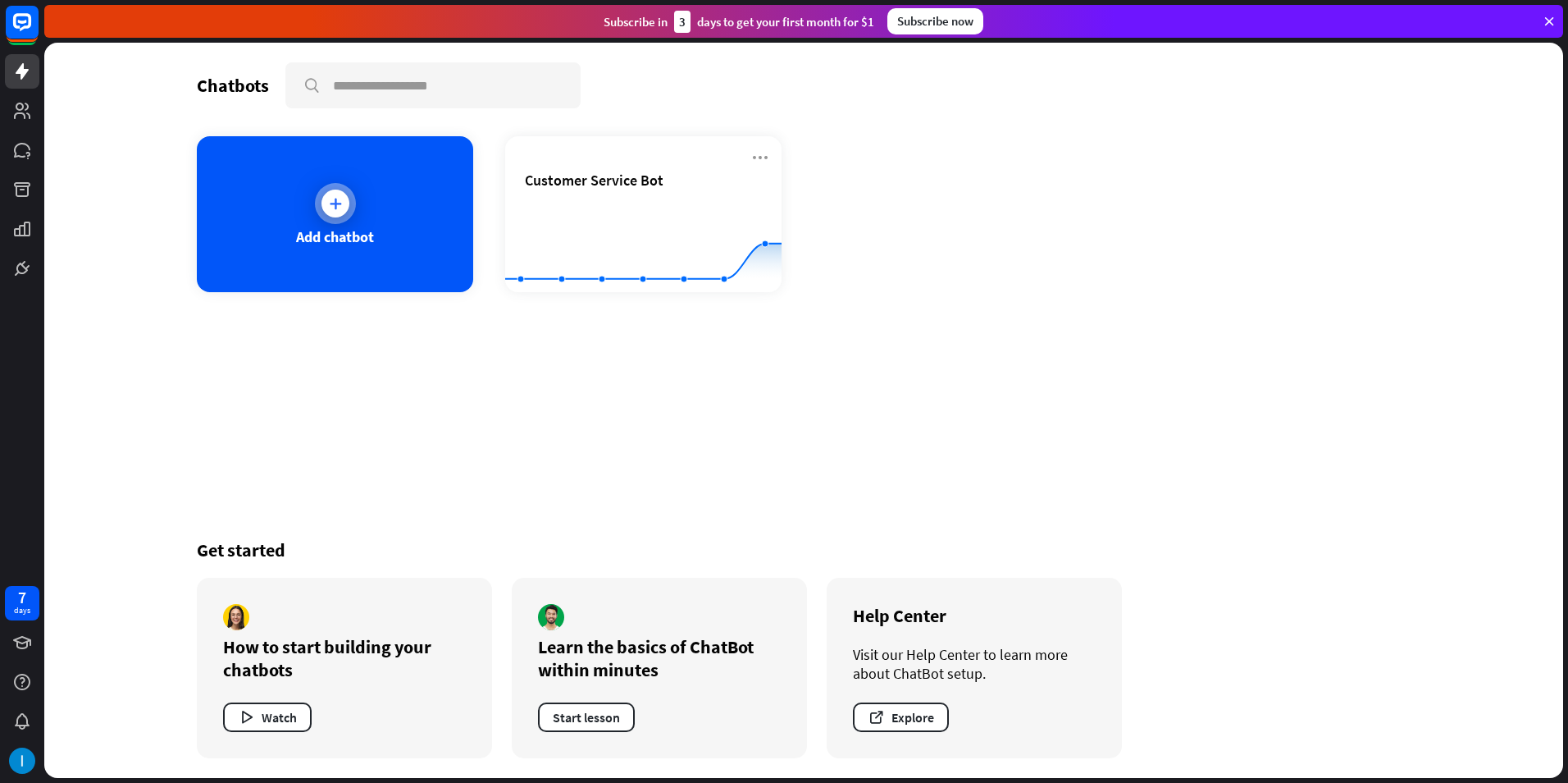
click at [304, 229] on div "Add chatbot" at bounding box center [335, 236] width 78 height 19
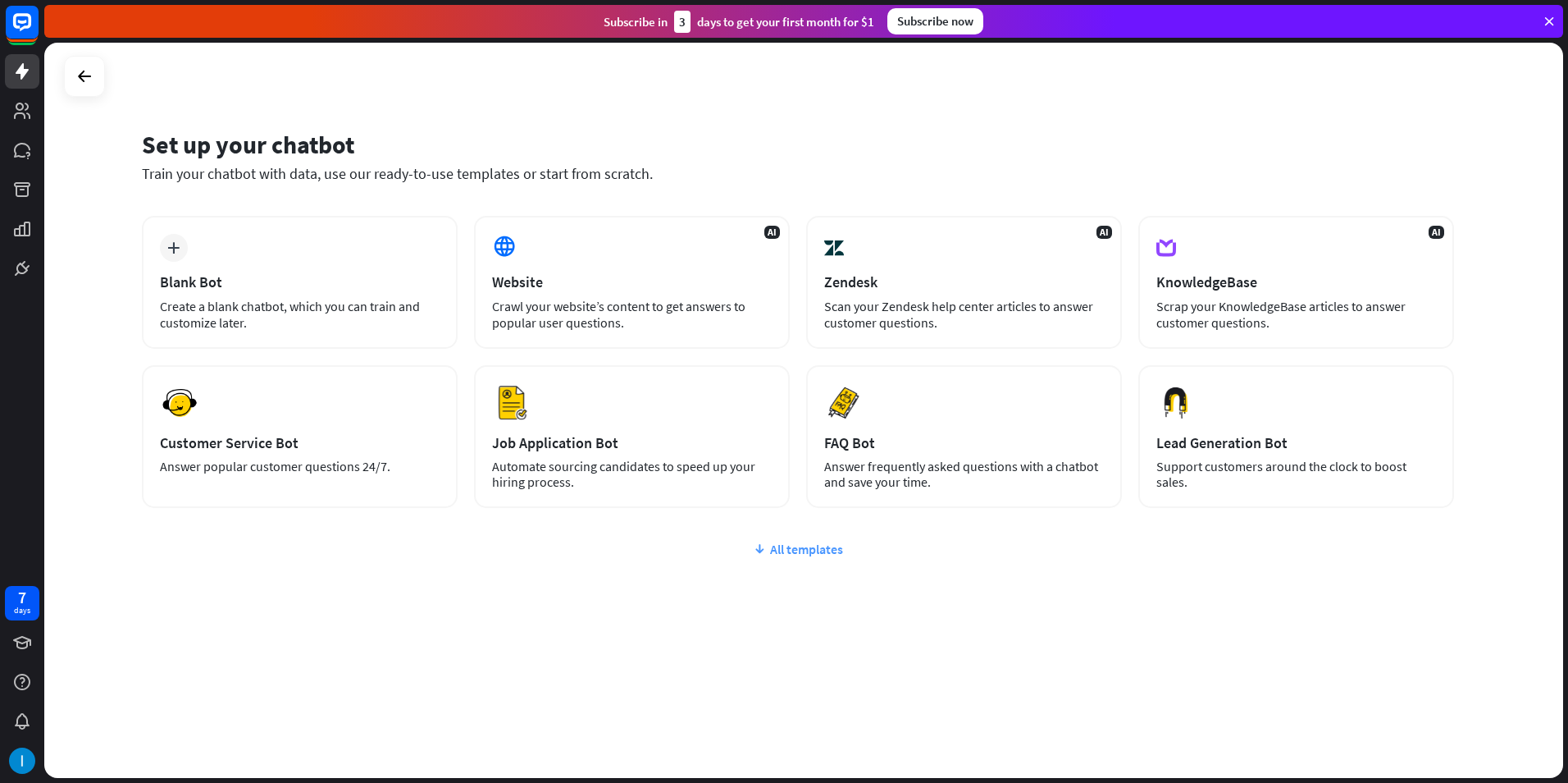
click at [815, 553] on div "All templates" at bounding box center [798, 549] width 1312 height 17
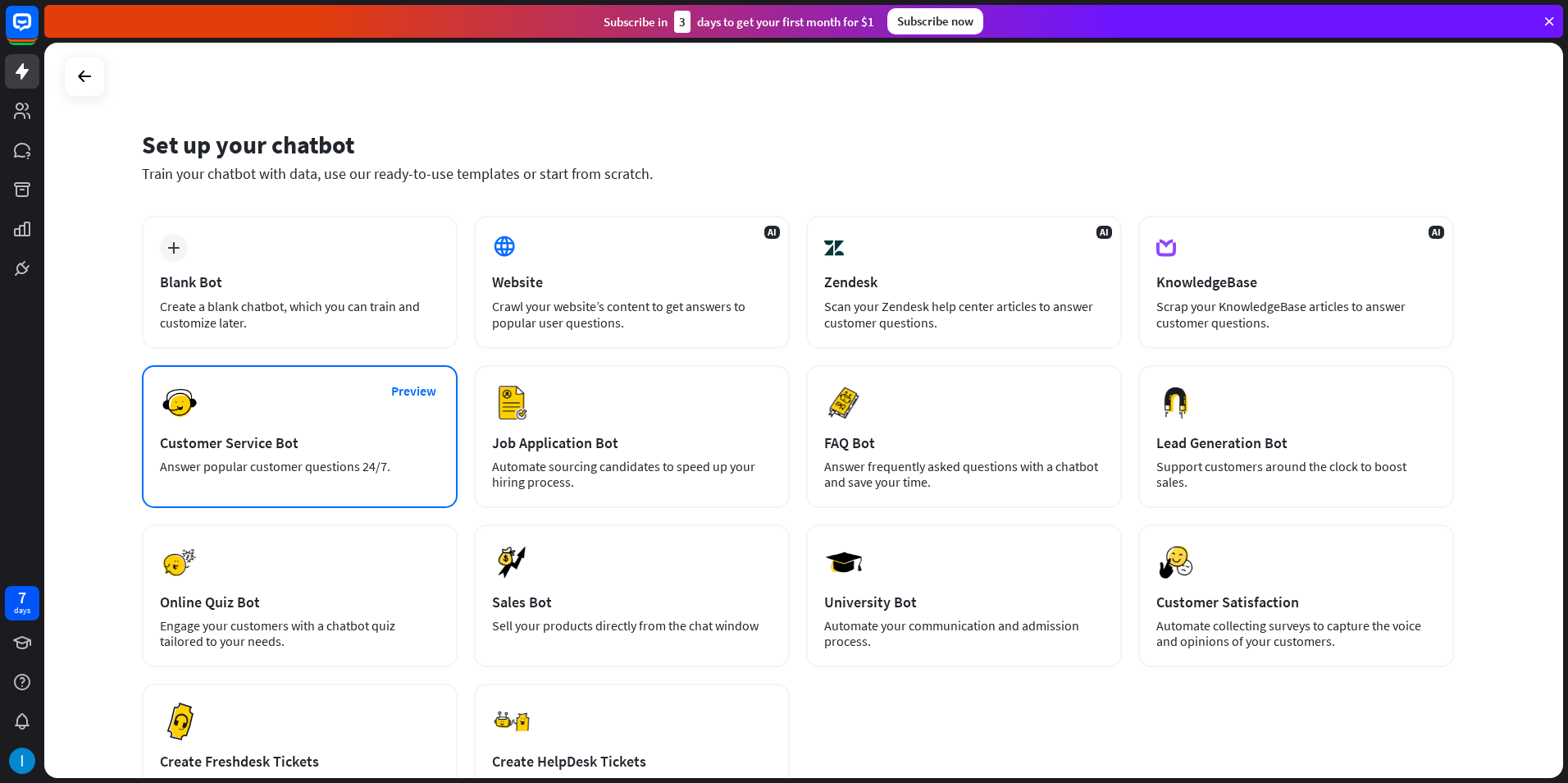
click at [336, 501] on div "Preview Customer Service Bot Answer popular customer questions 24/7." at bounding box center [300, 436] width 316 height 142
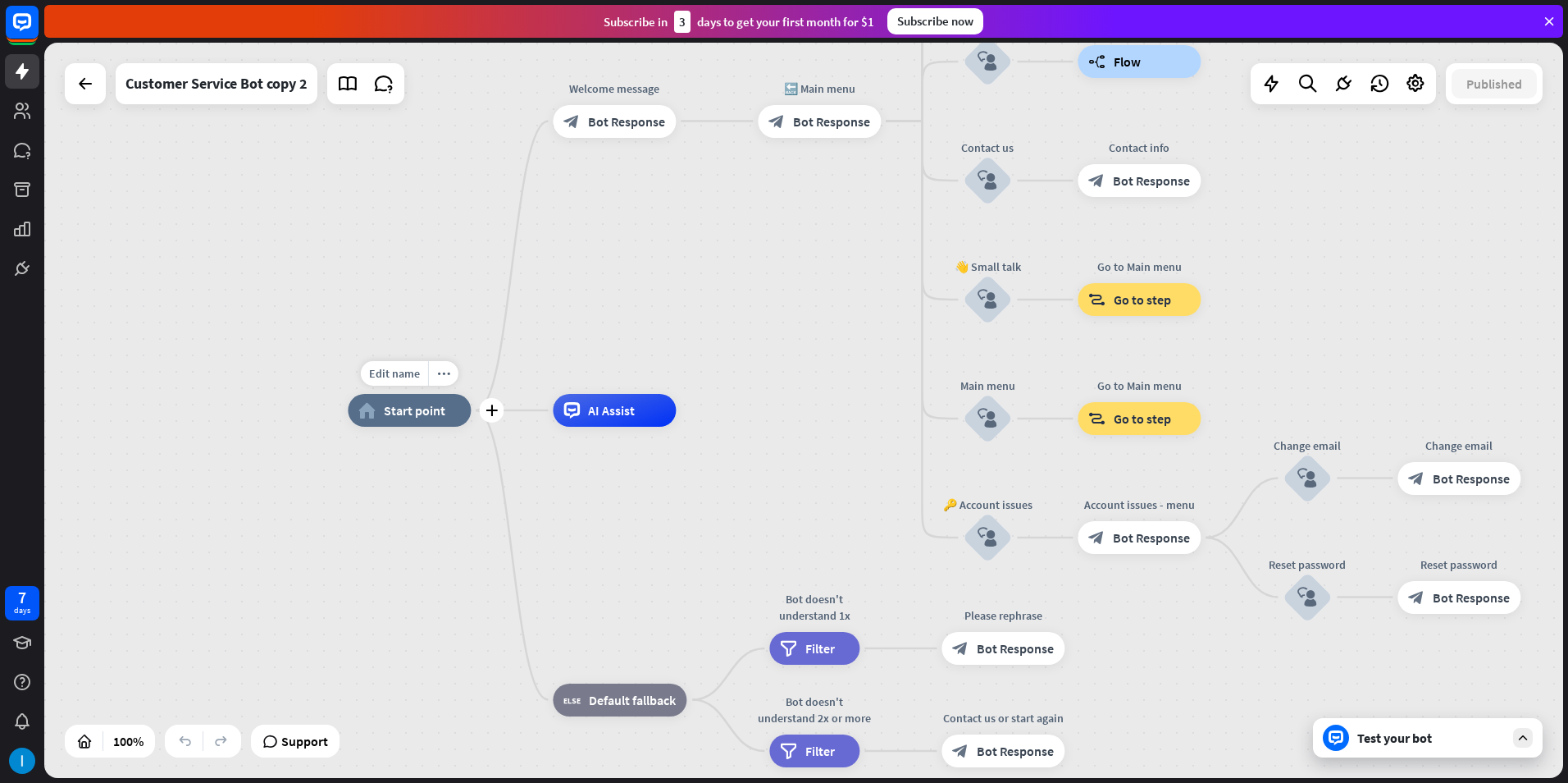
click at [448, 414] on div "home_2 Start point" at bounding box center [409, 411] width 123 height 33
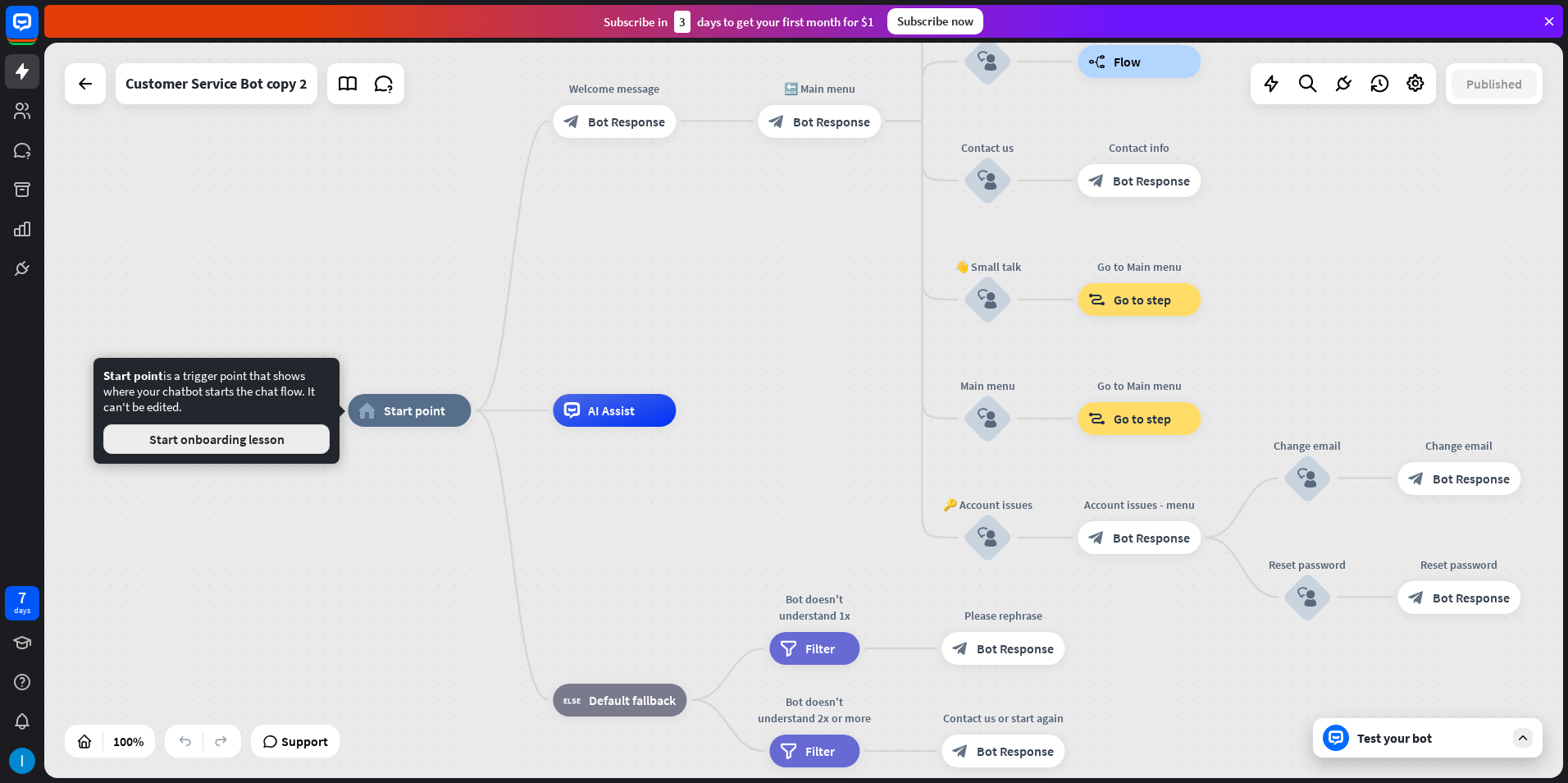
click at [284, 443] on button "Start onboarding lesson" at bounding box center [216, 439] width 226 height 29
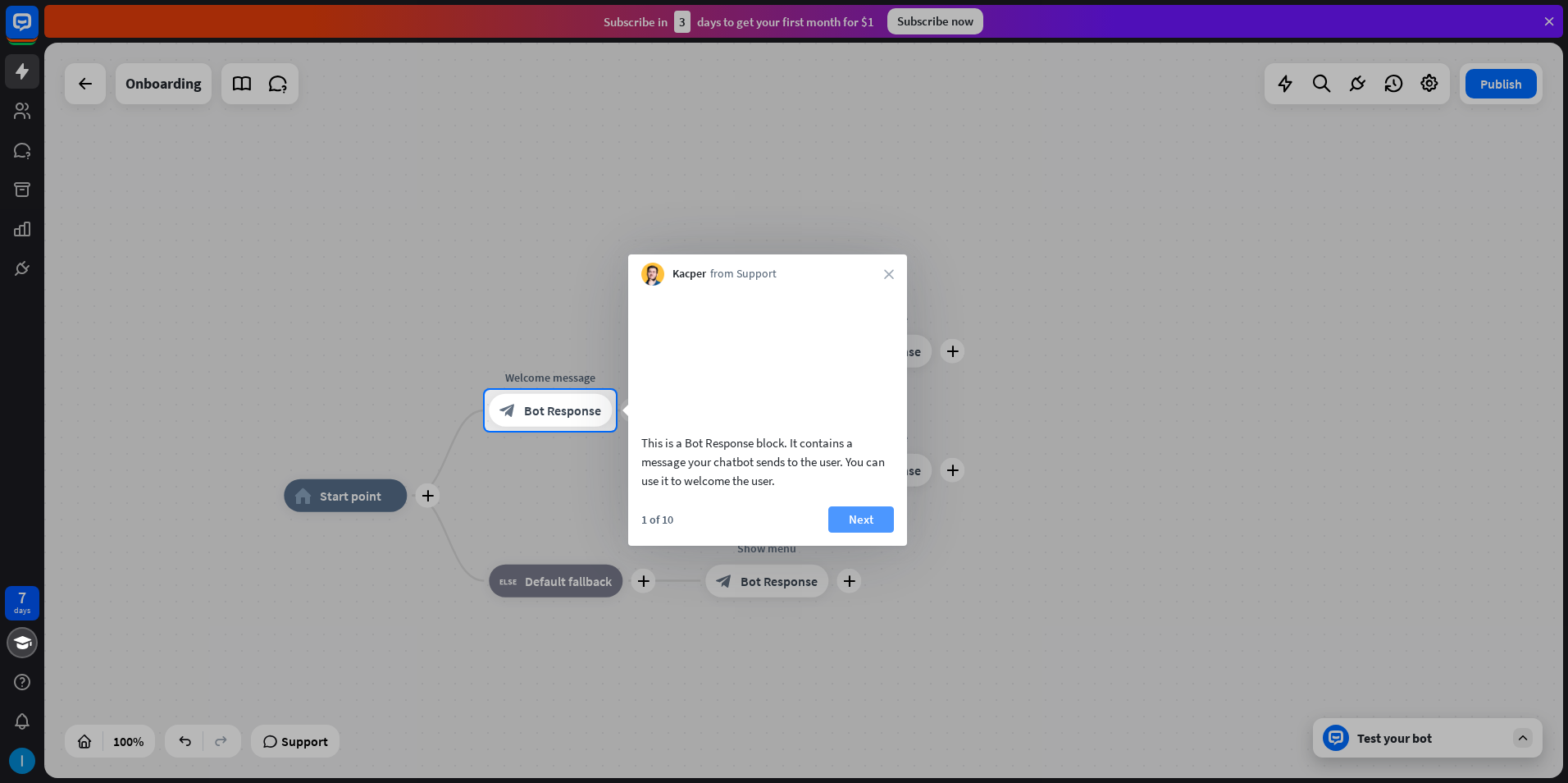
click at [860, 532] on button "Next" at bounding box center [860, 519] width 65 height 26
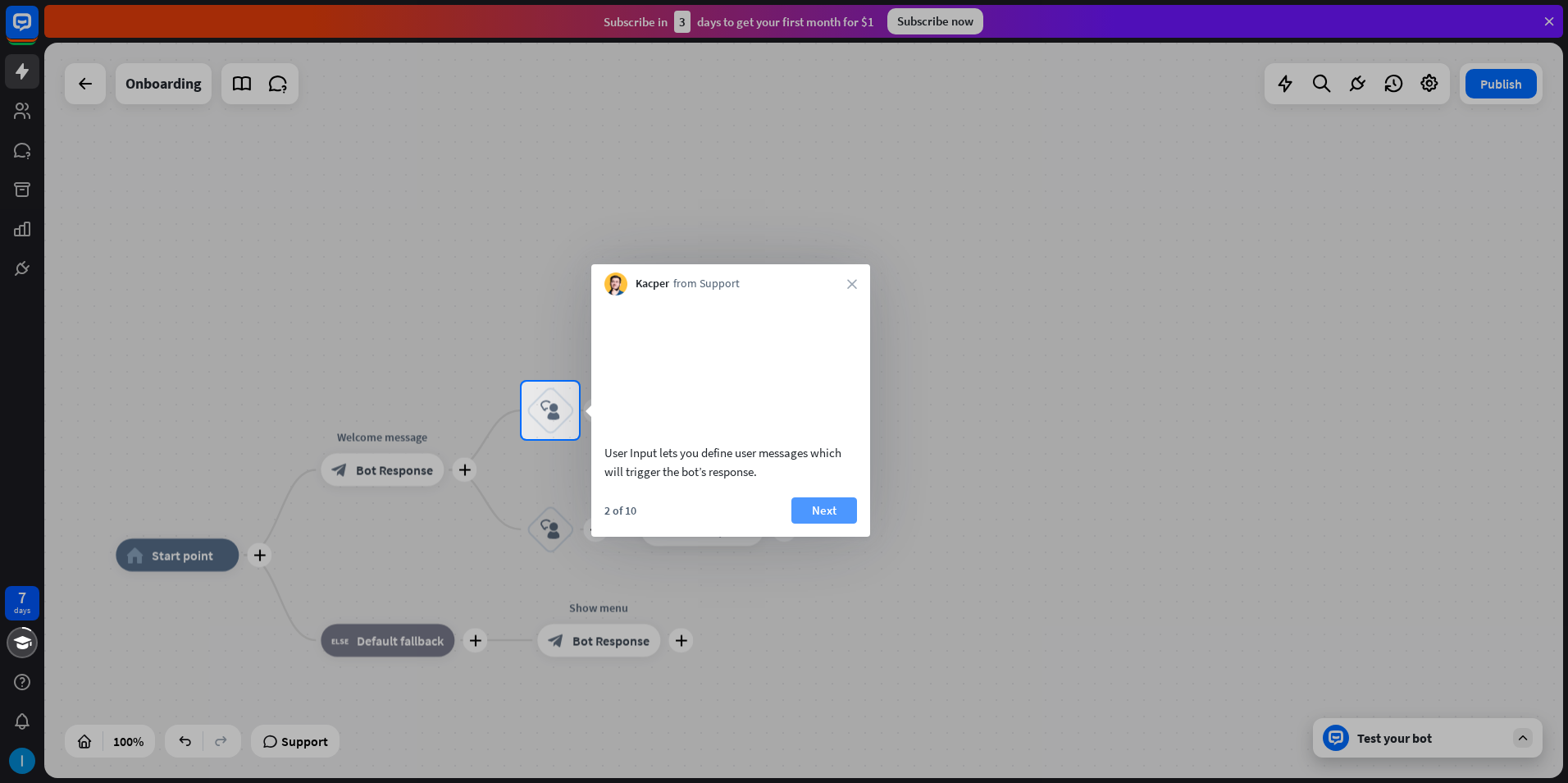
click at [846, 524] on button "Next" at bounding box center [823, 510] width 65 height 26
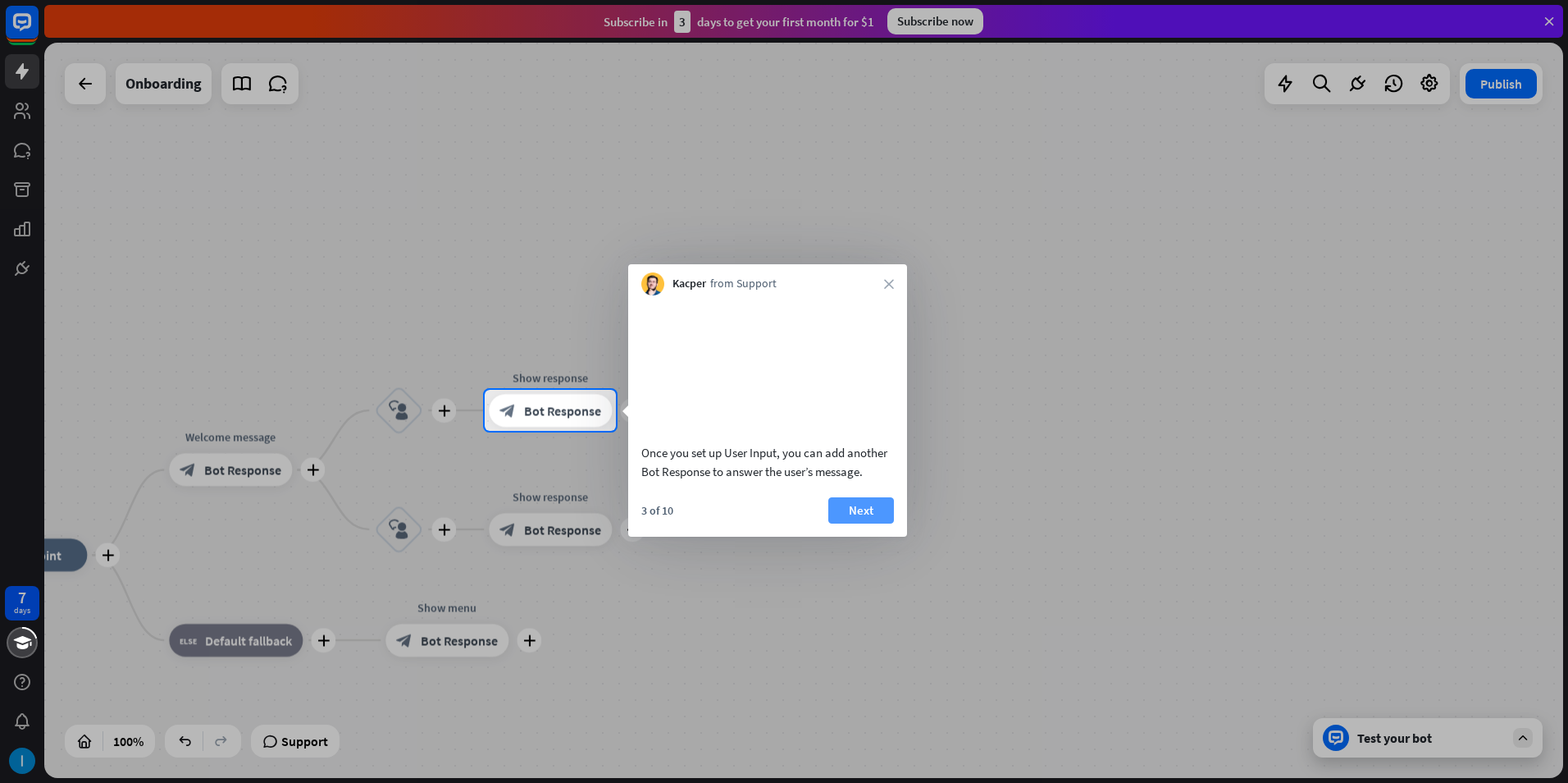
click at [861, 524] on button "Next" at bounding box center [860, 510] width 65 height 26
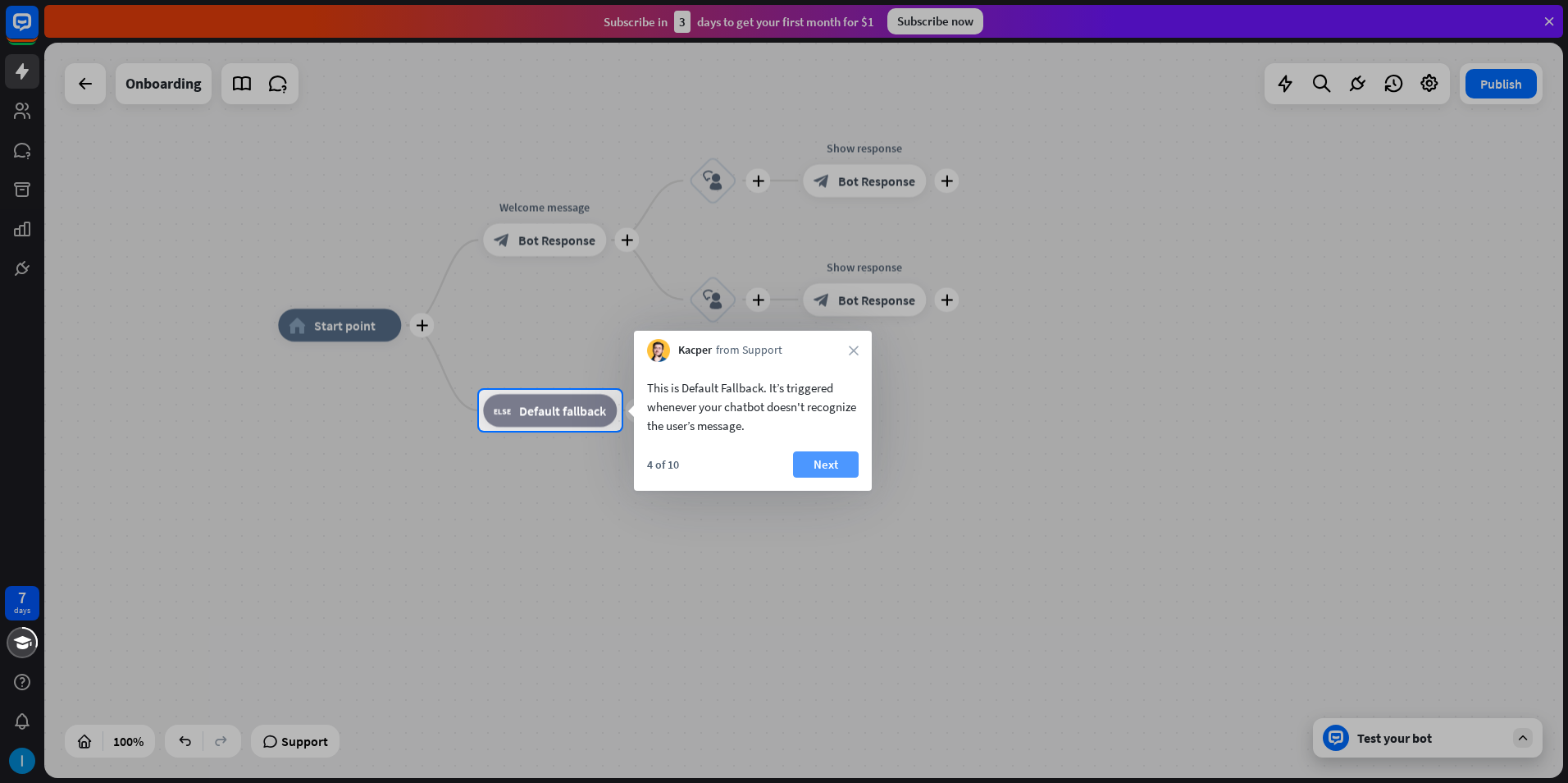
click at [822, 476] on button "Next" at bounding box center [825, 464] width 65 height 26
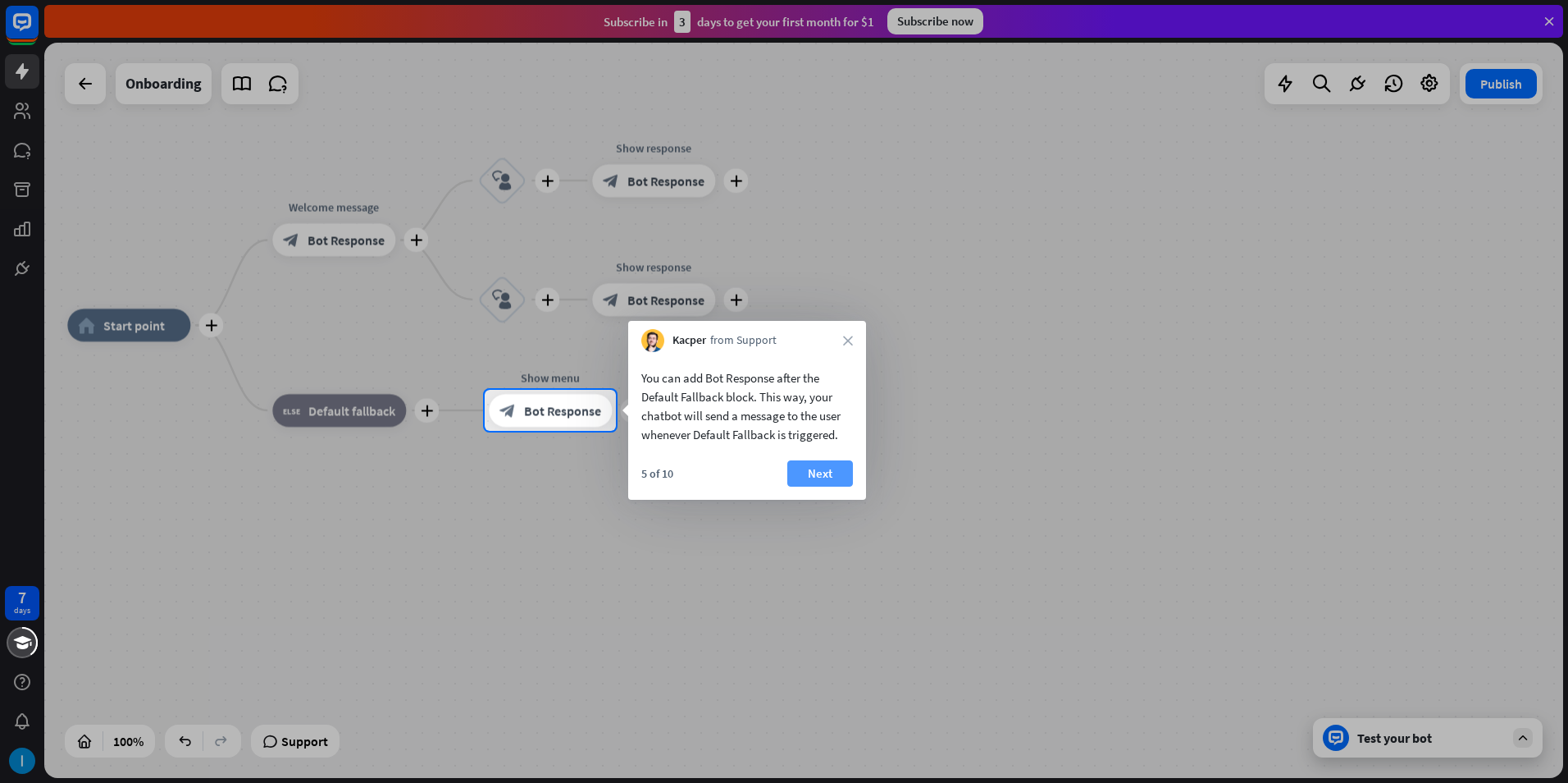
click at [829, 463] on button "Next" at bounding box center [820, 473] width 65 height 26
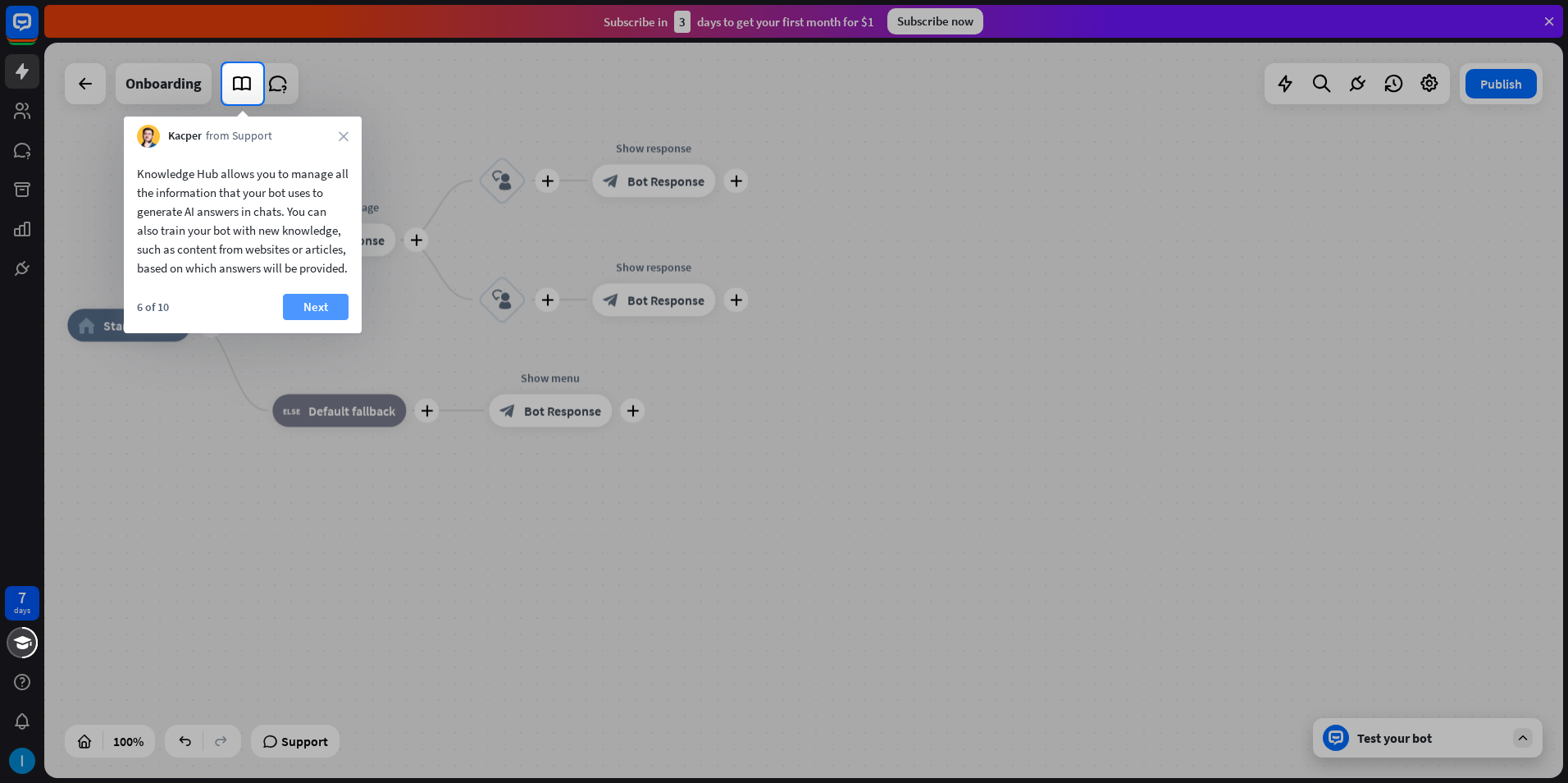
click at [332, 320] on button "Next" at bounding box center [315, 306] width 65 height 26
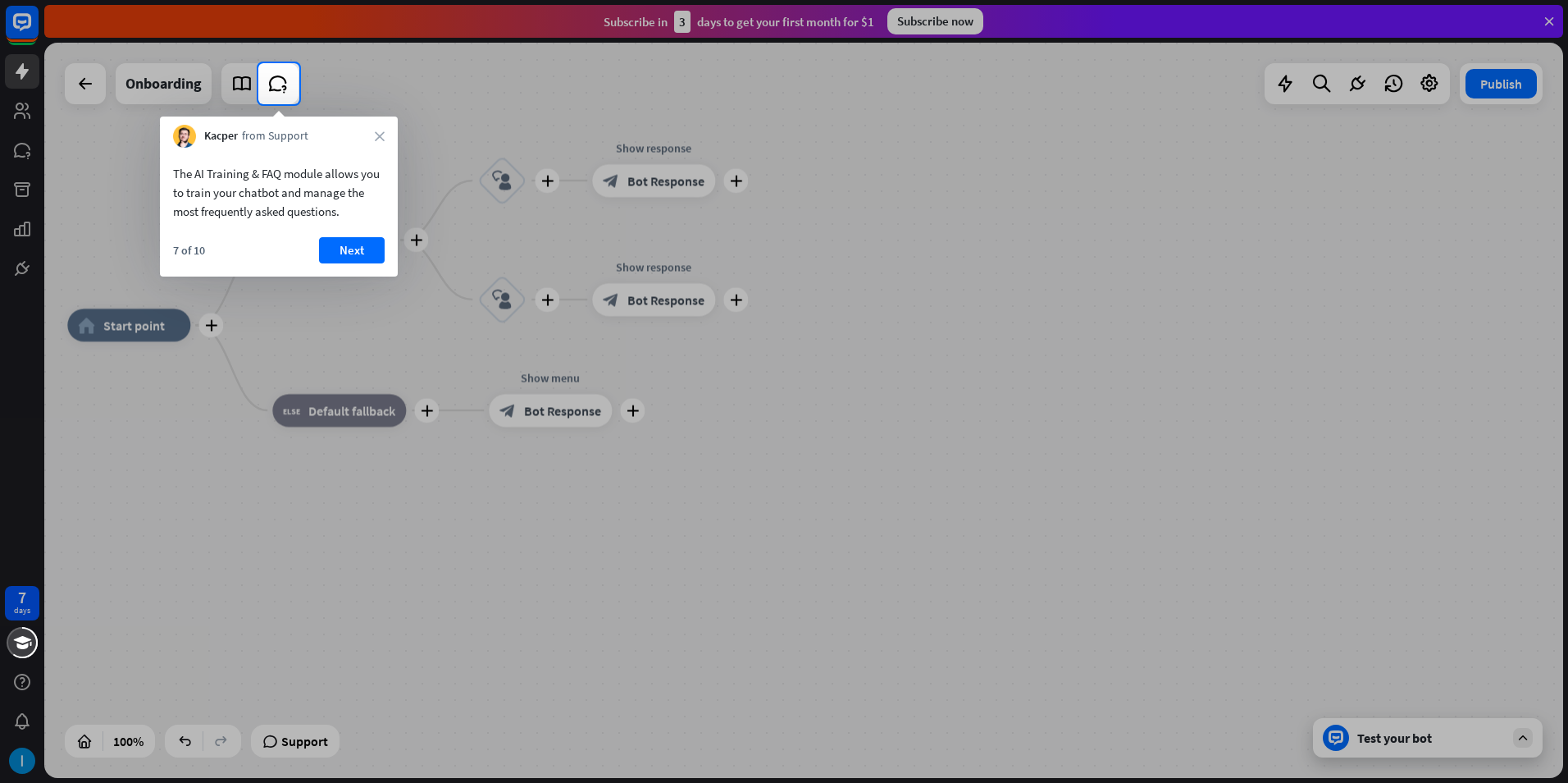
click at [380, 234] on div "The AI Training & FAQ module allows you to train your chatbot and manage the mo…" at bounding box center [279, 212] width 238 height 129
click at [375, 241] on button "Next" at bounding box center [351, 250] width 65 height 26
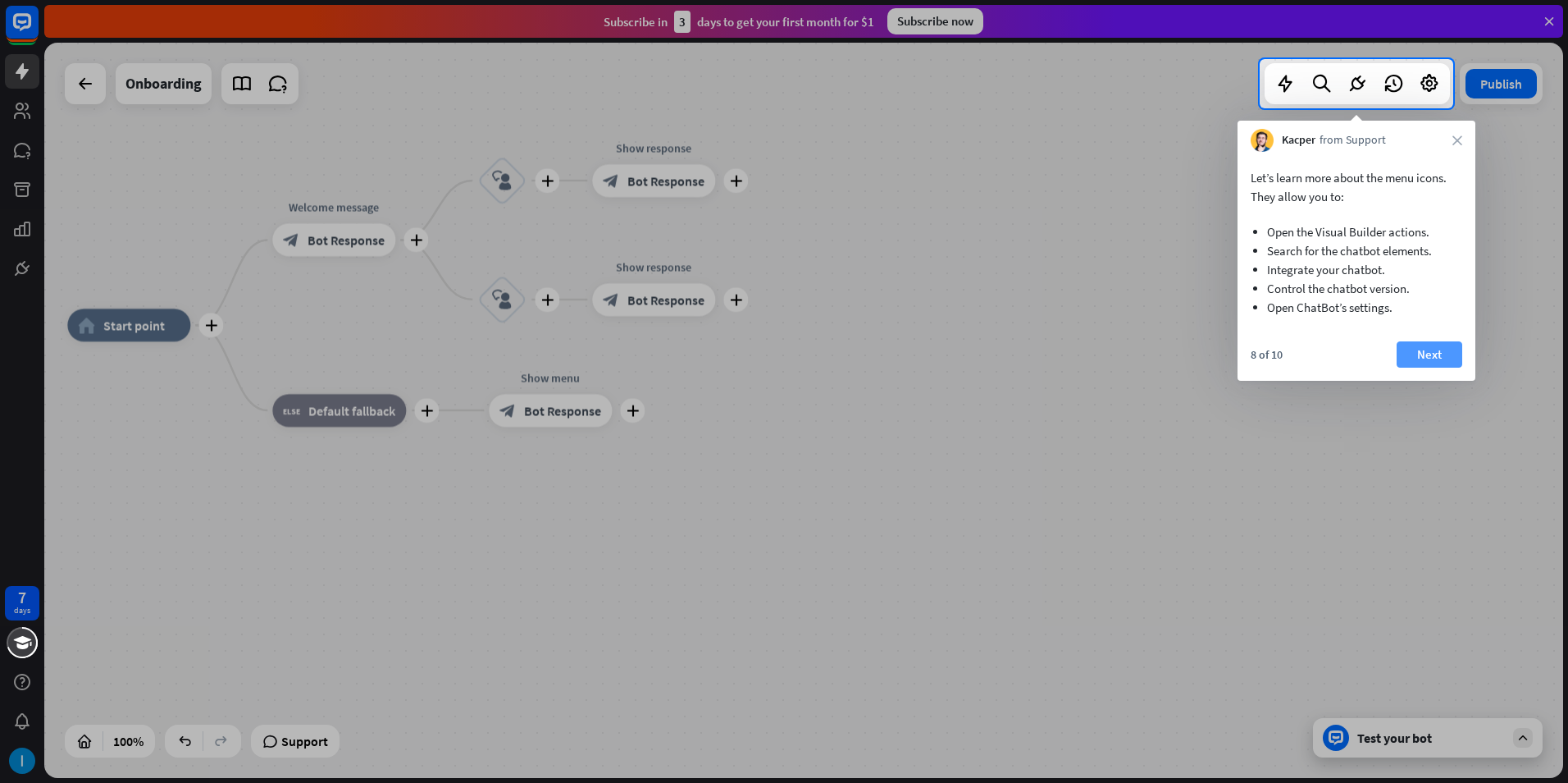
click at [1423, 341] on button "Next" at bounding box center [1429, 354] width 65 height 26
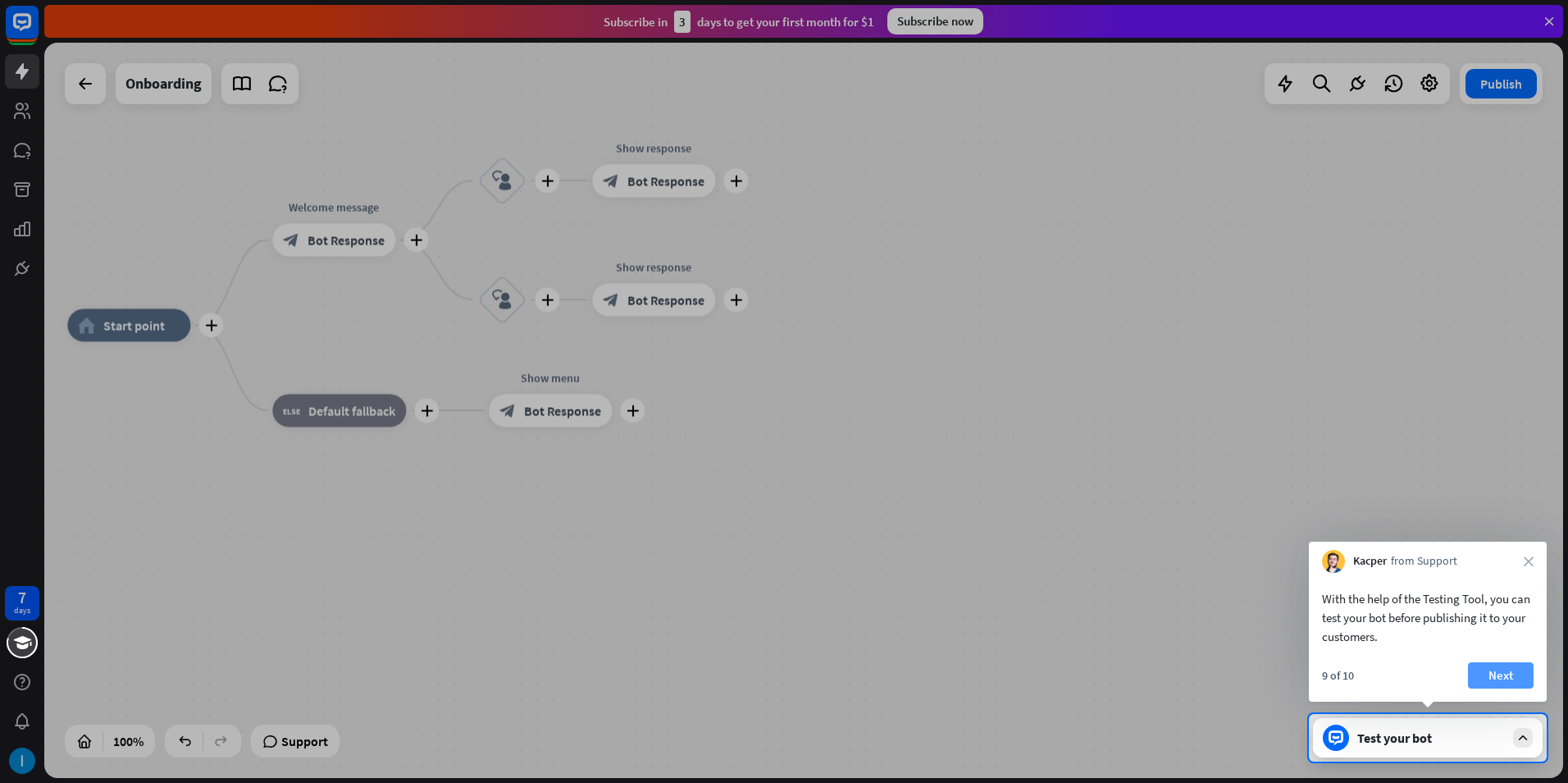
click at [1487, 676] on button "Next" at bounding box center [1500, 675] width 65 height 26
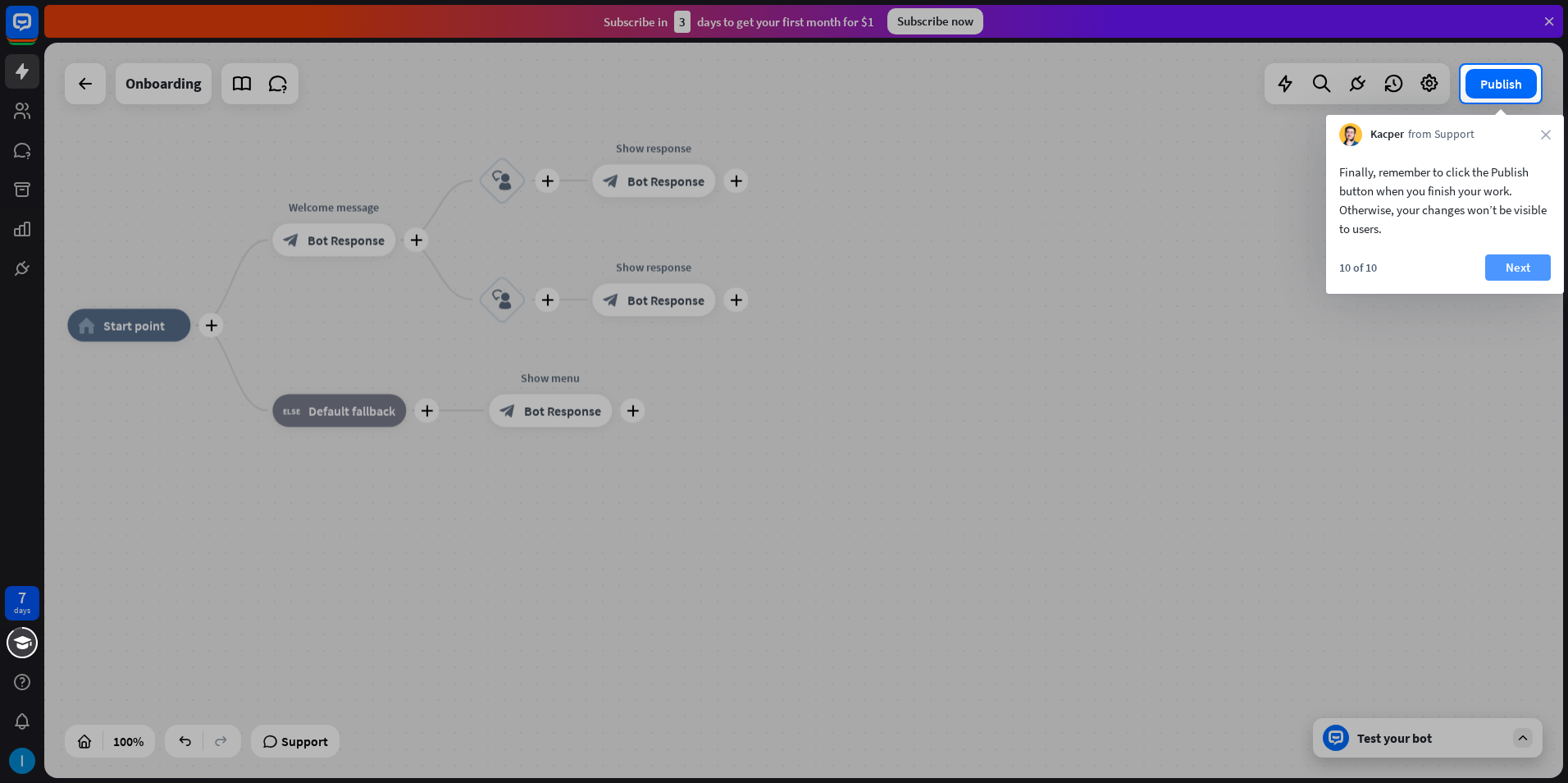
click at [1511, 272] on button "Next" at bounding box center [1517, 267] width 65 height 26
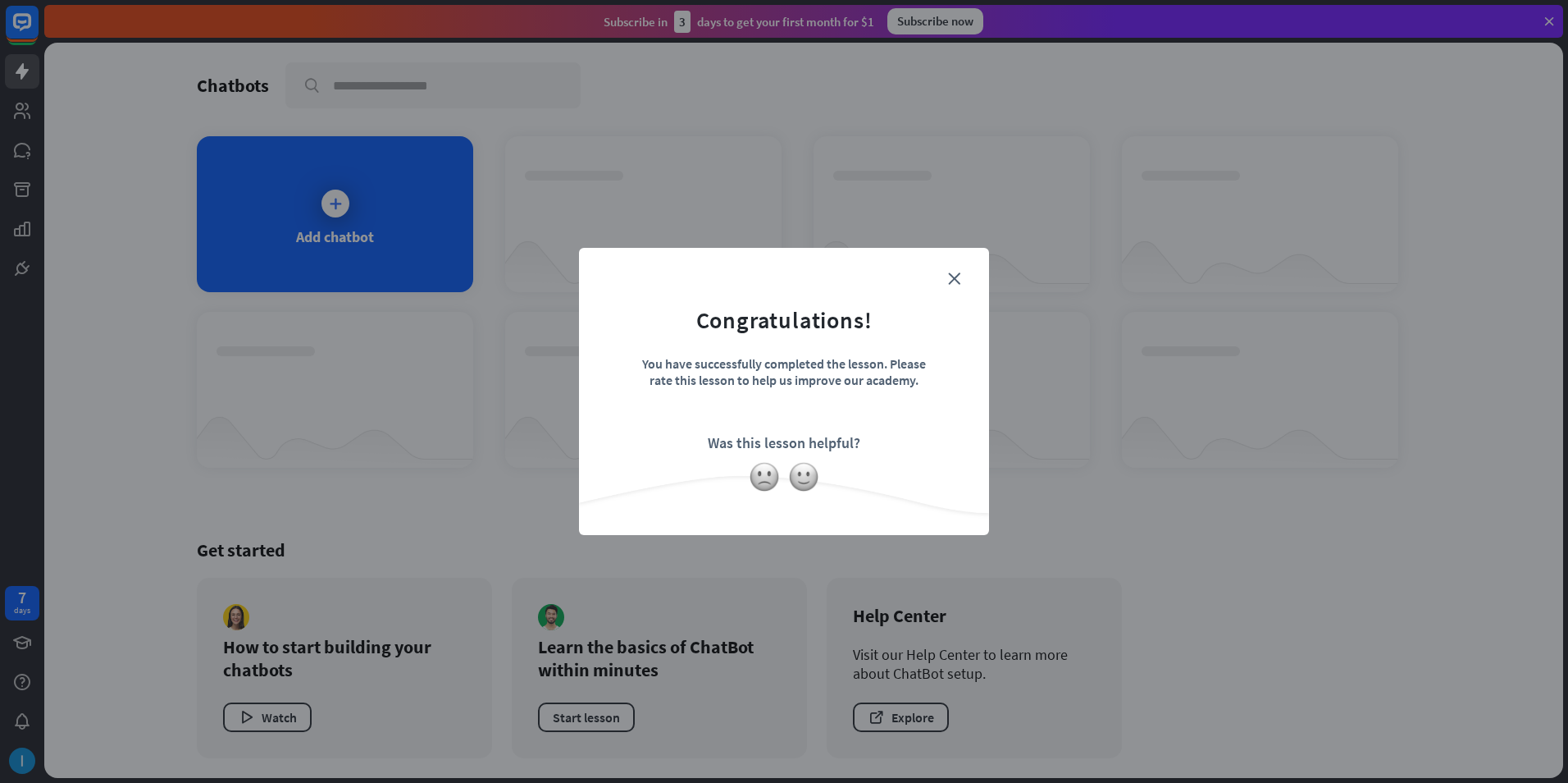
click at [1517, 254] on div "close Congratulations! You have successfully completed the lesson. Please rate …" at bounding box center [784, 391] width 1568 height 783
click at [949, 275] on icon "close" at bounding box center [954, 278] width 13 height 13
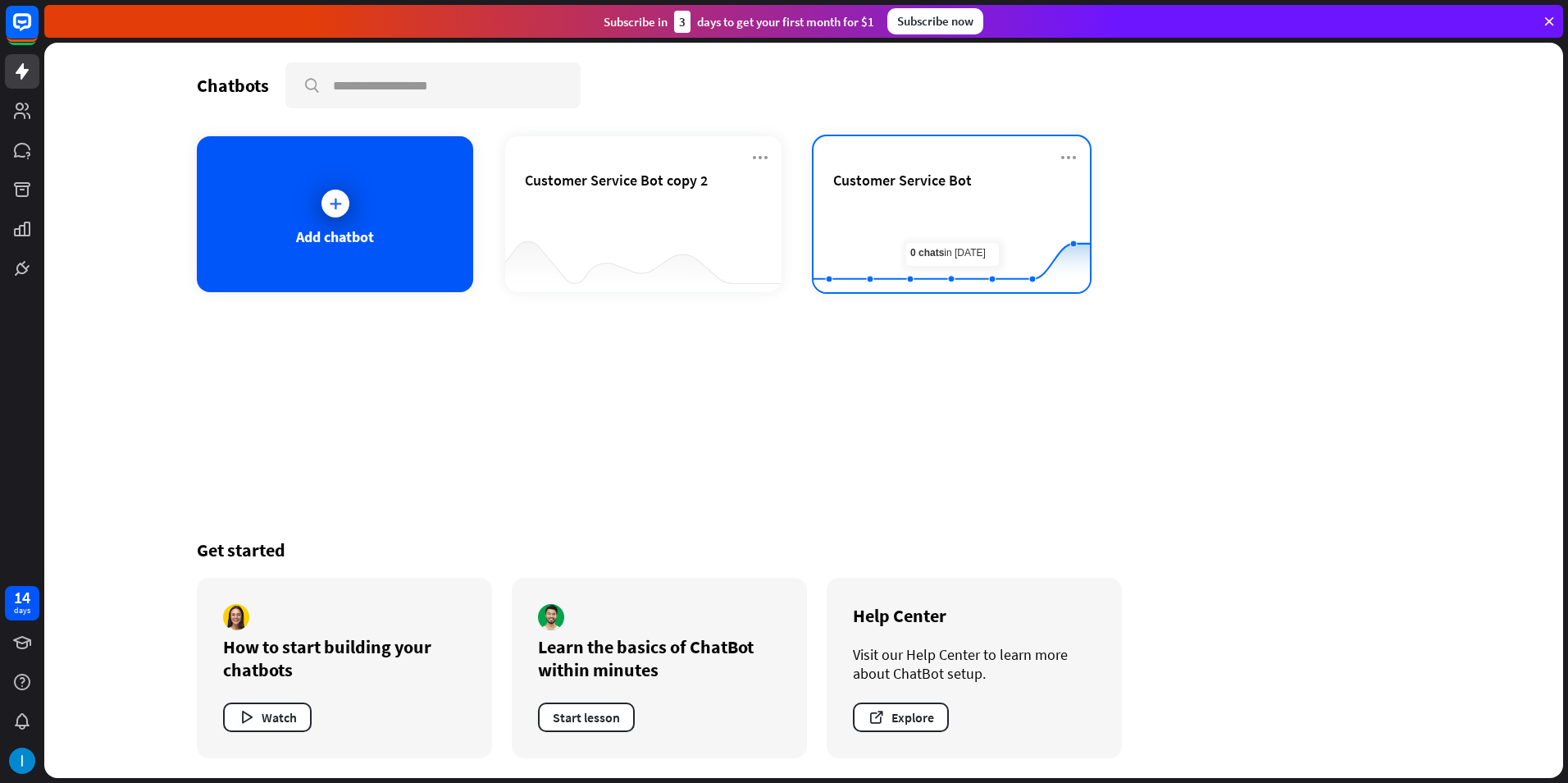
click at [957, 159] on div "Customer Service Bot Created with Highcharts 10.1.0 0 1 2" at bounding box center [952, 215] width 277 height 156
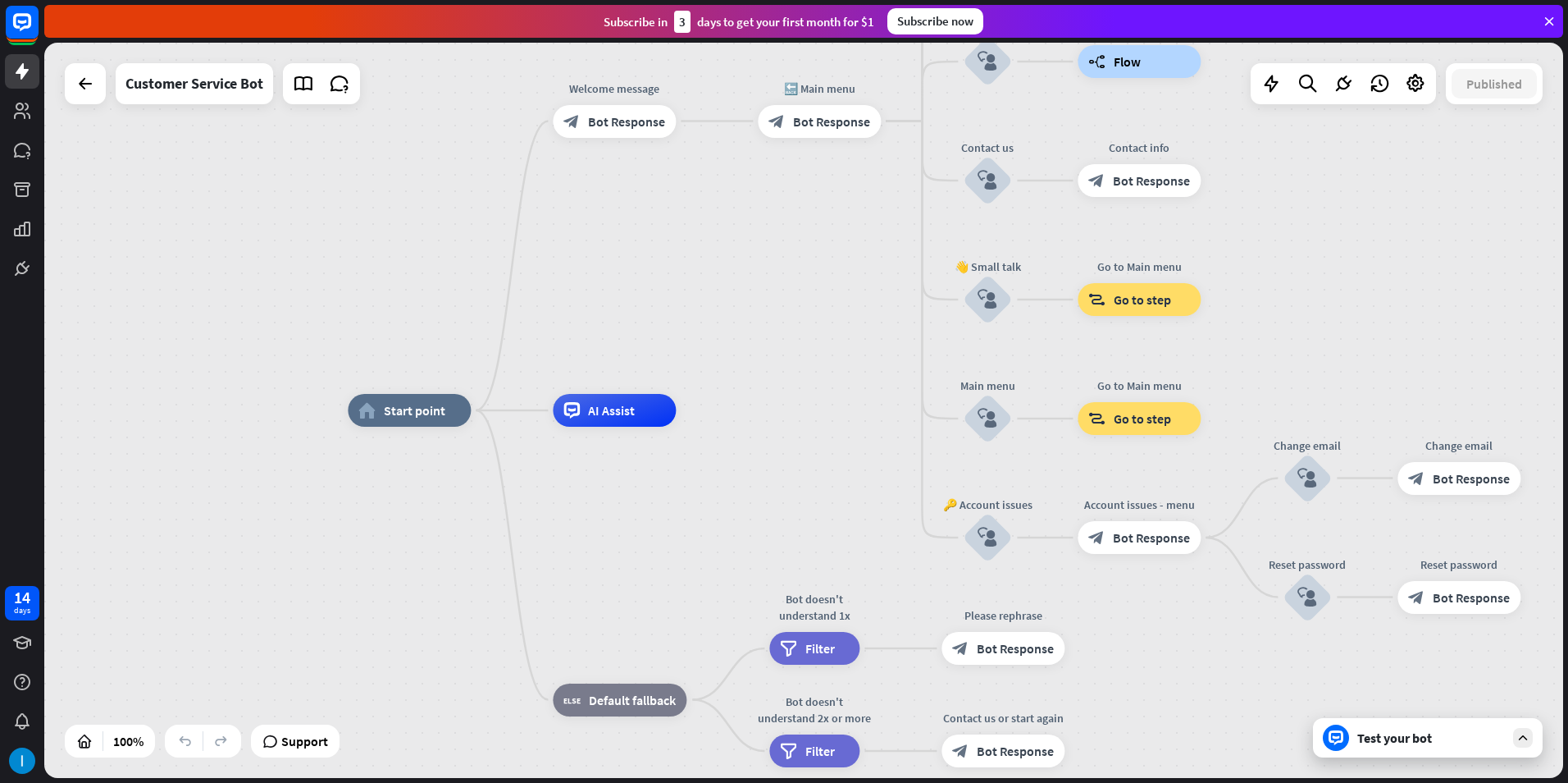
click at [298, 635] on div "home_2 Start point Welcome message block_bot_response Bot Response 🔙 Main menu …" at bounding box center [803, 411] width 1518 height 735
click at [1342, 81] on icon at bounding box center [1343, 84] width 21 height 21
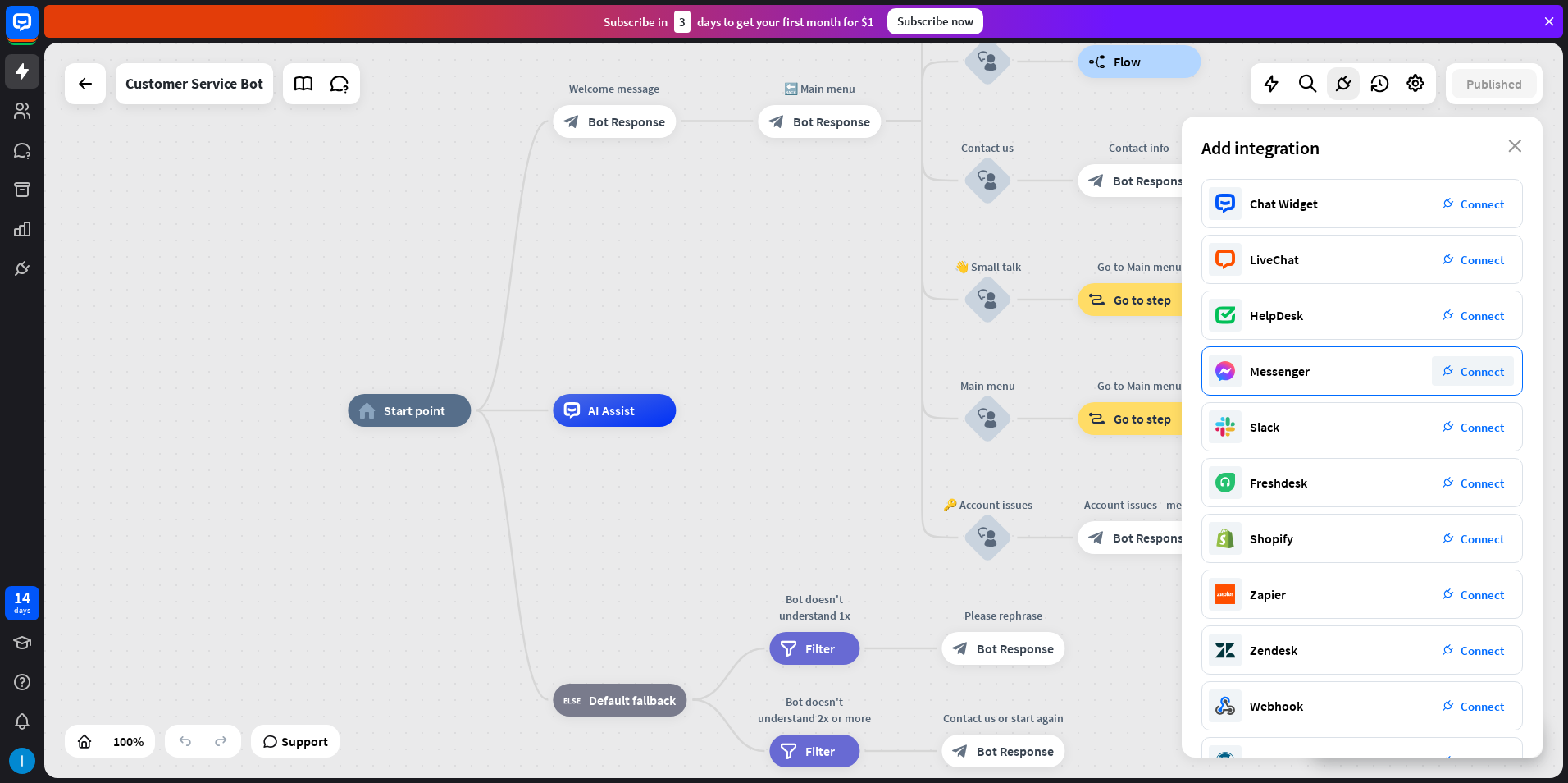
click at [1482, 366] on span "Connect" at bounding box center [1482, 372] width 44 height 16
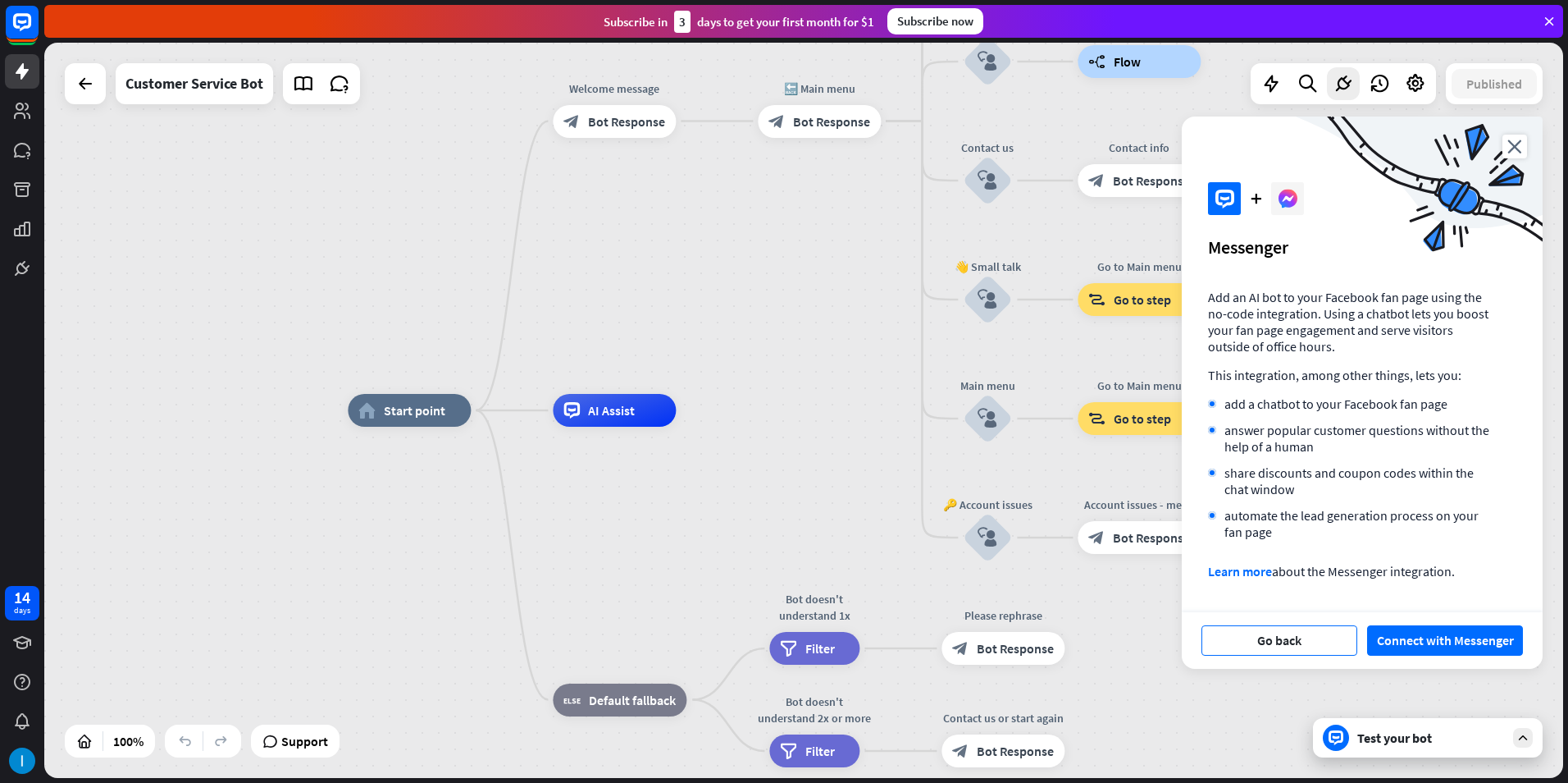
click at [1296, 651] on button "Go back" at bounding box center [1280, 640] width 156 height 30
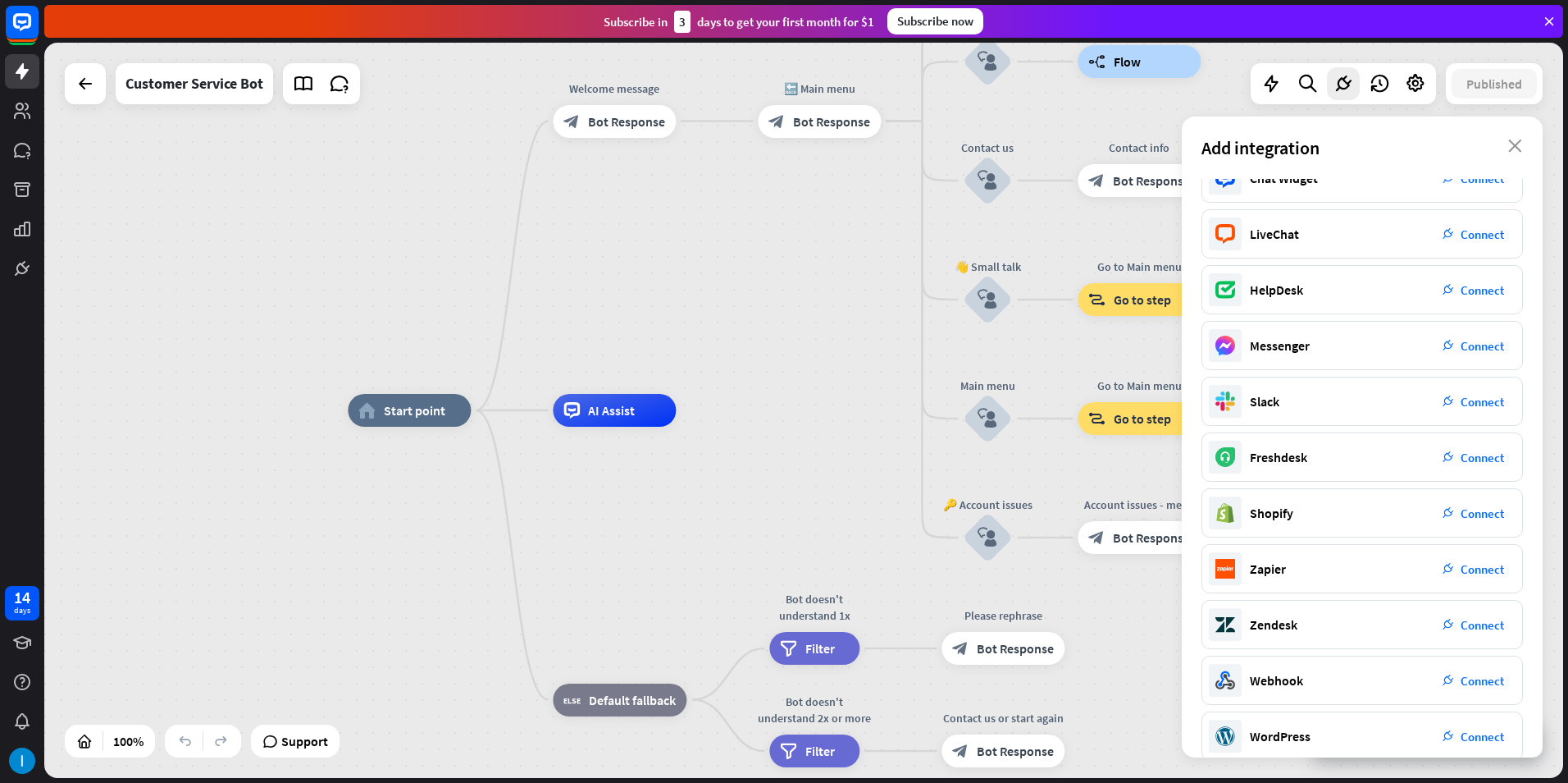
scroll to position [49, 0]
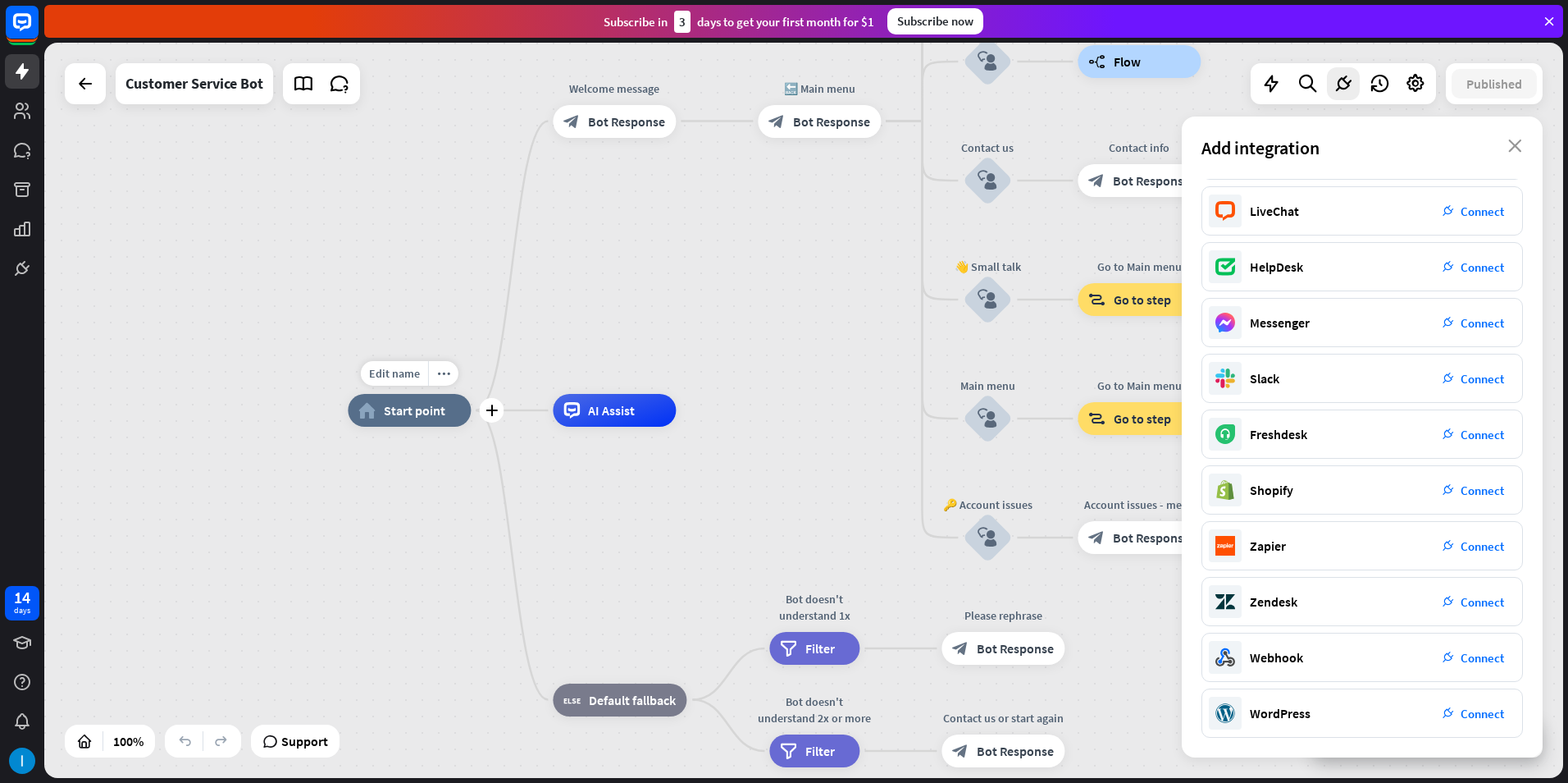
click at [396, 404] on span "Start point" at bounding box center [414, 410] width 61 height 17
click at [407, 369] on span "Edit name" at bounding box center [395, 372] width 51 height 15
click at [447, 477] on div "home_2 Start point Welcome message block_bot_response Bot Response 🔙 Main menu …" at bounding box center [1107, 778] width 1518 height 735
click at [644, 425] on div "AI Assist" at bounding box center [614, 411] width 123 height 33
click at [651, 486] on div "home_2 Start point Welcome message block_bot_response Bot Response 🔙 Main menu …" at bounding box center [1107, 778] width 1518 height 735
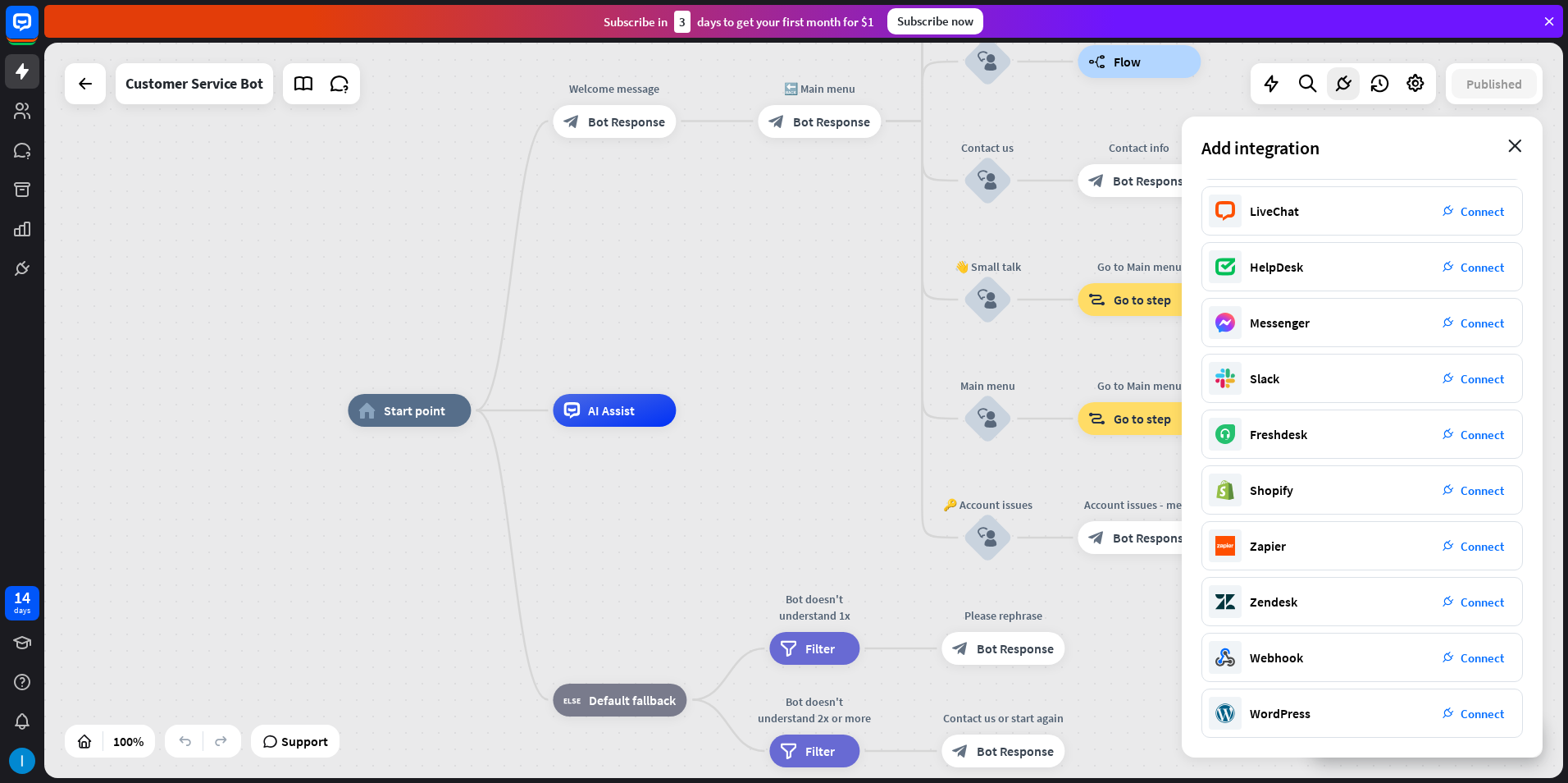
click at [1511, 140] on icon "close" at bounding box center [1515, 145] width 14 height 13
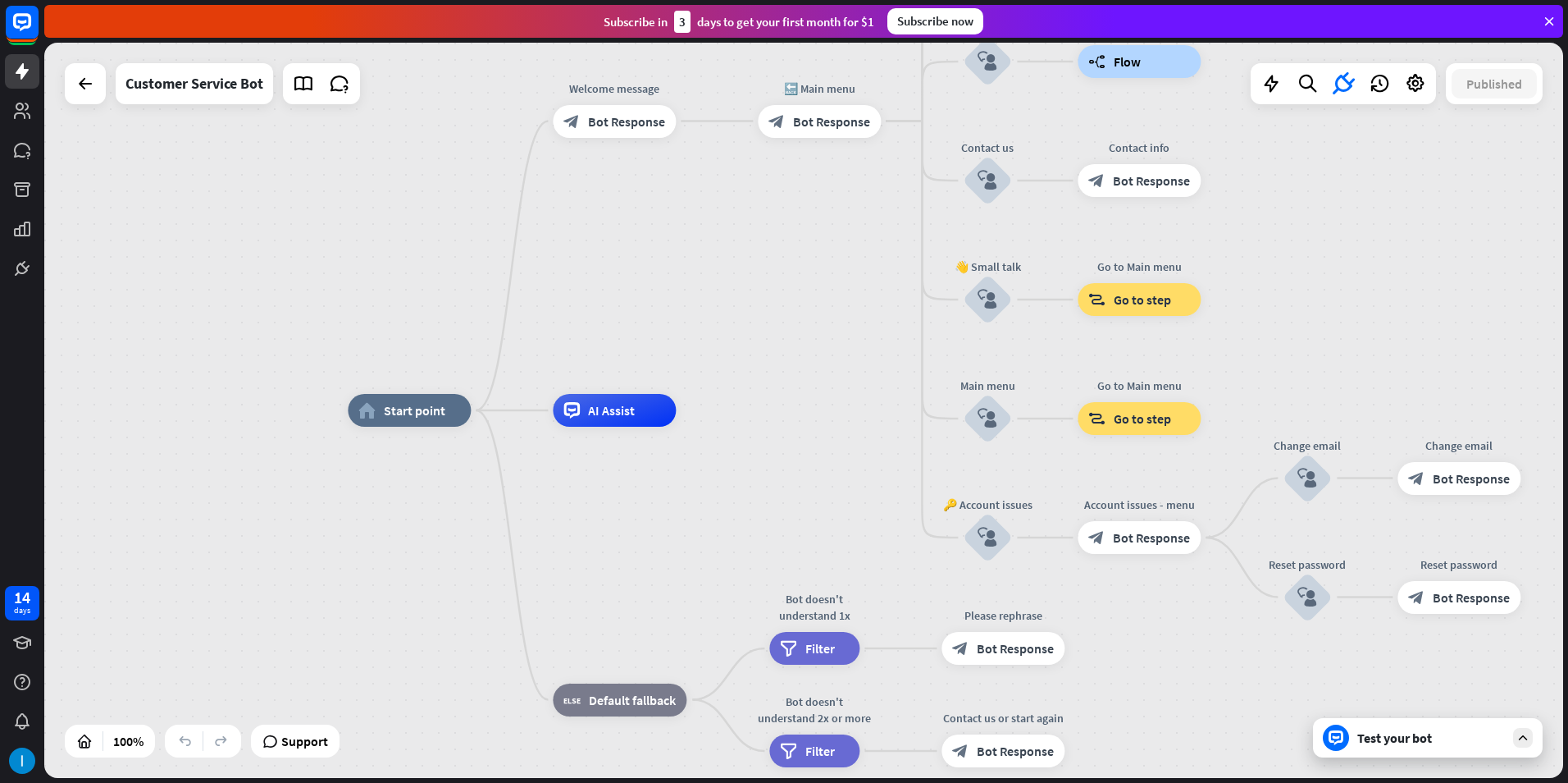
click at [1460, 735] on div "Test your bot" at bounding box center [1431, 737] width 147 height 17
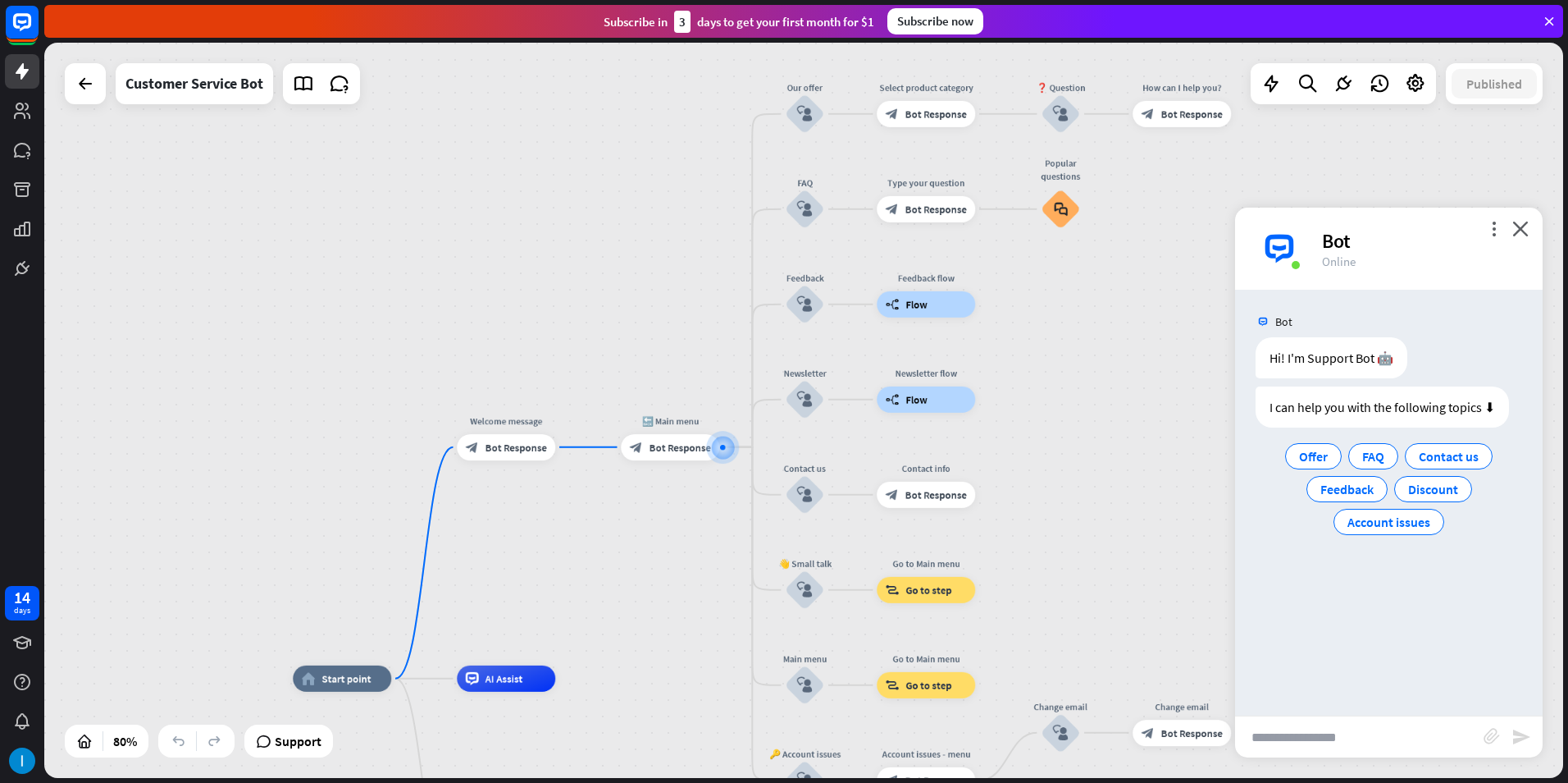
click at [1340, 748] on input "text" at bounding box center [1358, 737] width 249 height 41
type input "**"
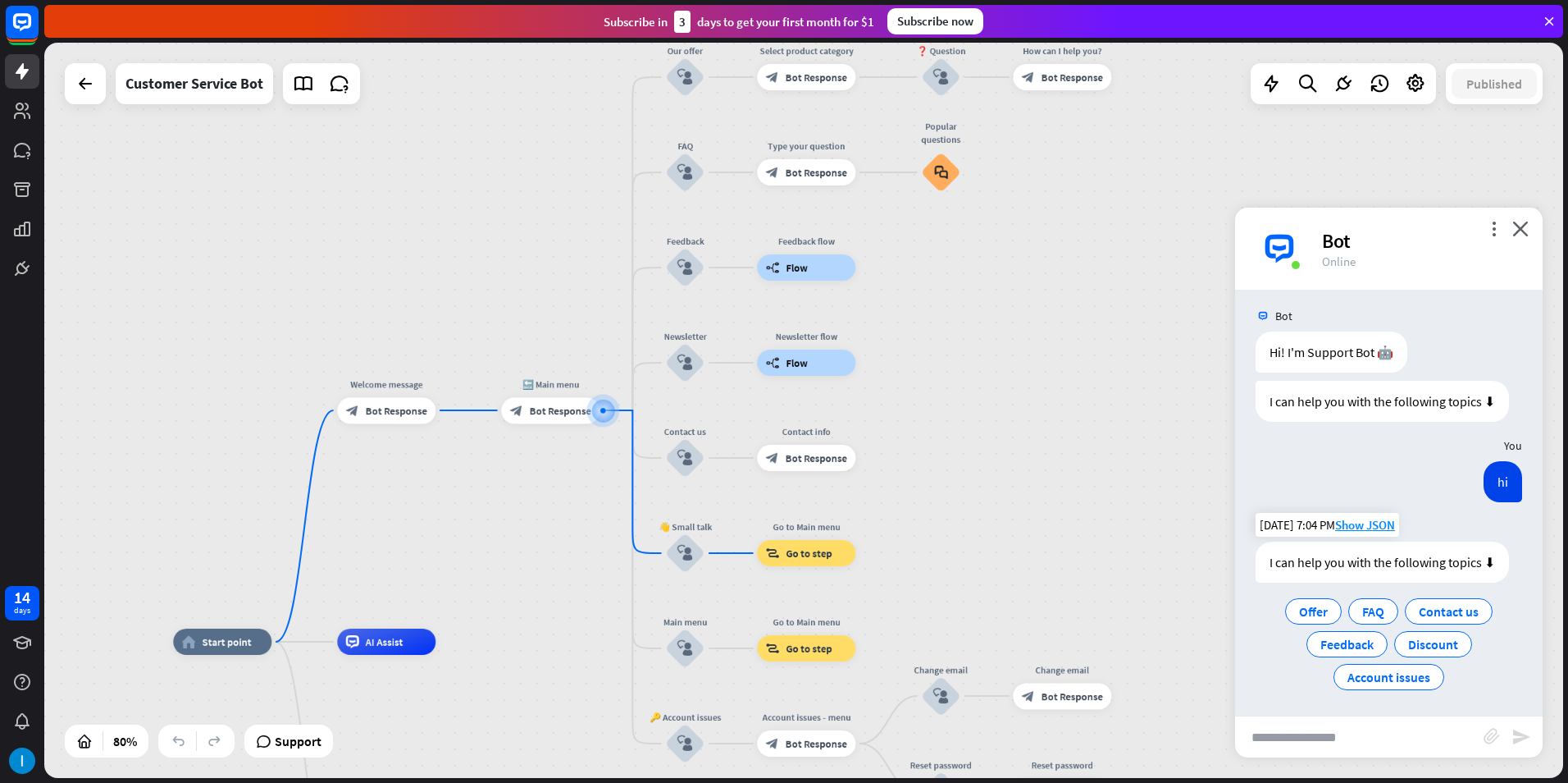
scroll to position [8, 0]
type input "**********"
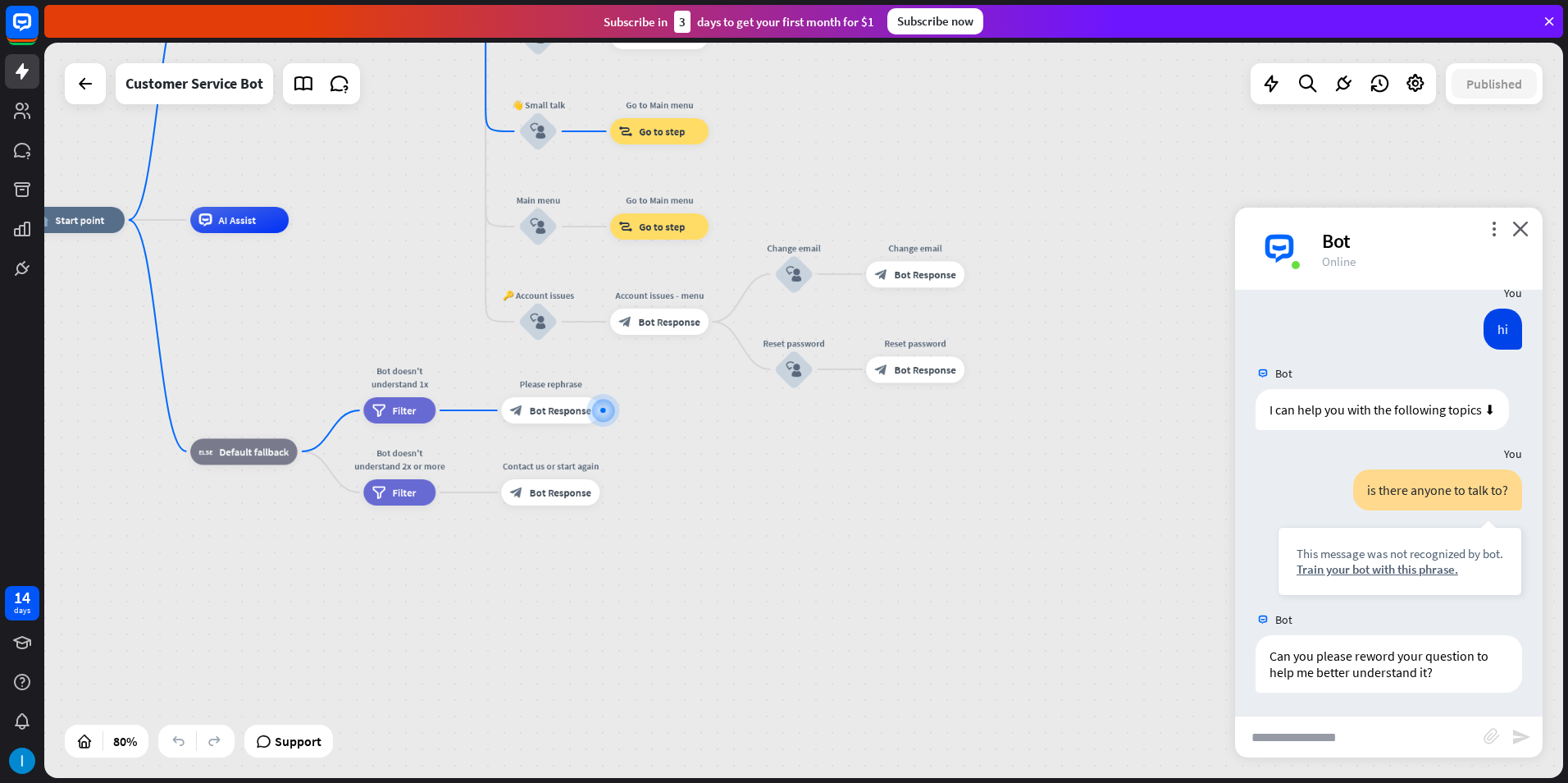
scroll to position [160, 0]
type input "**********"
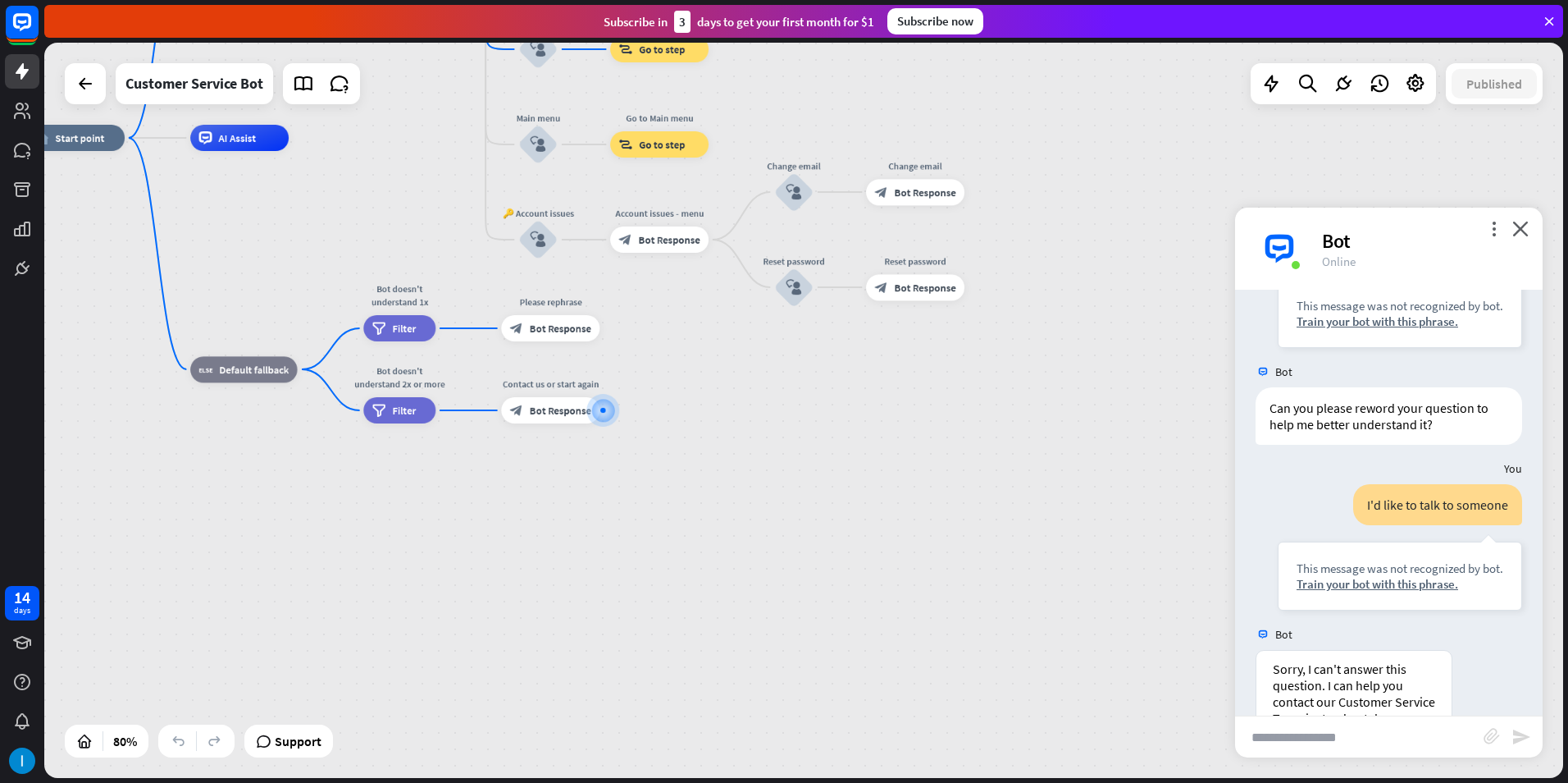
scroll to position [557, 0]
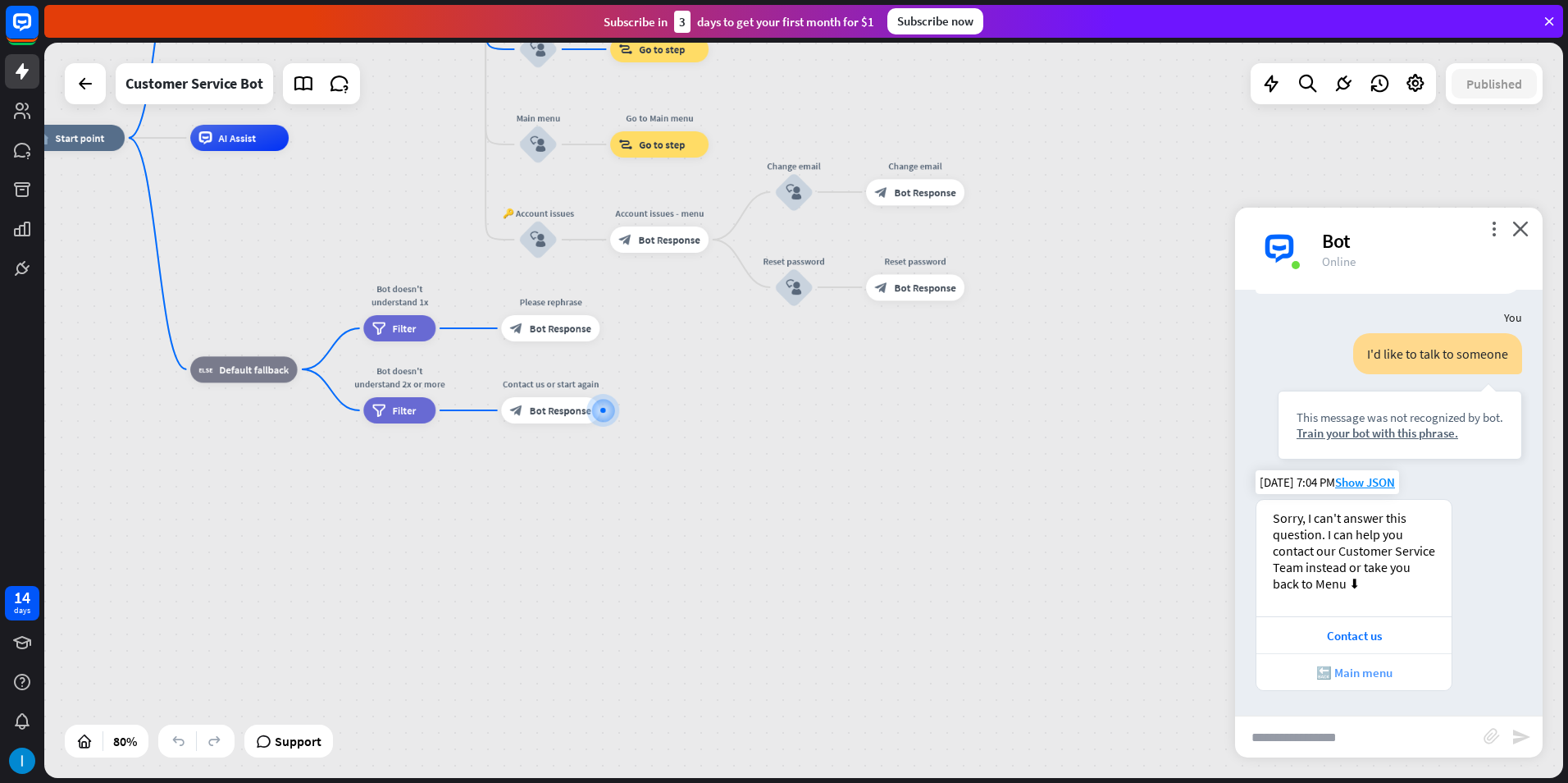
click at [1378, 666] on div "🔙 Main menu" at bounding box center [1354, 673] width 178 height 16
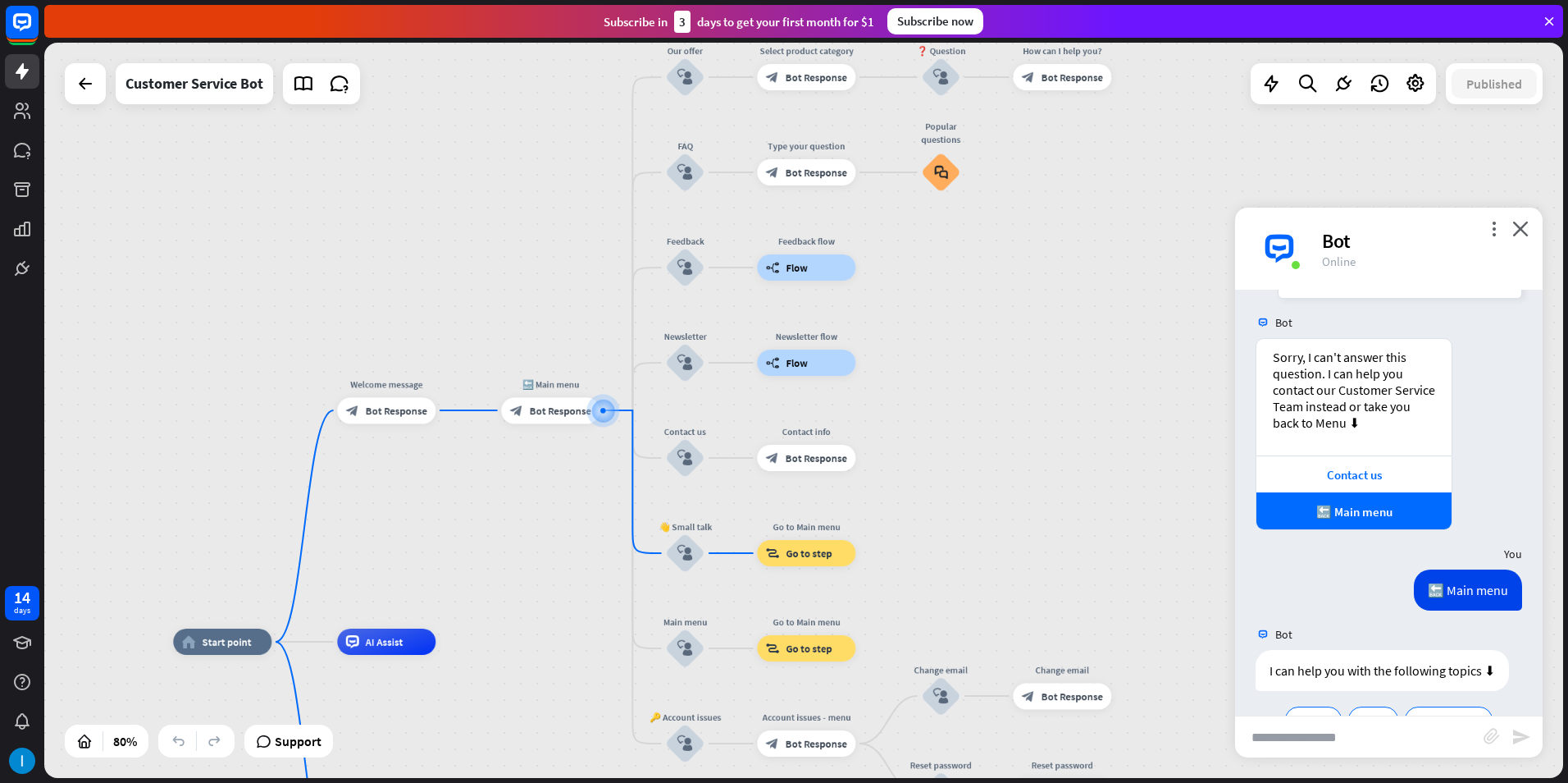
scroll to position [829, 0]
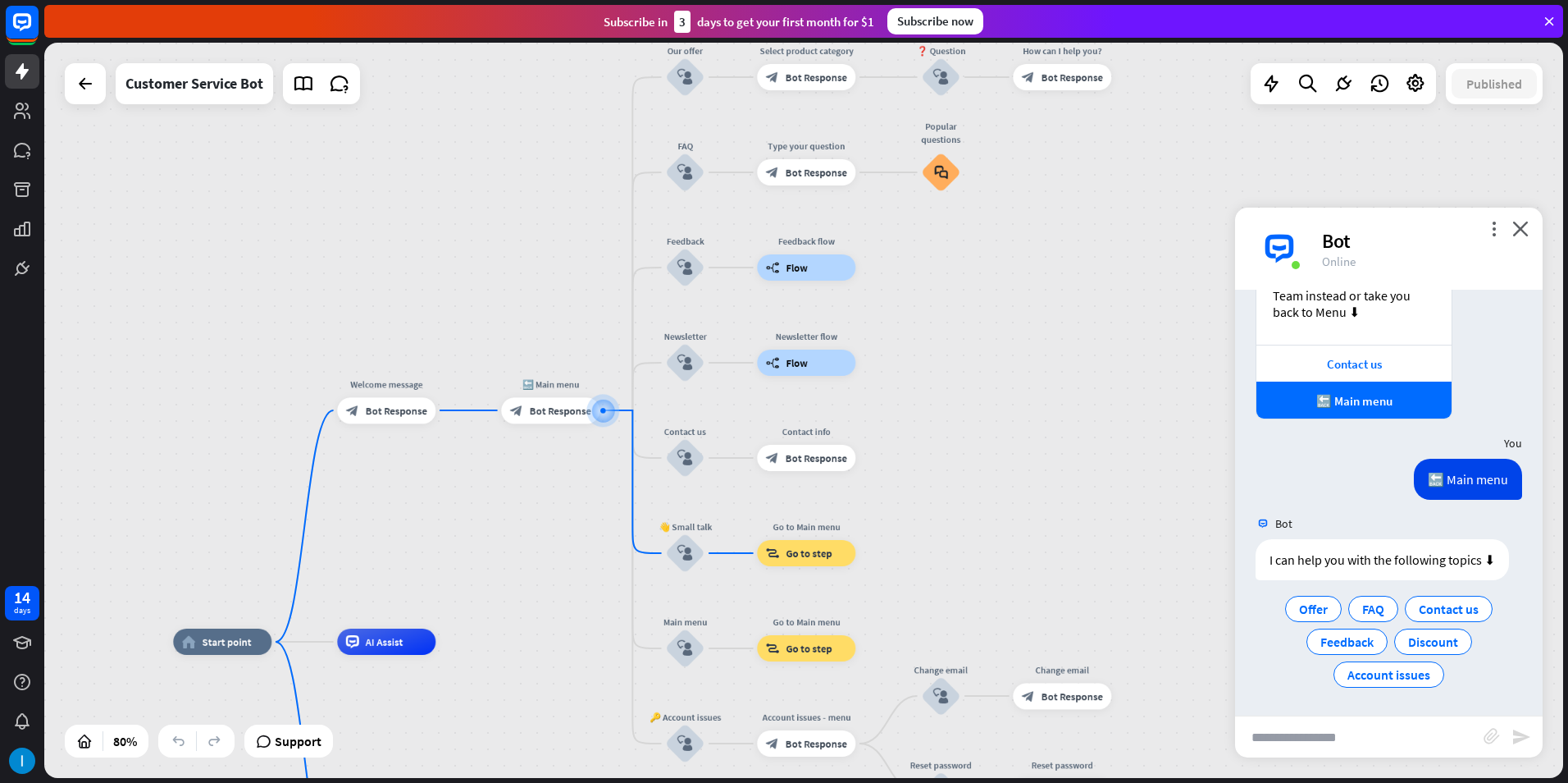
click at [1379, 728] on input "text" at bounding box center [1358, 737] width 249 height 41
click at [1389, 678] on span "Account issues" at bounding box center [1389, 674] width 83 height 17
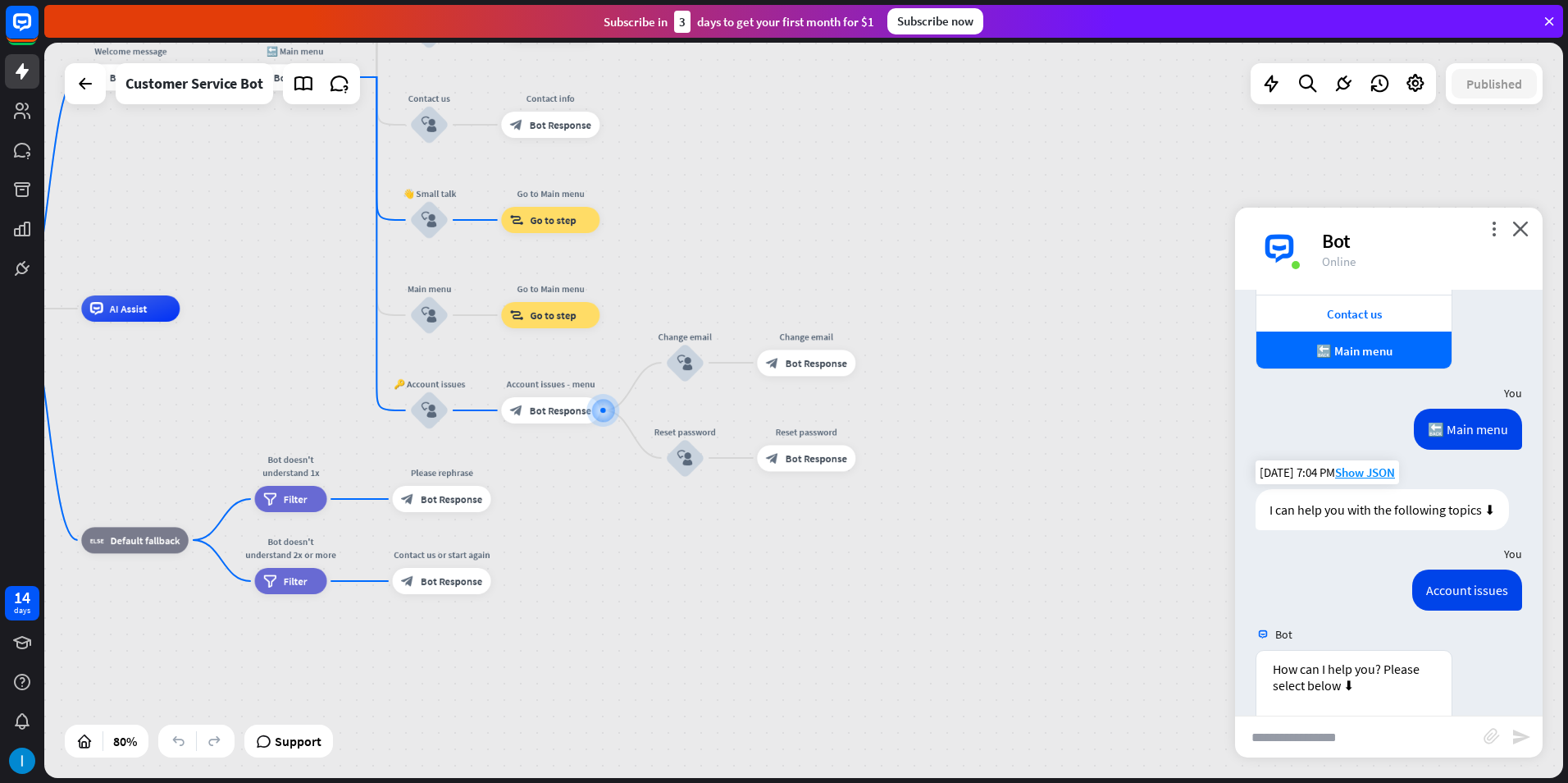
scroll to position [1054, 0]
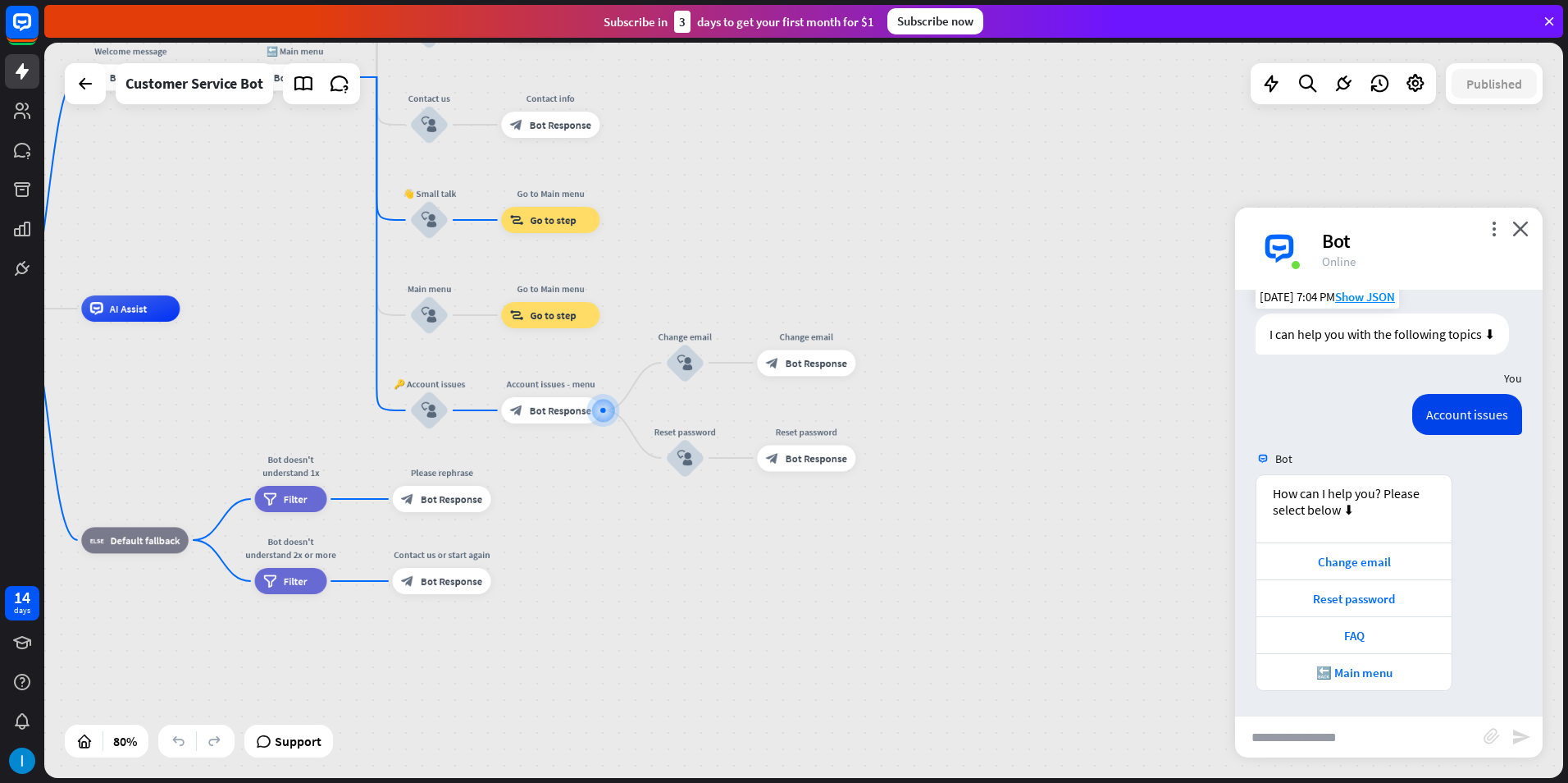
click at [1141, 640] on div "home_2 Start point Welcome message block_bot_response Bot Response 🔙 Main menu …" at bounding box center [803, 411] width 1518 height 735
click at [1530, 224] on div "more_vert close Bot Online" at bounding box center [1389, 249] width 308 height 82
